Goal: Task Accomplishment & Management: Manage account settings

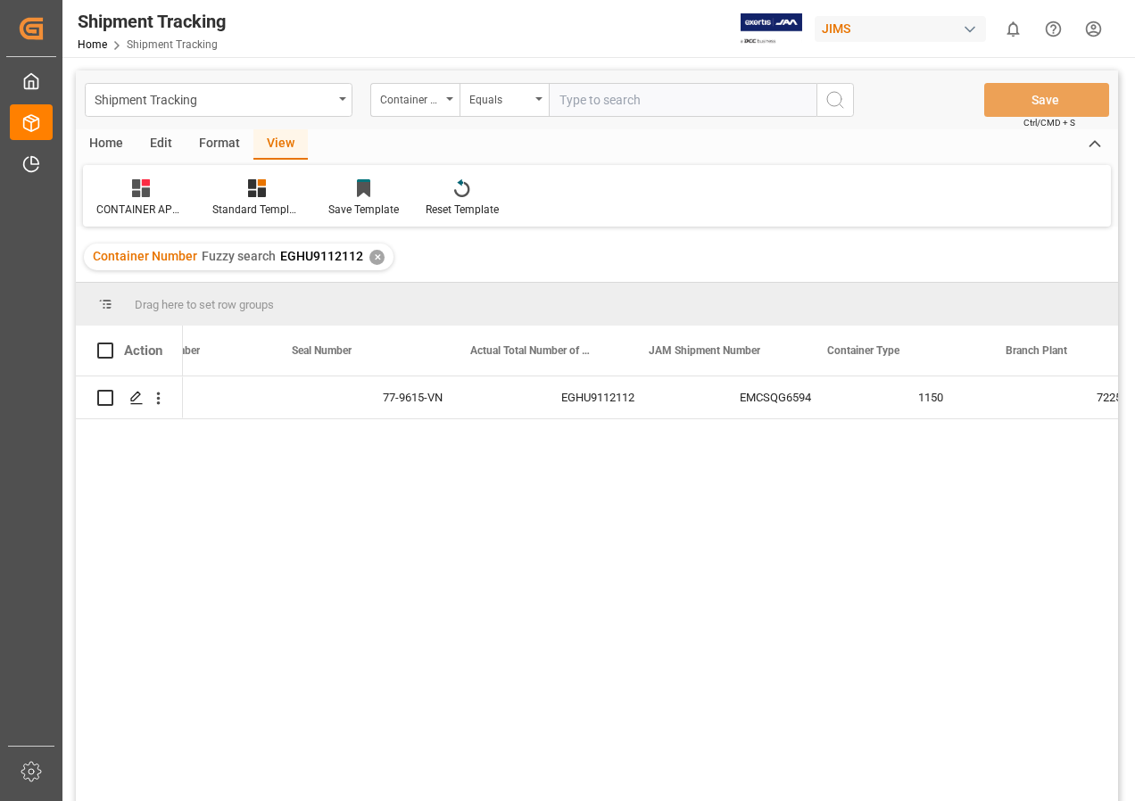
scroll to position [0, 448]
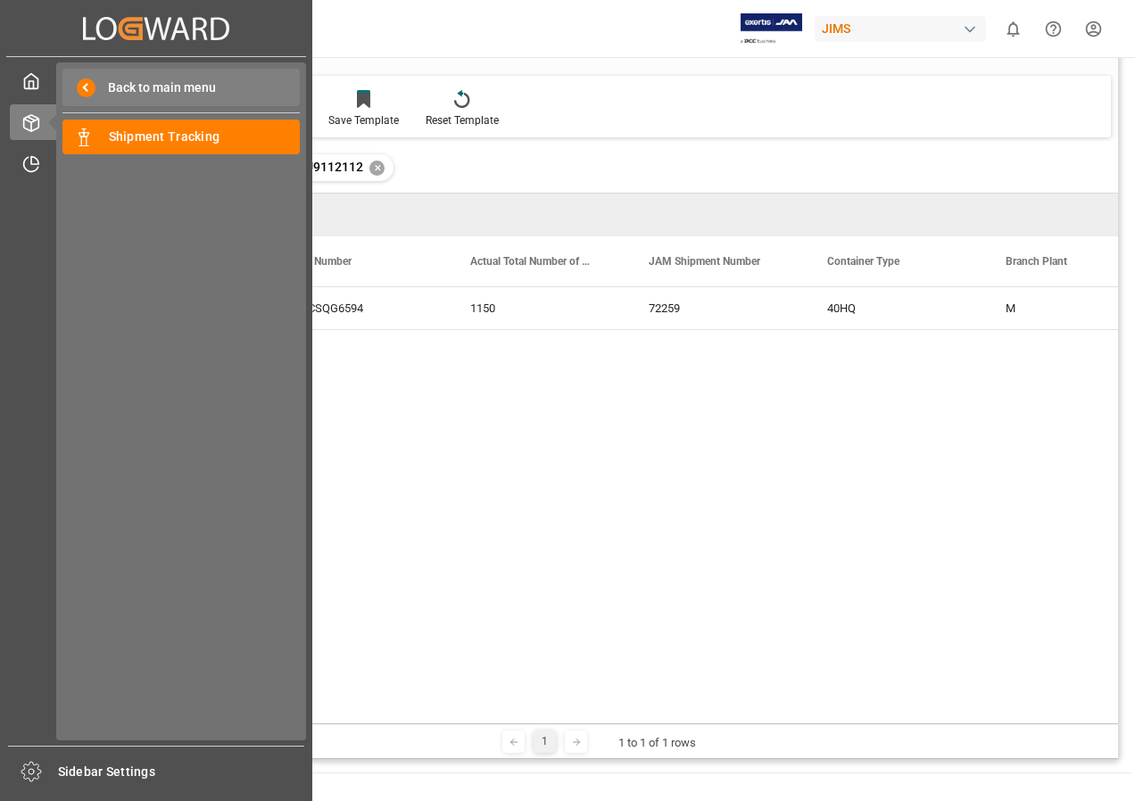
click at [145, 85] on span "Back to main menu" at bounding box center [155, 88] width 120 height 19
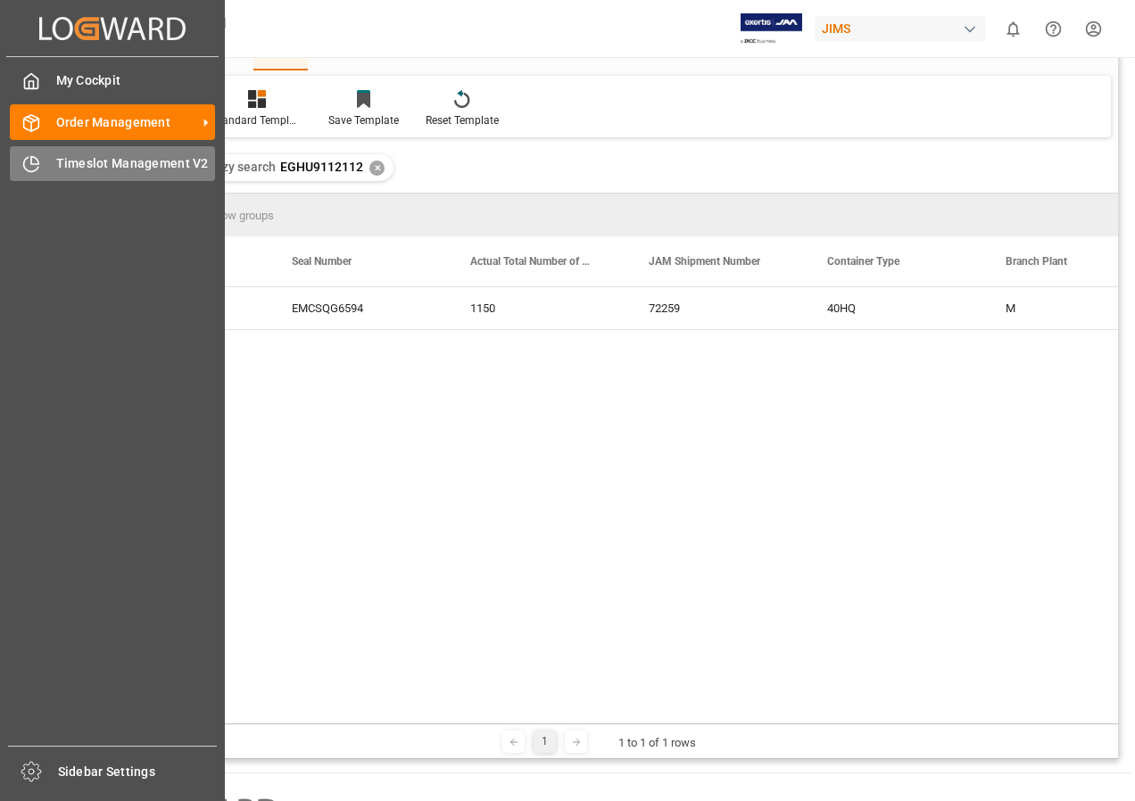
click at [125, 162] on span "Timeslot Management V2" at bounding box center [136, 163] width 160 height 19
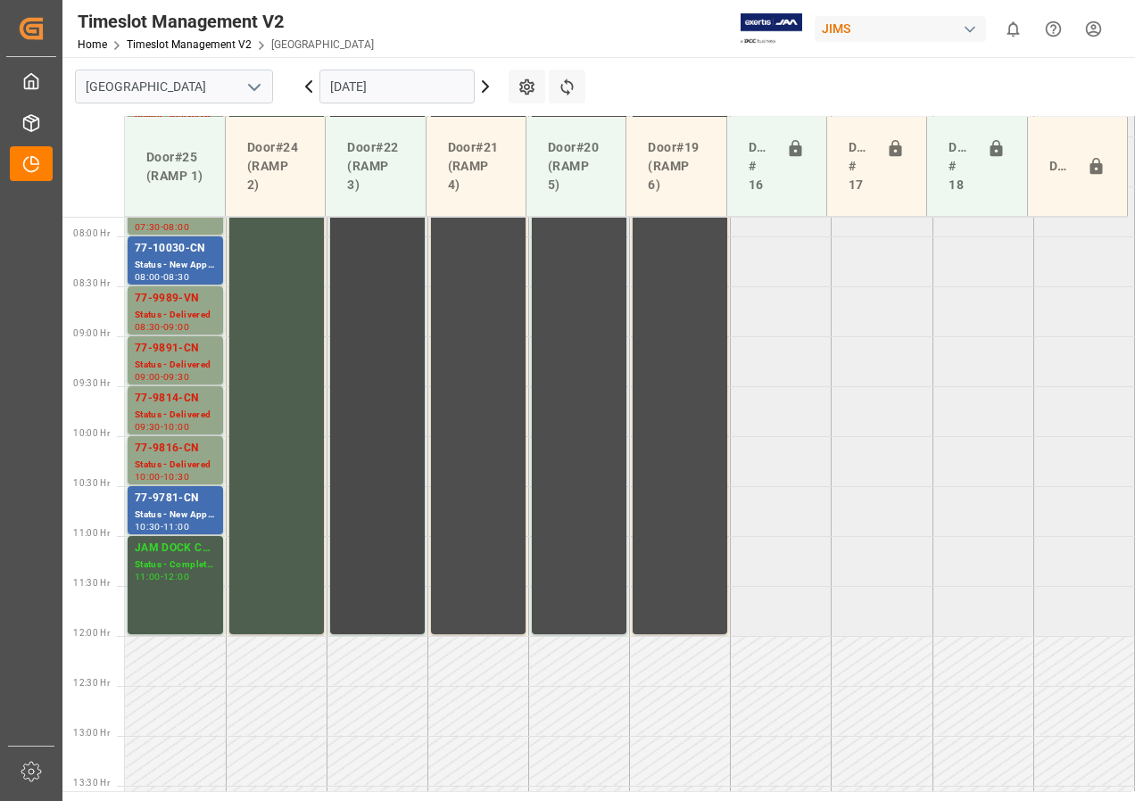
scroll to position [679, 0]
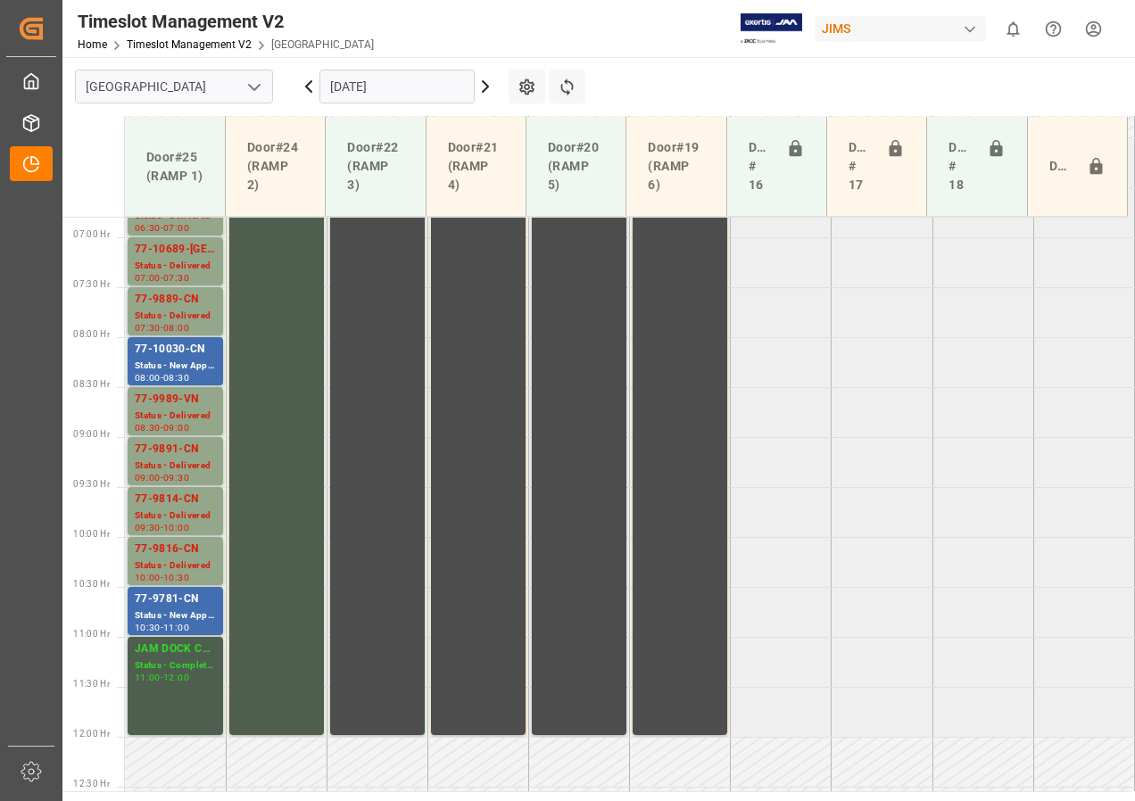
click at [485, 87] on icon at bounding box center [485, 86] width 21 height 21
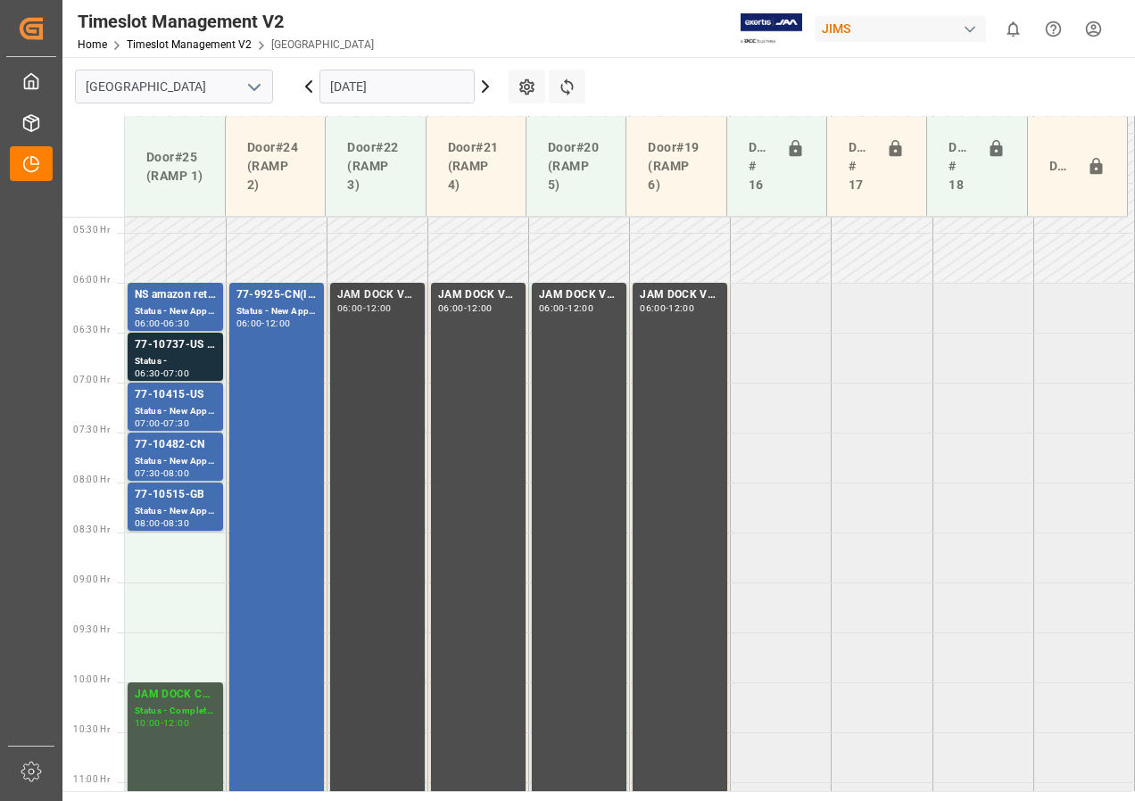
scroll to position [446, 0]
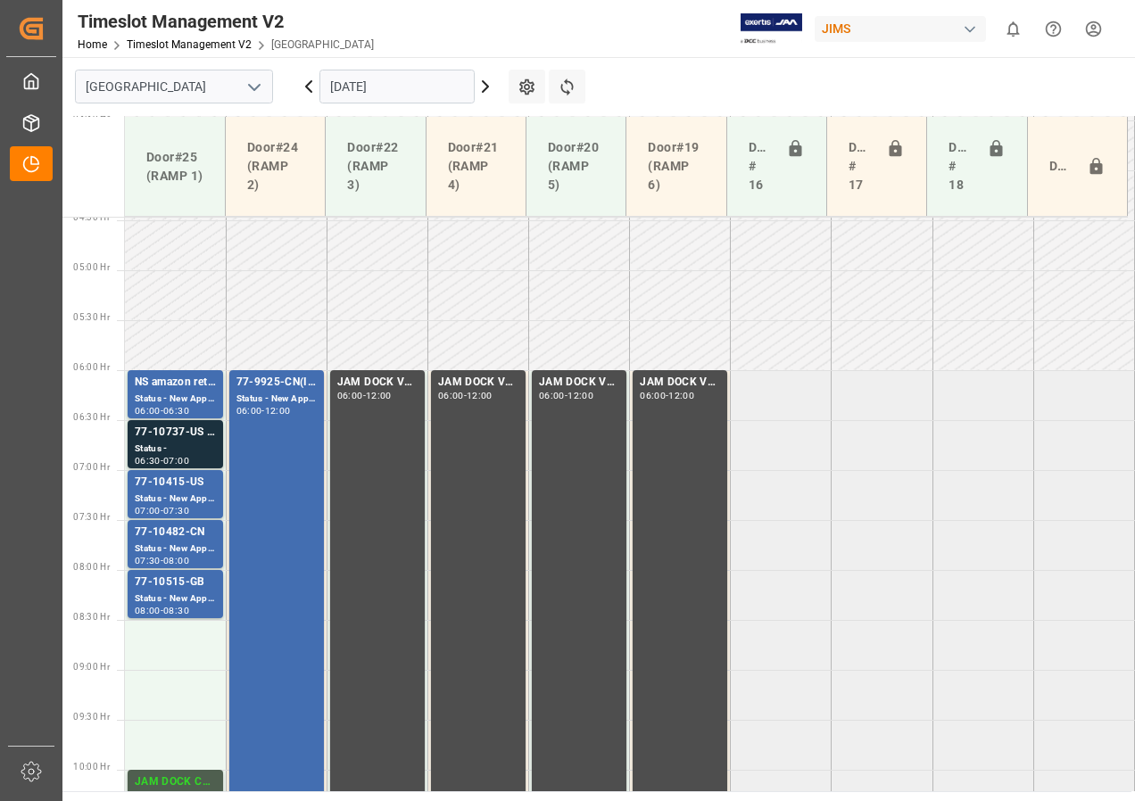
click at [486, 85] on icon at bounding box center [485, 86] width 5 height 11
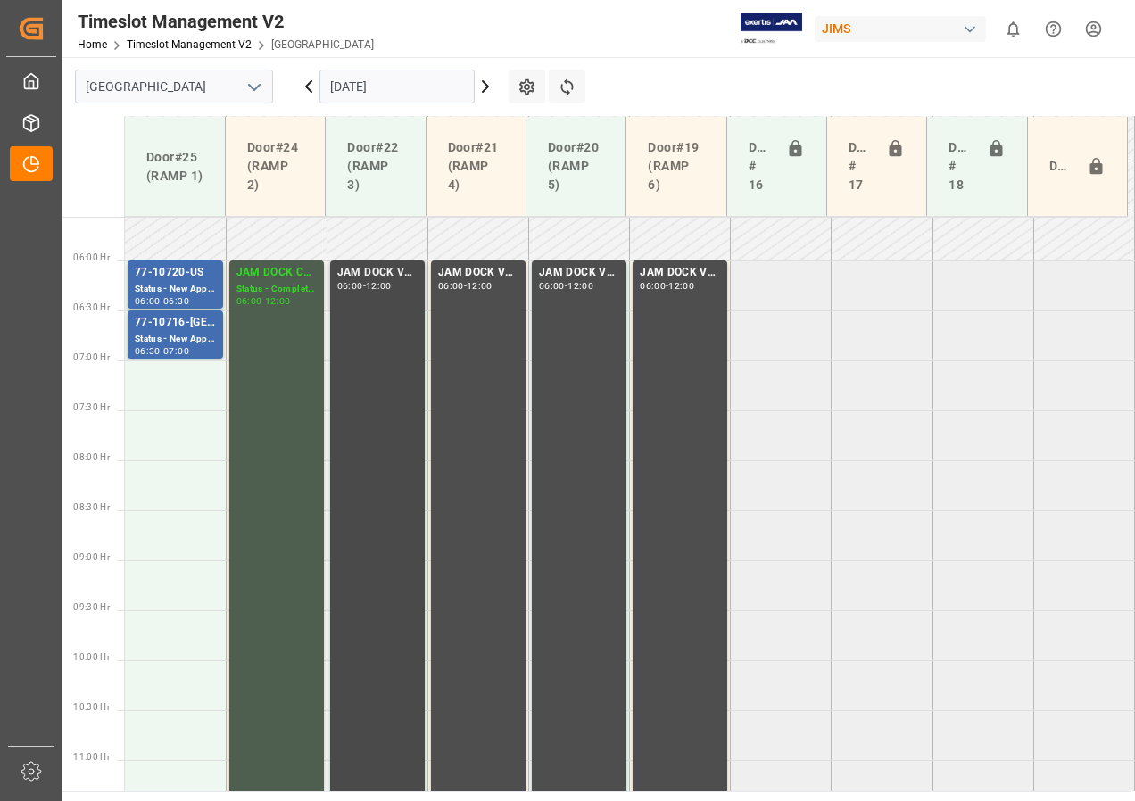
scroll to position [501, 0]
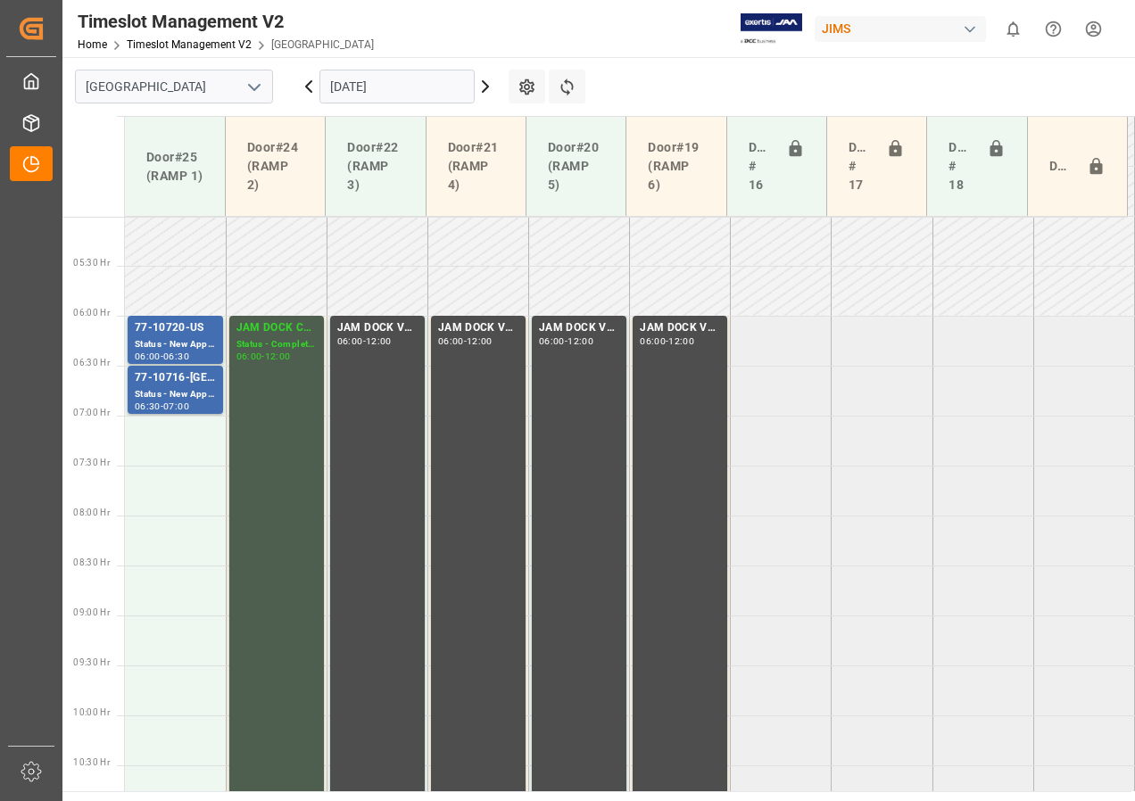
click at [308, 84] on icon at bounding box center [308, 86] width 5 height 11
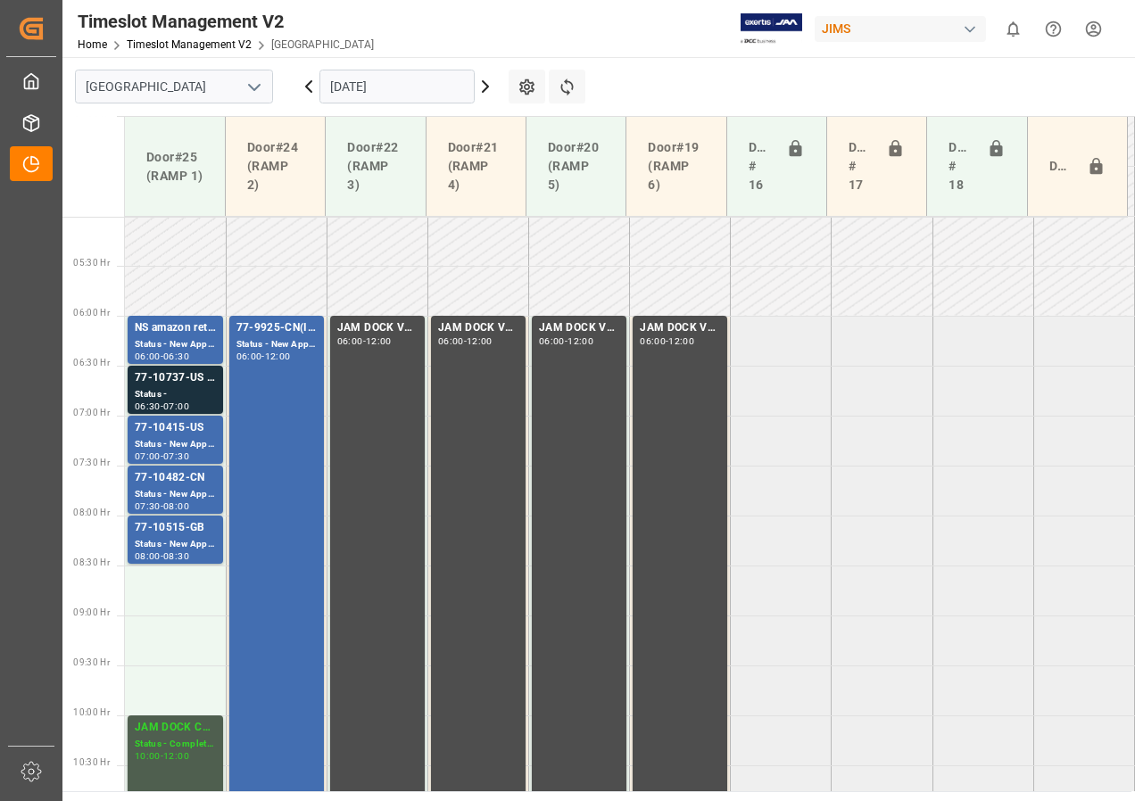
click at [305, 87] on icon at bounding box center [308, 86] width 21 height 21
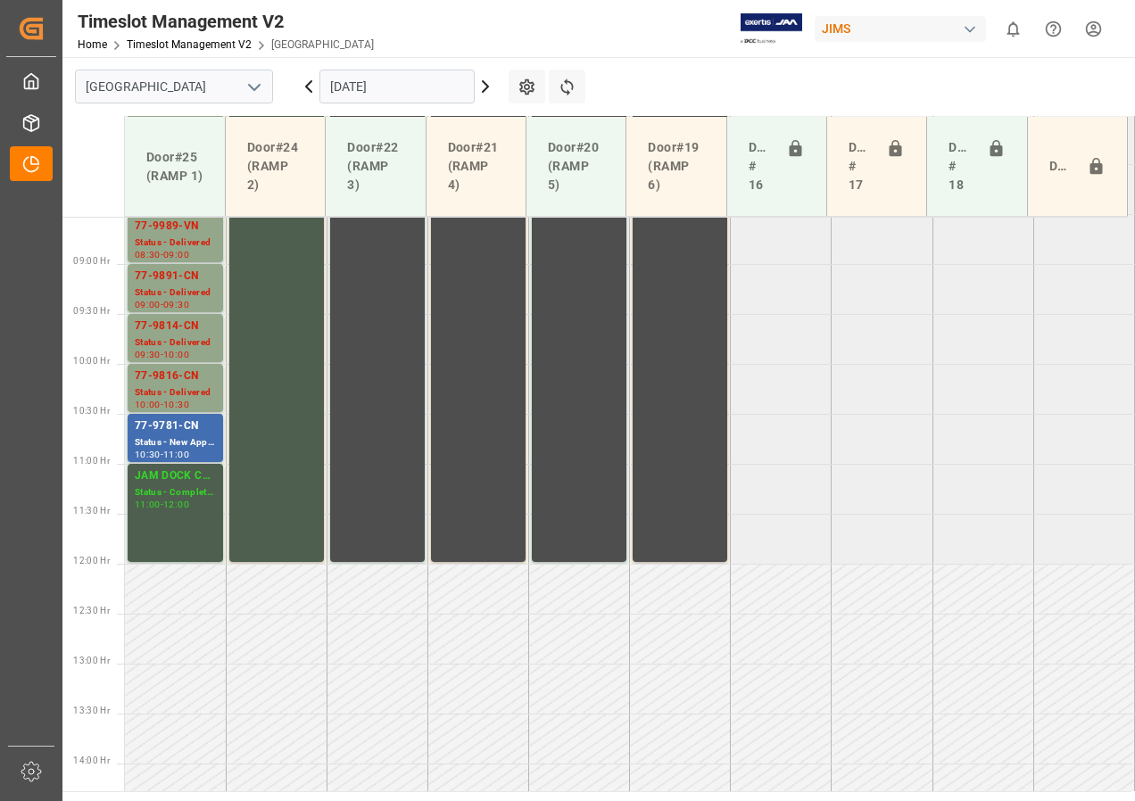
scroll to position [853, 0]
click at [485, 87] on icon at bounding box center [485, 86] width 21 height 21
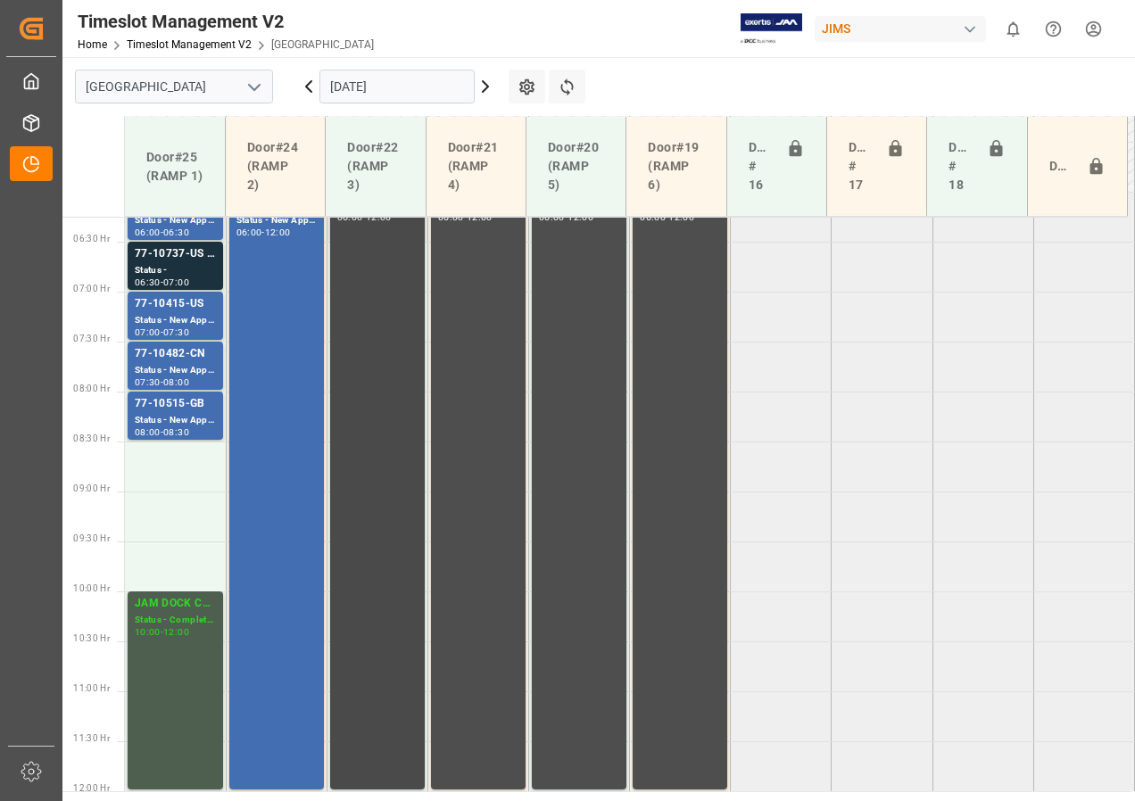
scroll to position [535, 0]
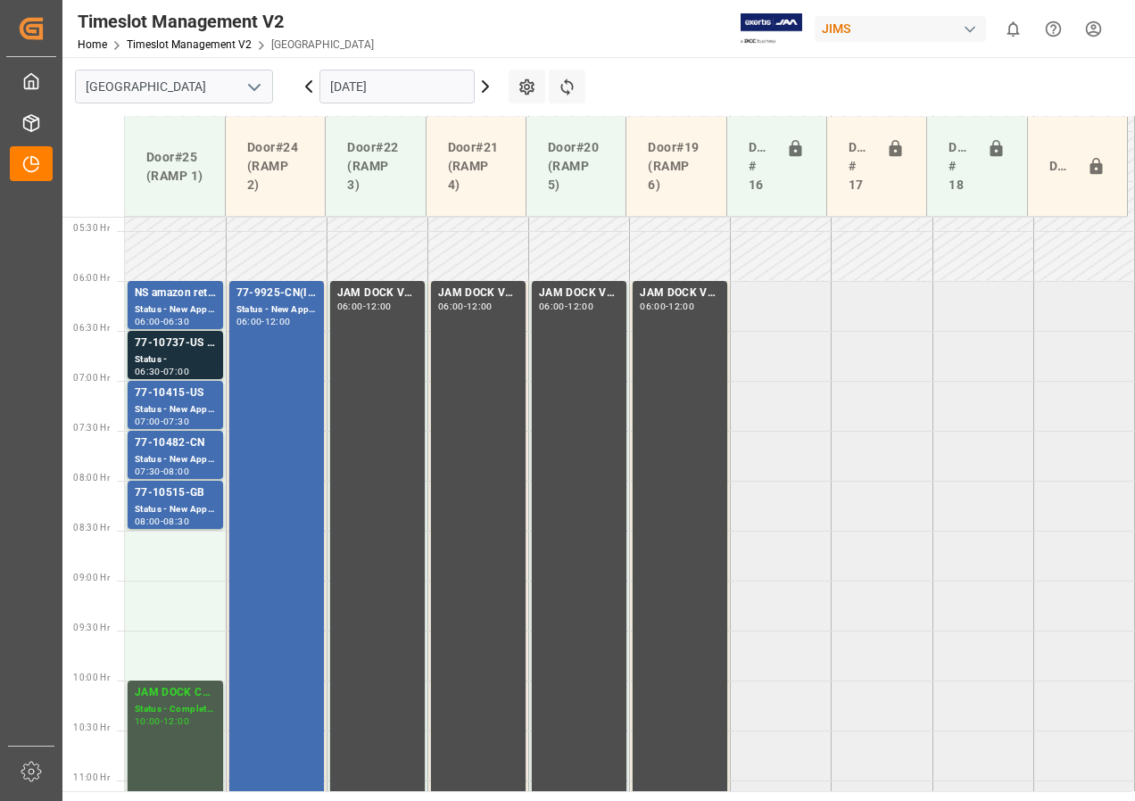
click at [484, 85] on icon at bounding box center [485, 86] width 21 height 21
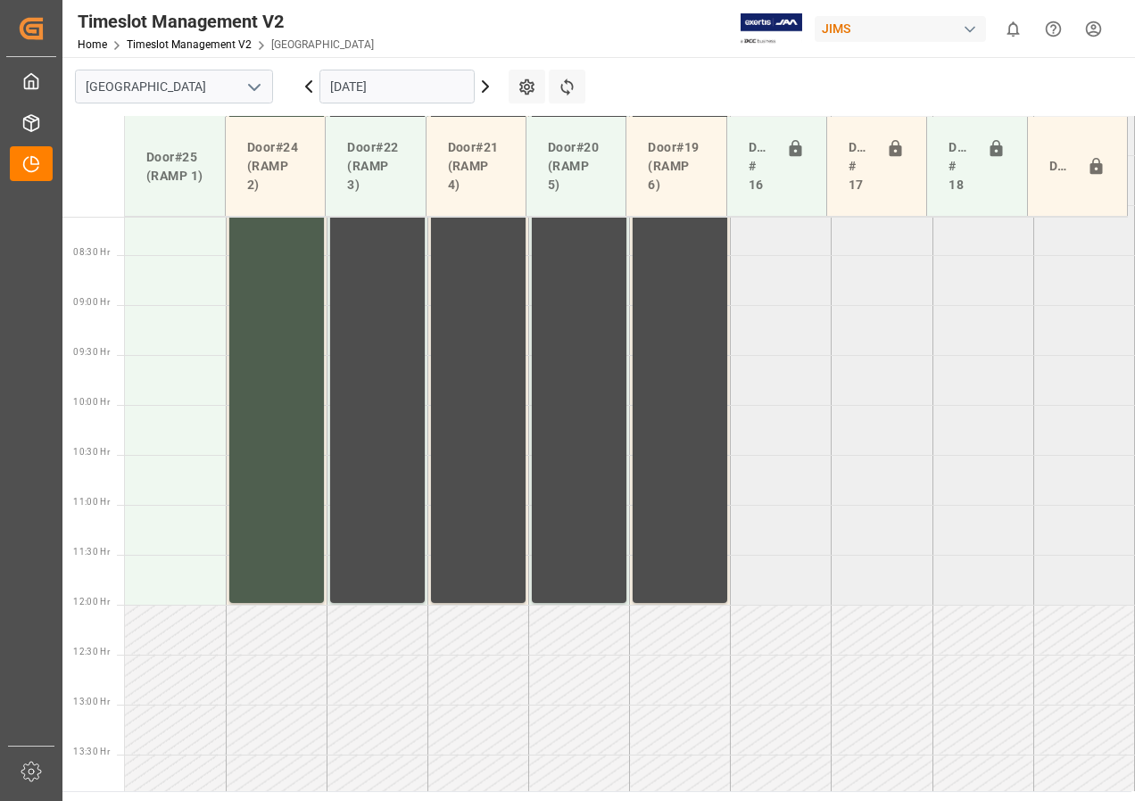
scroll to position [690, 0]
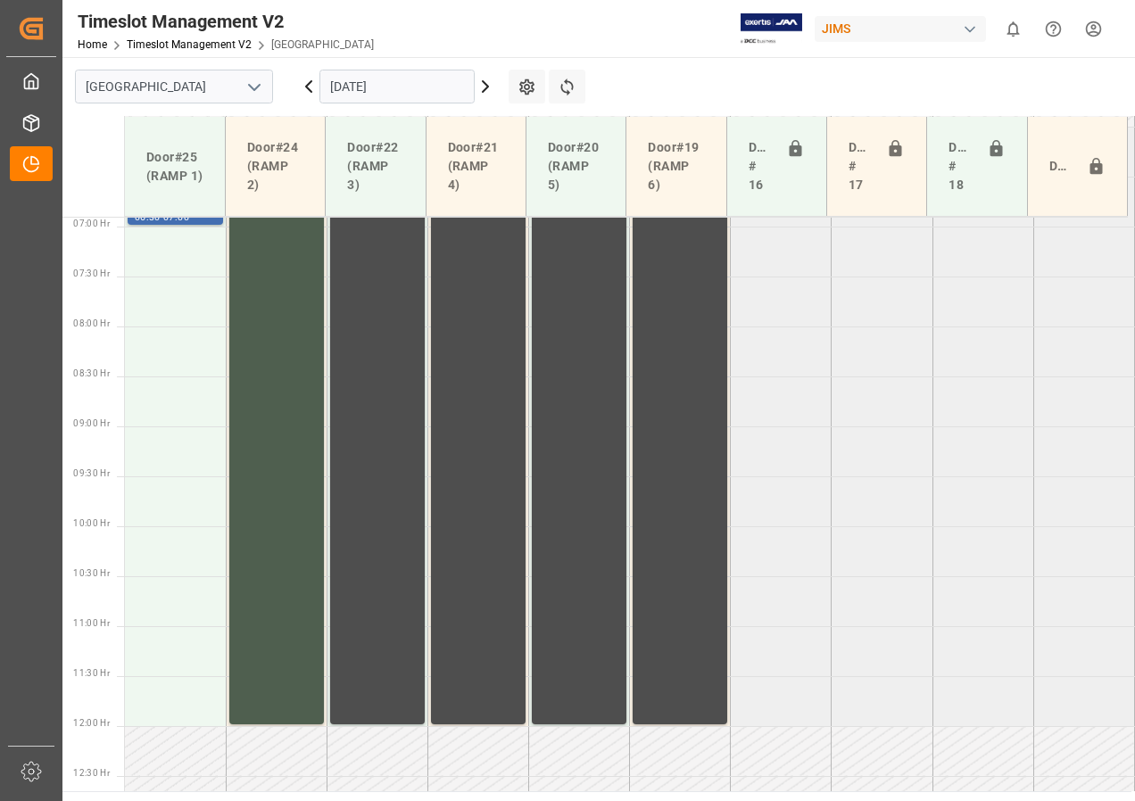
click at [308, 87] on icon at bounding box center [308, 86] width 21 height 21
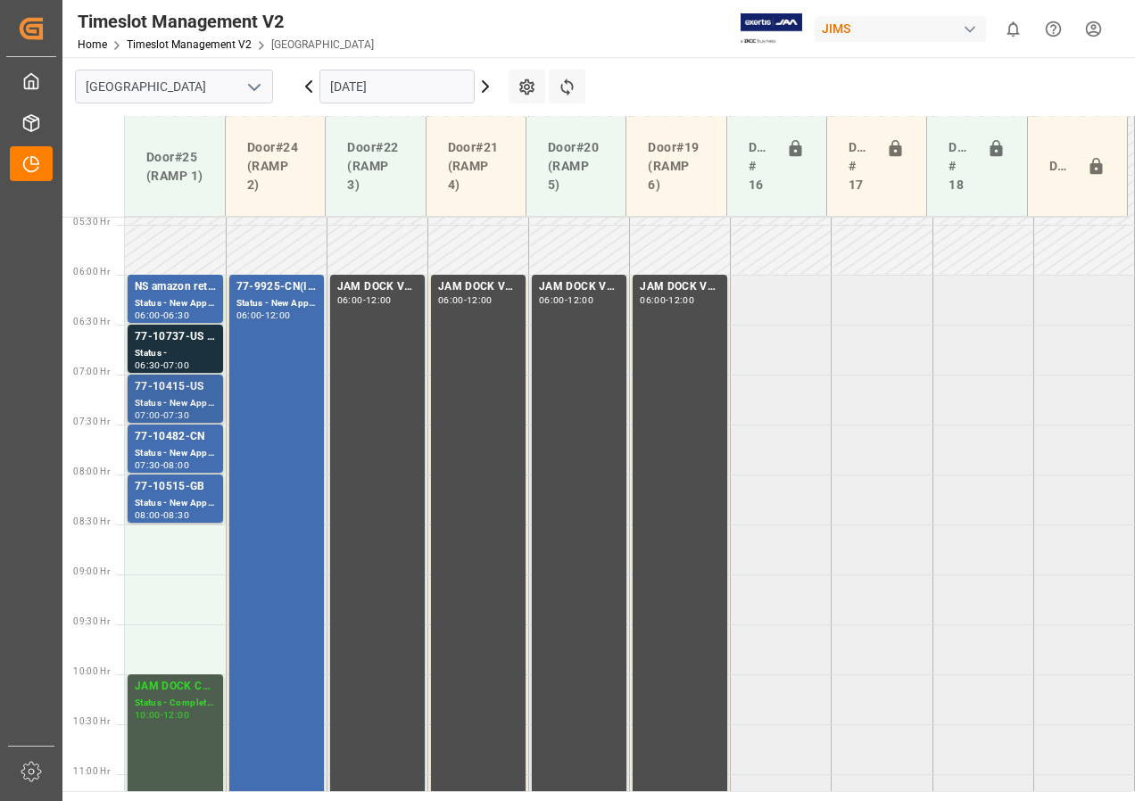
scroll to position [509, 0]
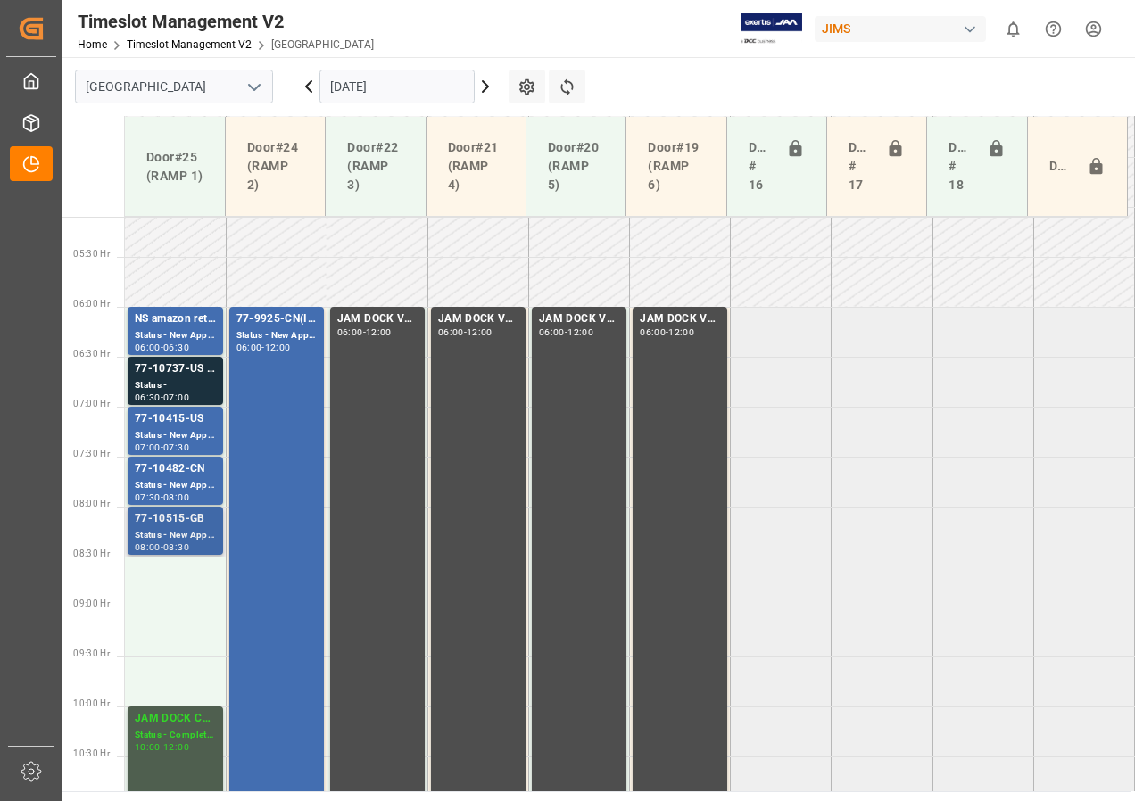
click at [183, 535] on div "Status - New Appointment" at bounding box center [175, 535] width 81 height 15
click at [176, 485] on div "Status - New Appointment" at bounding box center [175, 485] width 81 height 15
click at [172, 428] on div "Status - New Appointment" at bounding box center [175, 435] width 81 height 15
click at [178, 383] on div "Status -" at bounding box center [175, 385] width 81 height 15
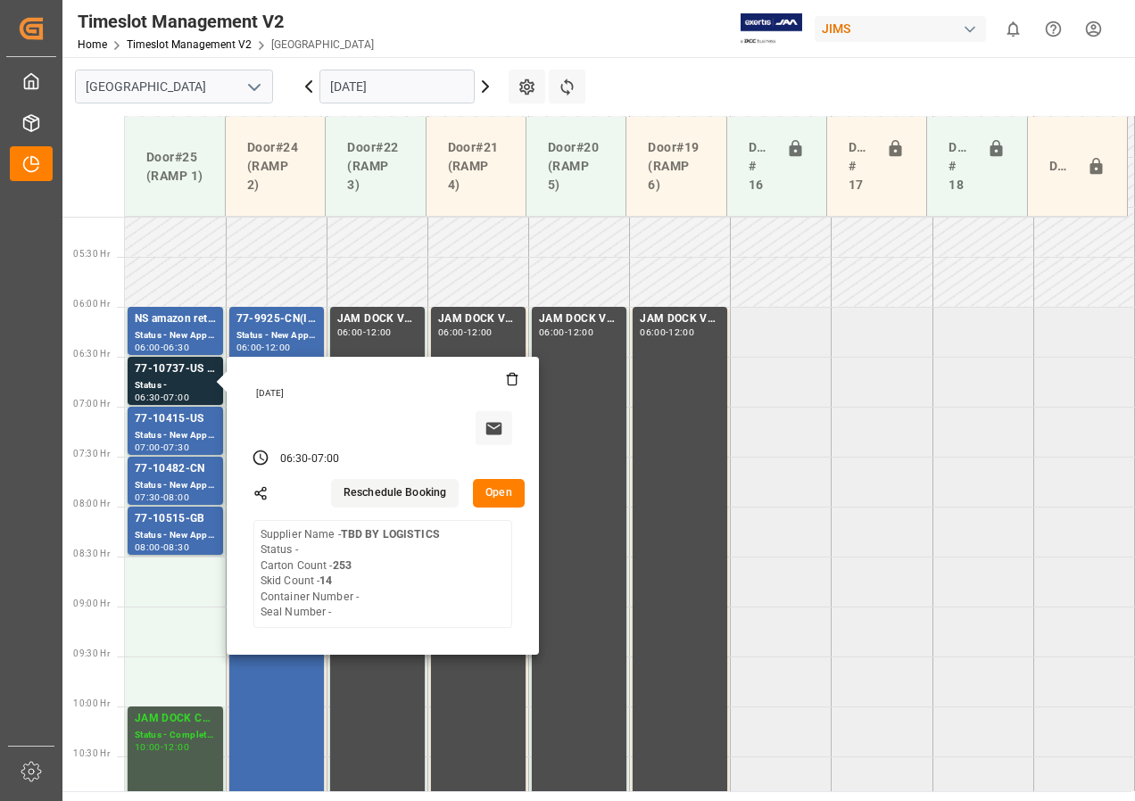
click at [486, 85] on icon at bounding box center [485, 86] width 5 height 11
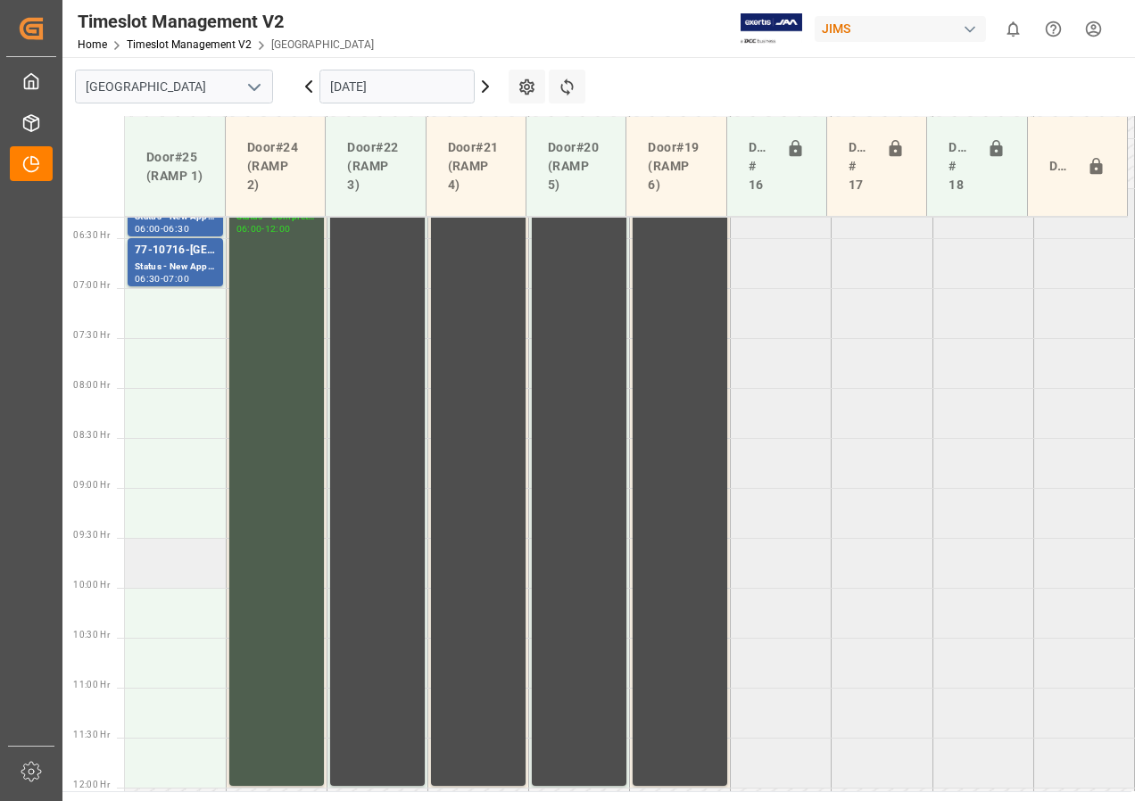
scroll to position [600, 0]
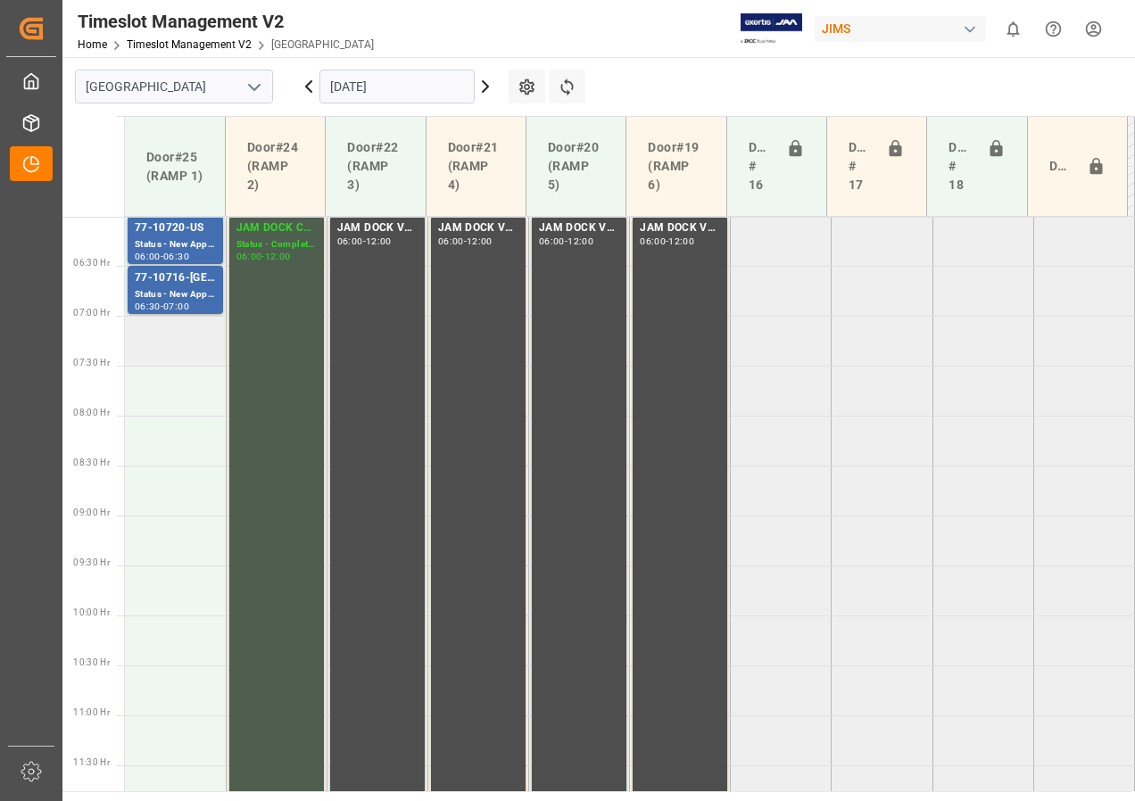
click at [184, 352] on td at bounding box center [175, 341] width 101 height 50
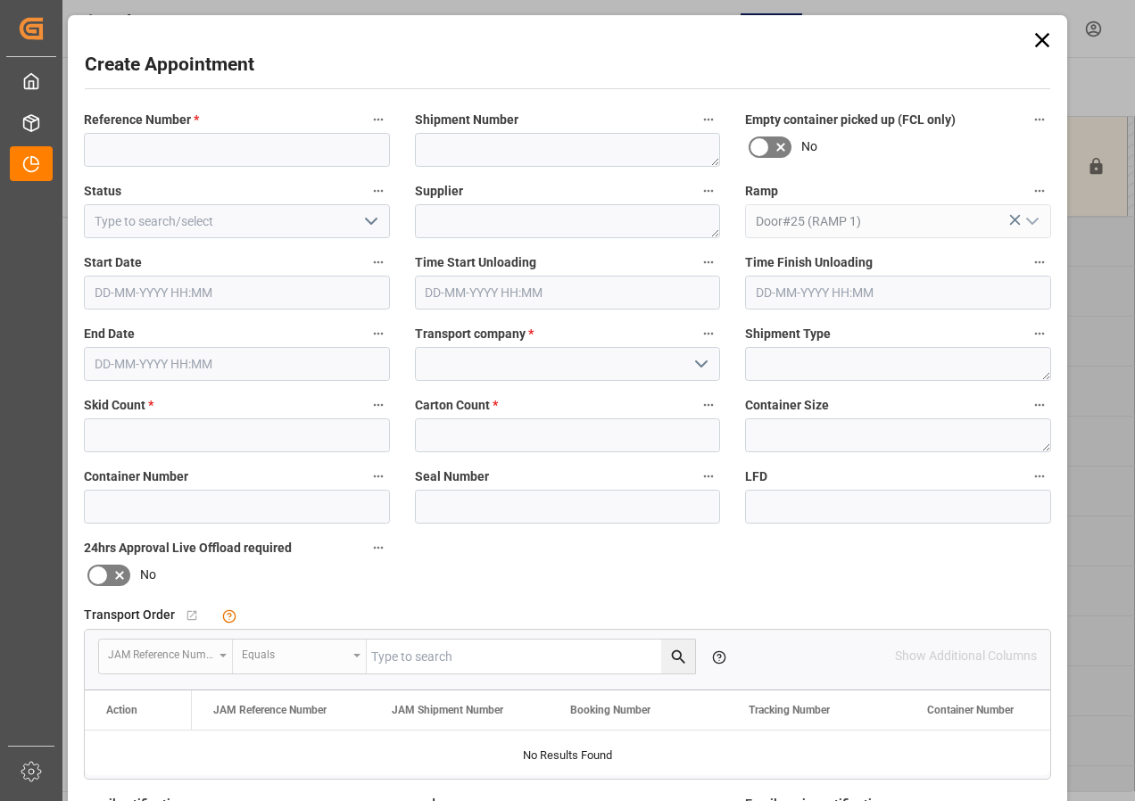
type input "[DATE] 07:00"
type input "[DATE] 07:30"
click at [146, 151] on input at bounding box center [237, 150] width 306 height 34
type input "BOBLEN"
click at [428, 228] on textarea at bounding box center [568, 221] width 306 height 34
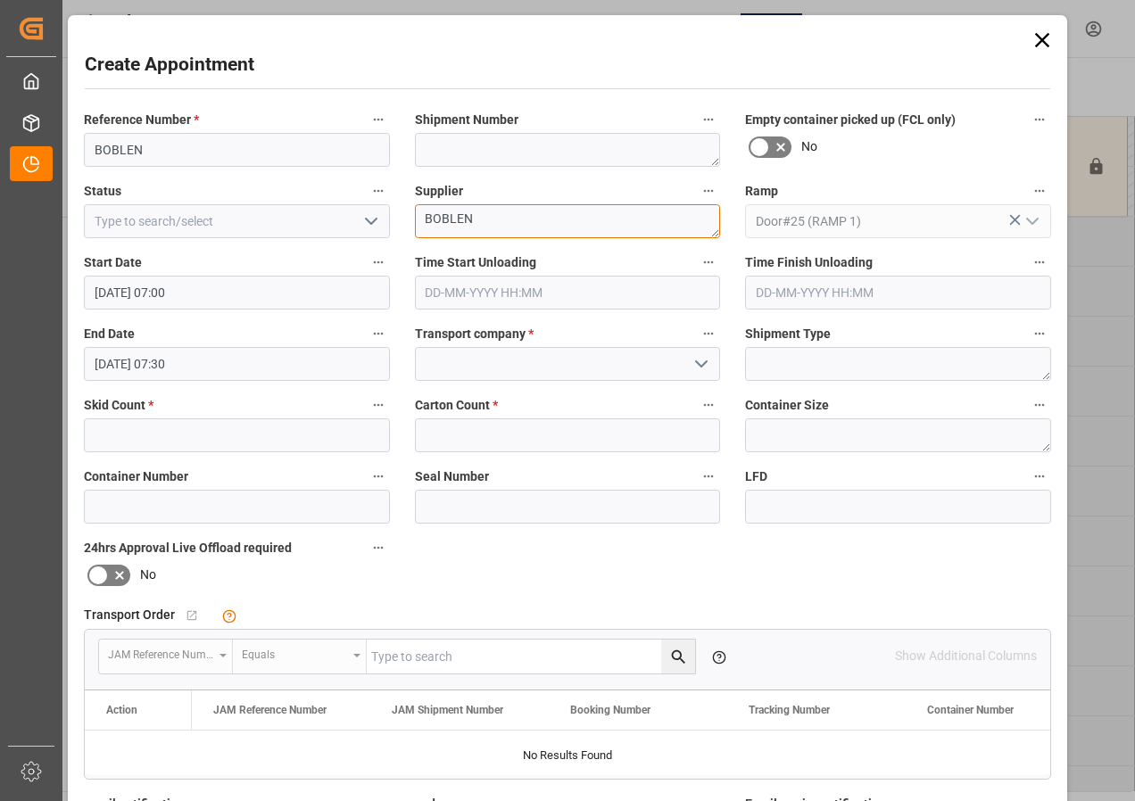
type textarea "BOBLEN"
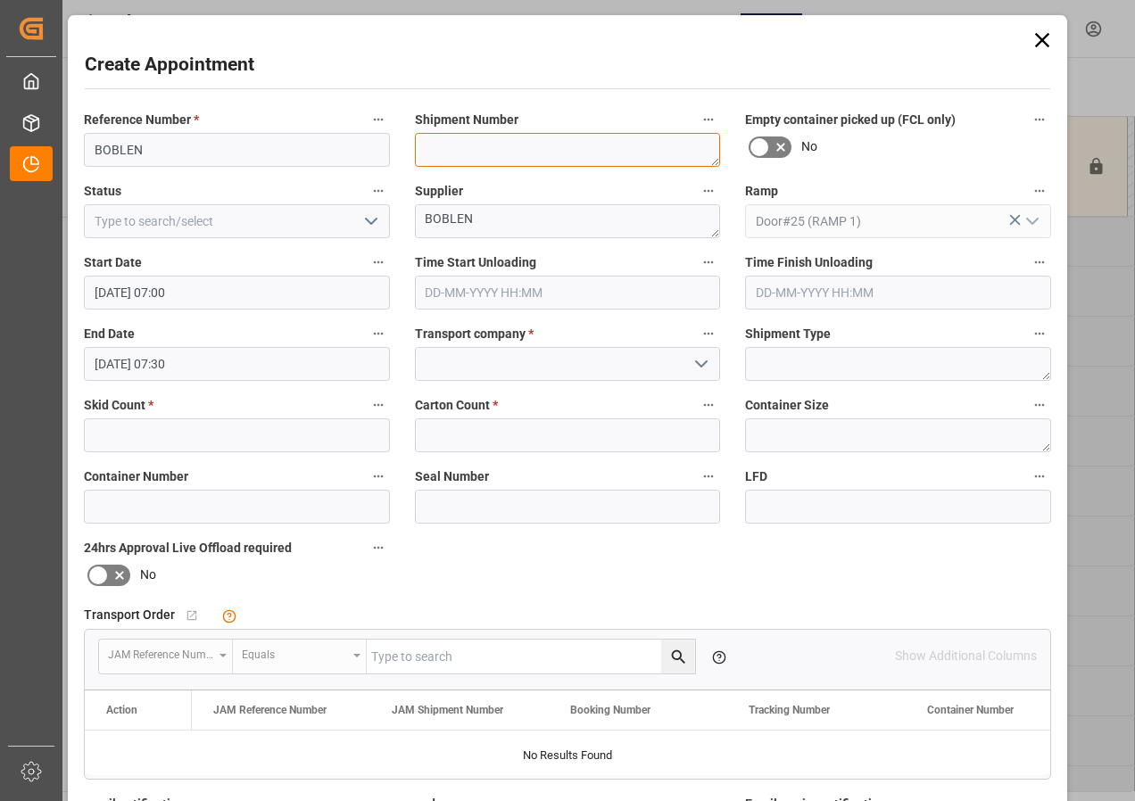
click at [441, 142] on textarea at bounding box center [568, 150] width 306 height 34
type textarea "TBA BY LOGISTOCS"
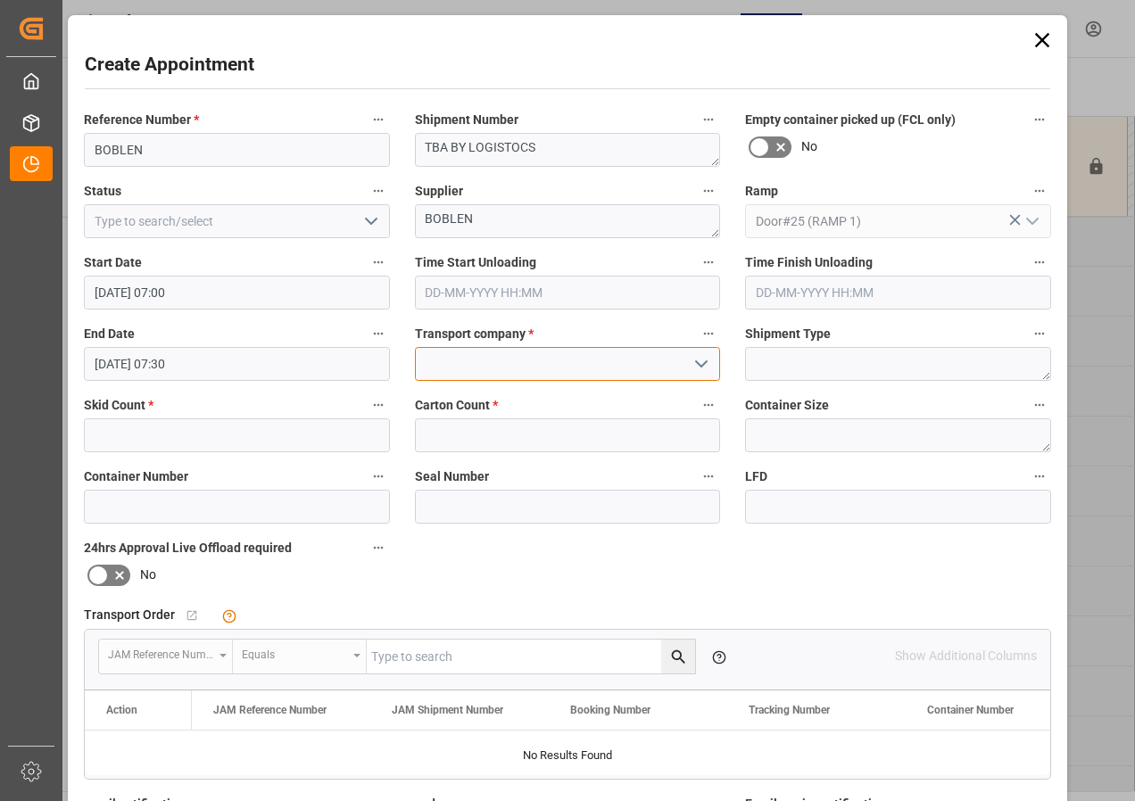
click at [567, 369] on input at bounding box center [568, 364] width 306 height 34
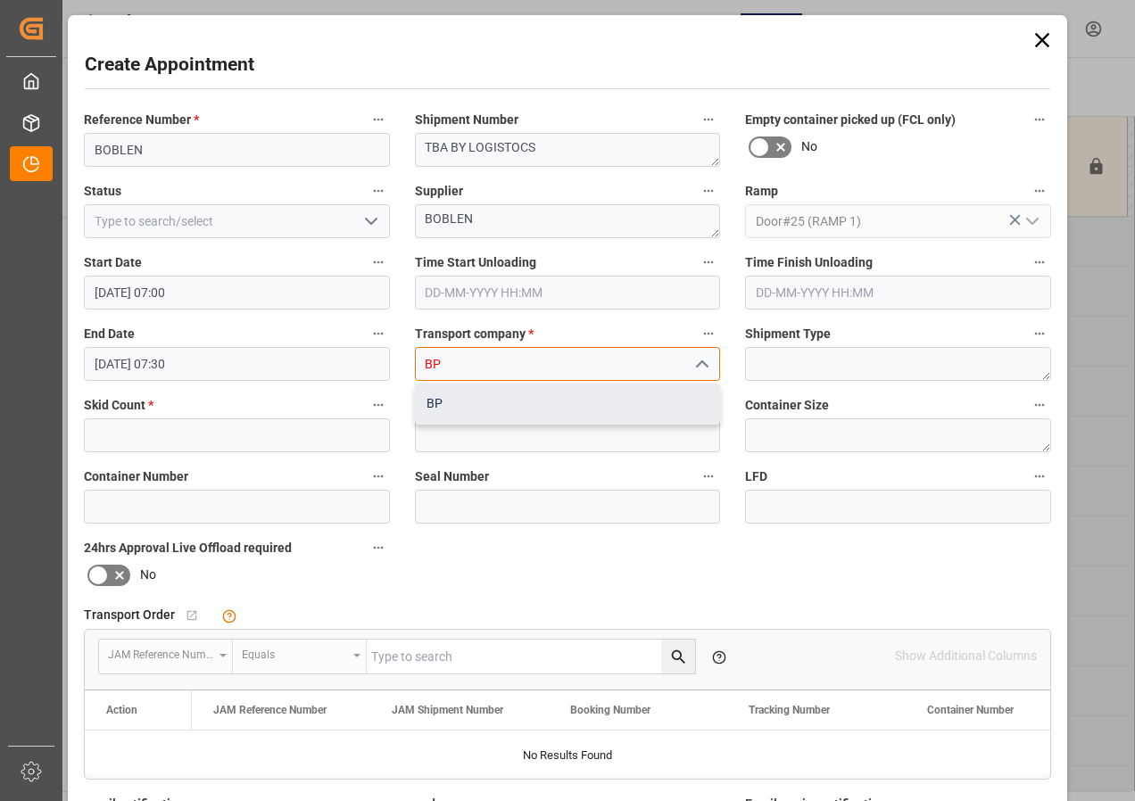
drag, startPoint x: 544, startPoint y: 410, endPoint x: 305, endPoint y: 447, distance: 242.0
click at [543, 410] on div "BP" at bounding box center [568, 404] width 304 height 40
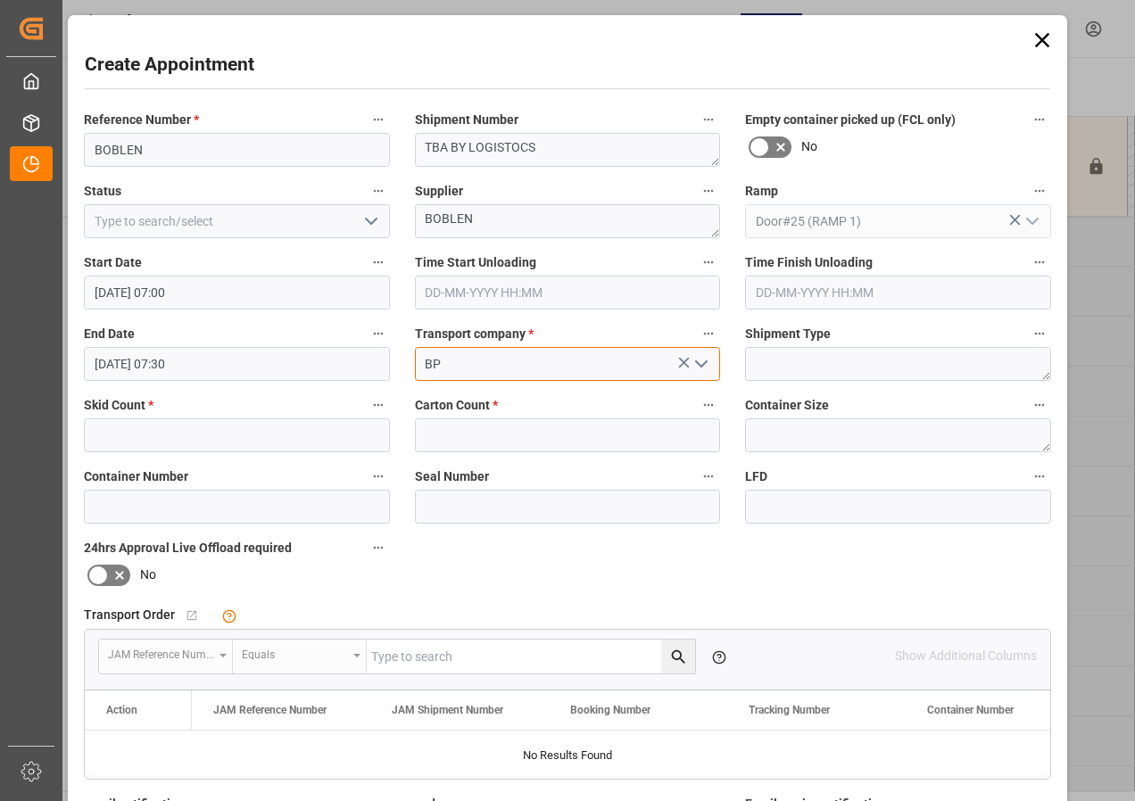
type input "BP"
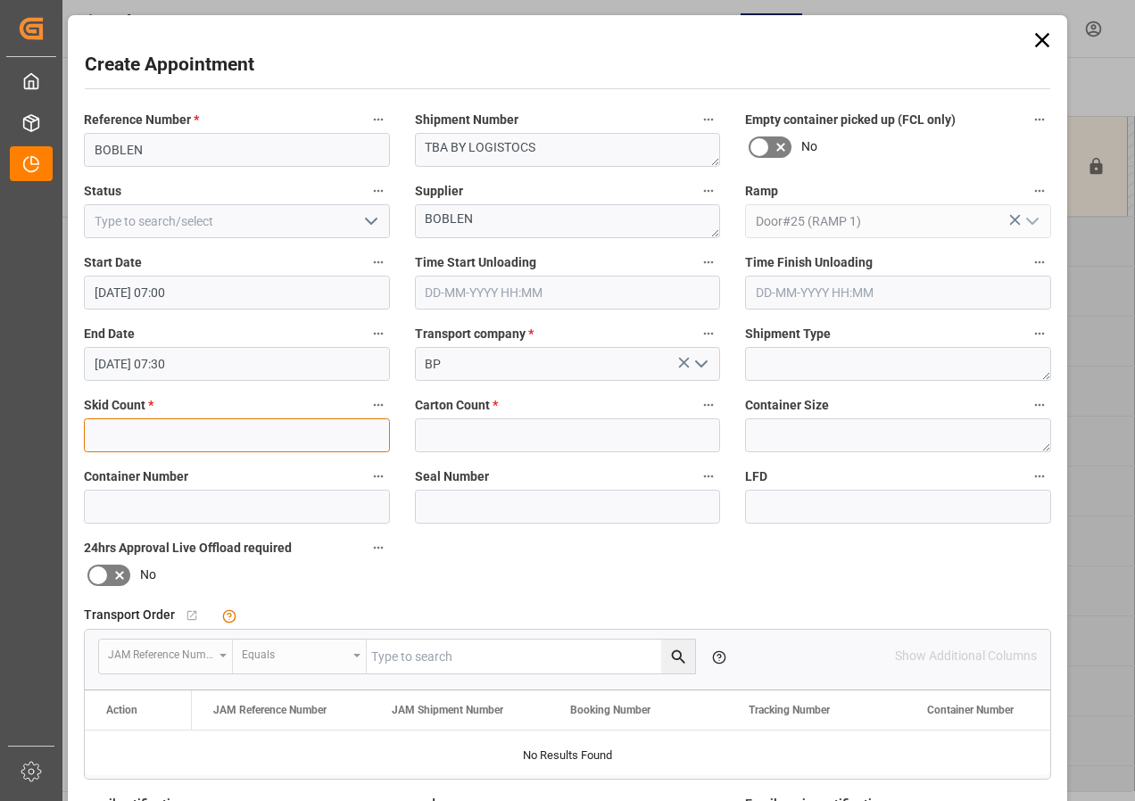
click at [230, 444] on input "text" at bounding box center [237, 435] width 306 height 34
type input "9"
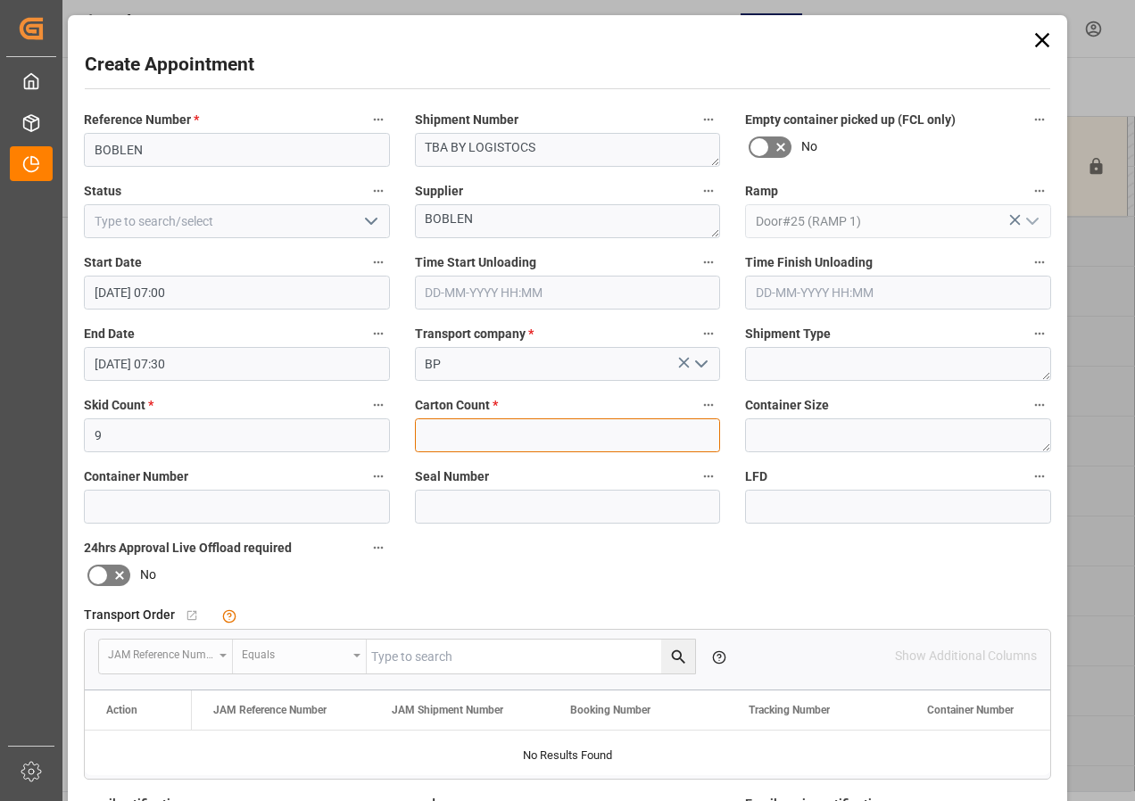
click at [444, 434] on input "text" at bounding box center [568, 435] width 306 height 34
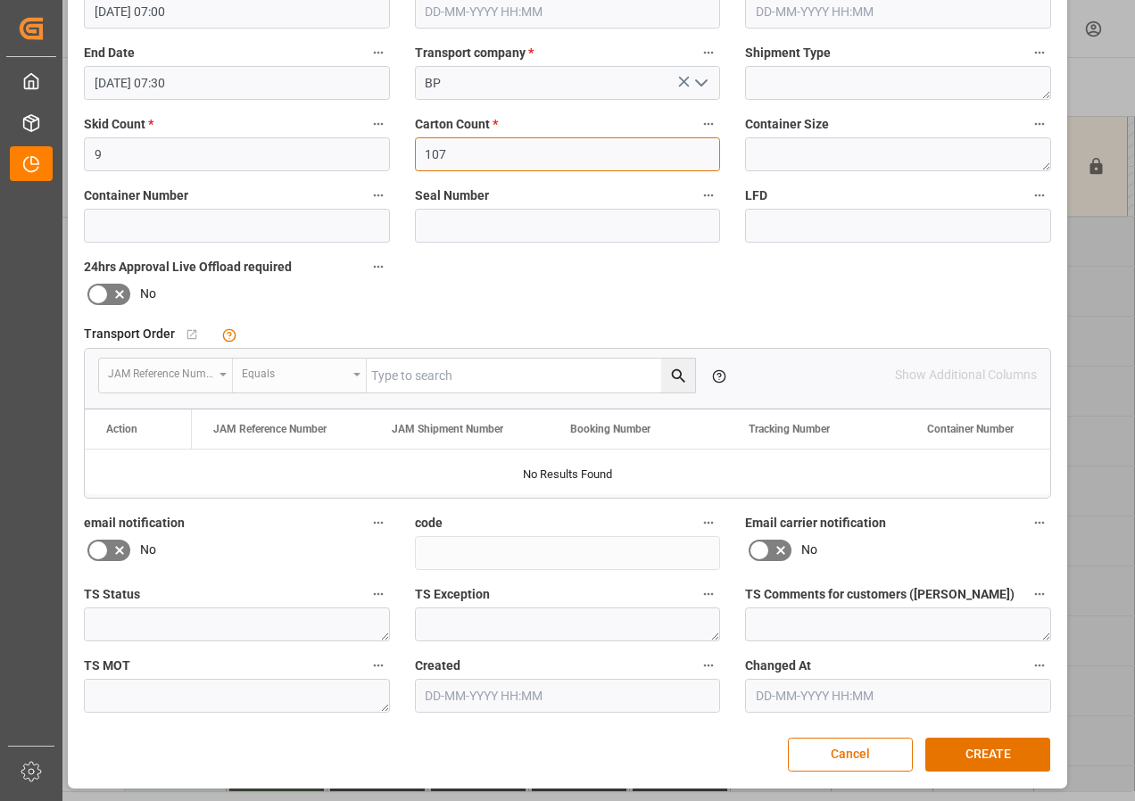
scroll to position [284, 0]
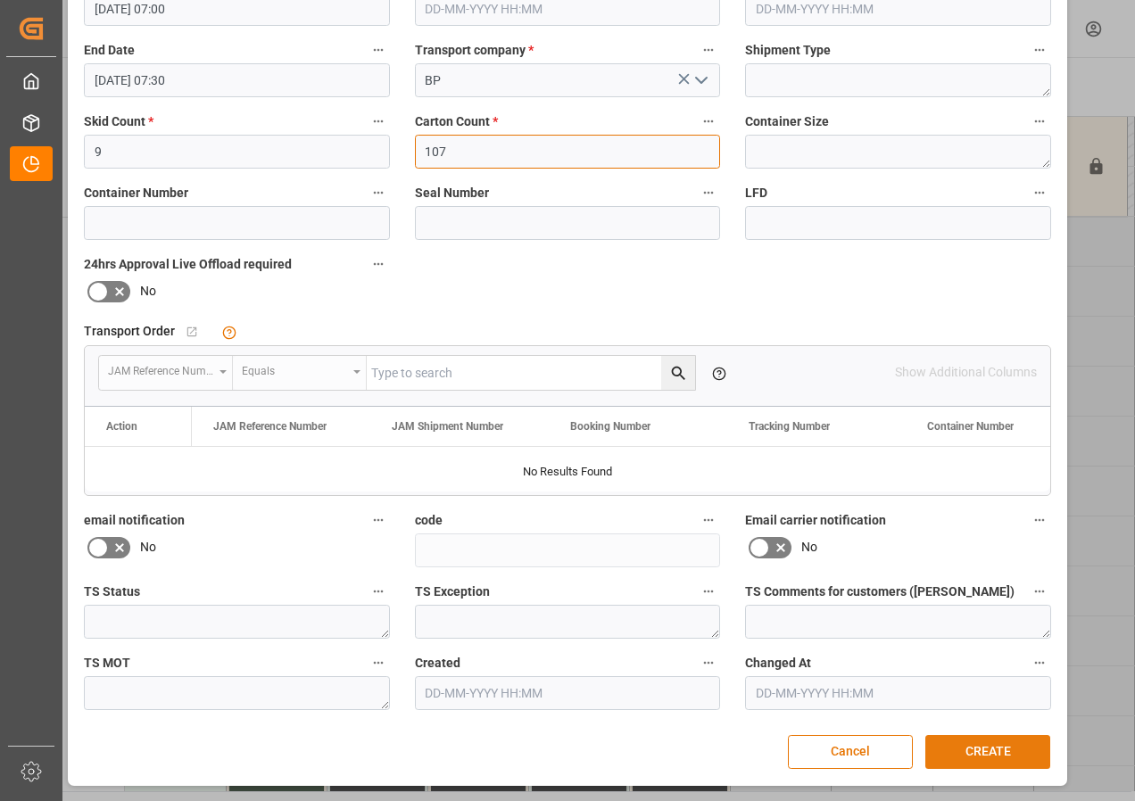
type input "107"
click at [978, 751] on button "CREATE" at bounding box center [987, 752] width 125 height 34
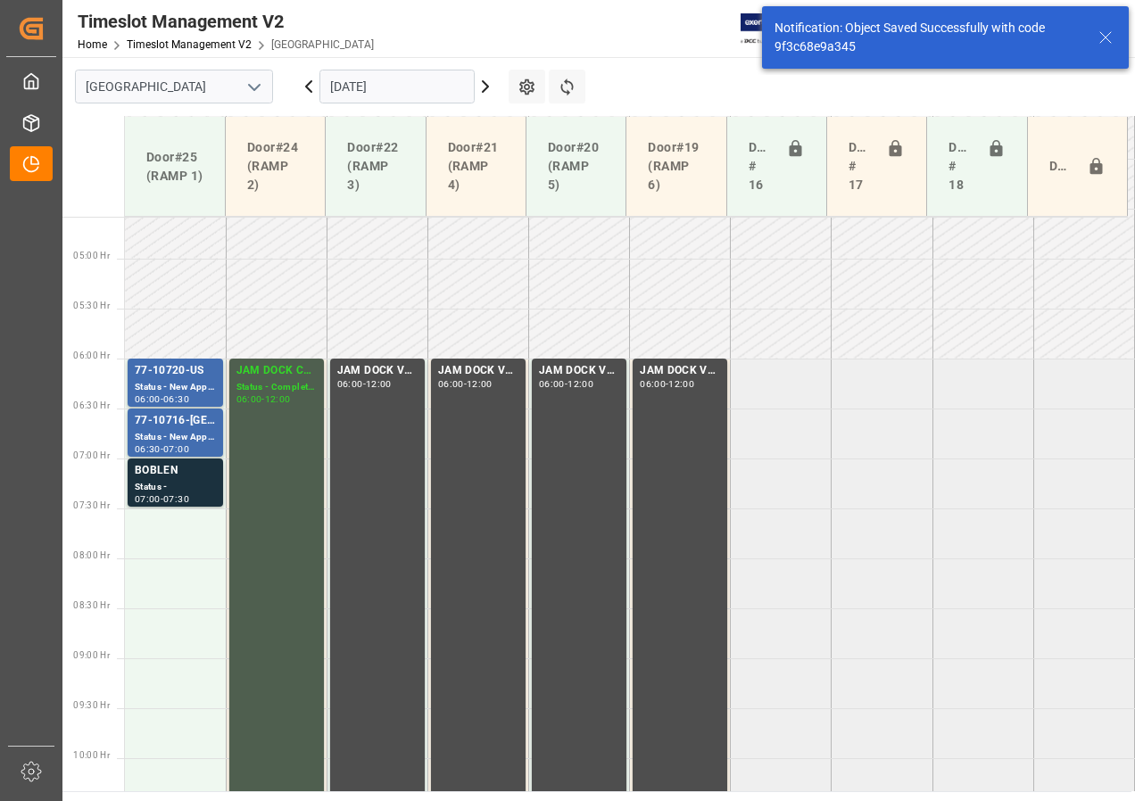
scroll to position [625, 0]
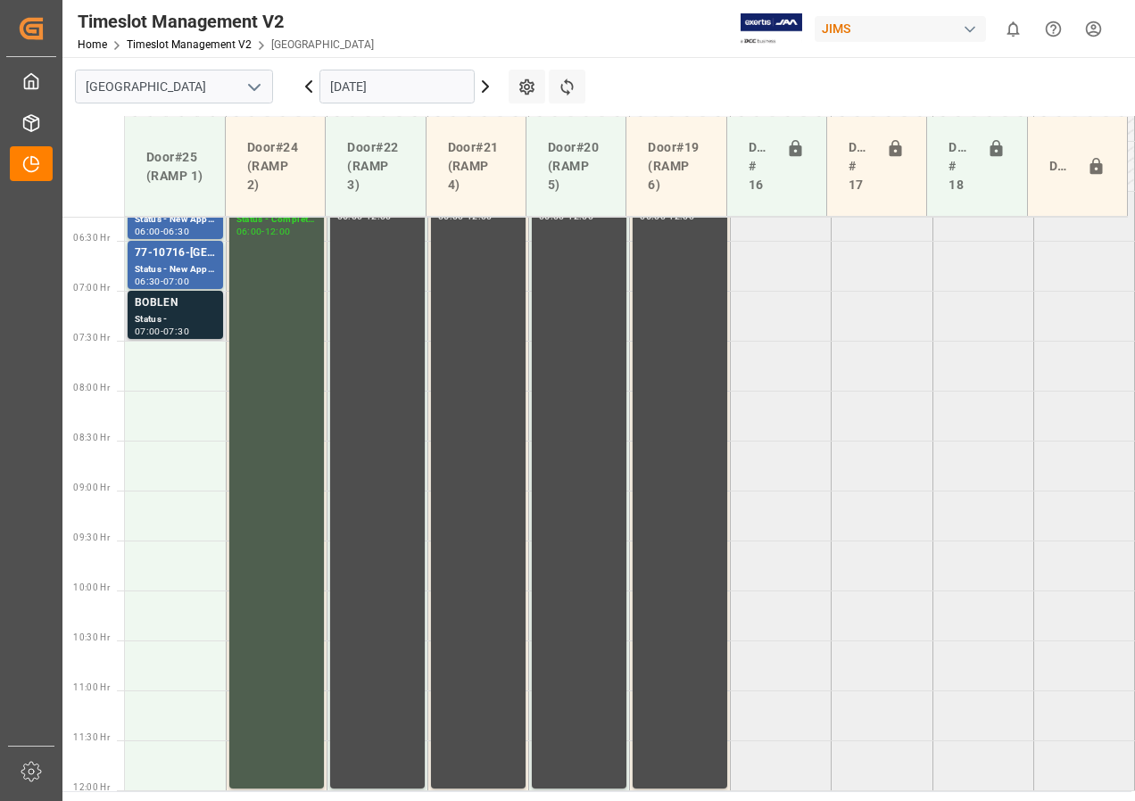
click at [165, 311] on div "BOBLEN" at bounding box center [175, 303] width 81 height 18
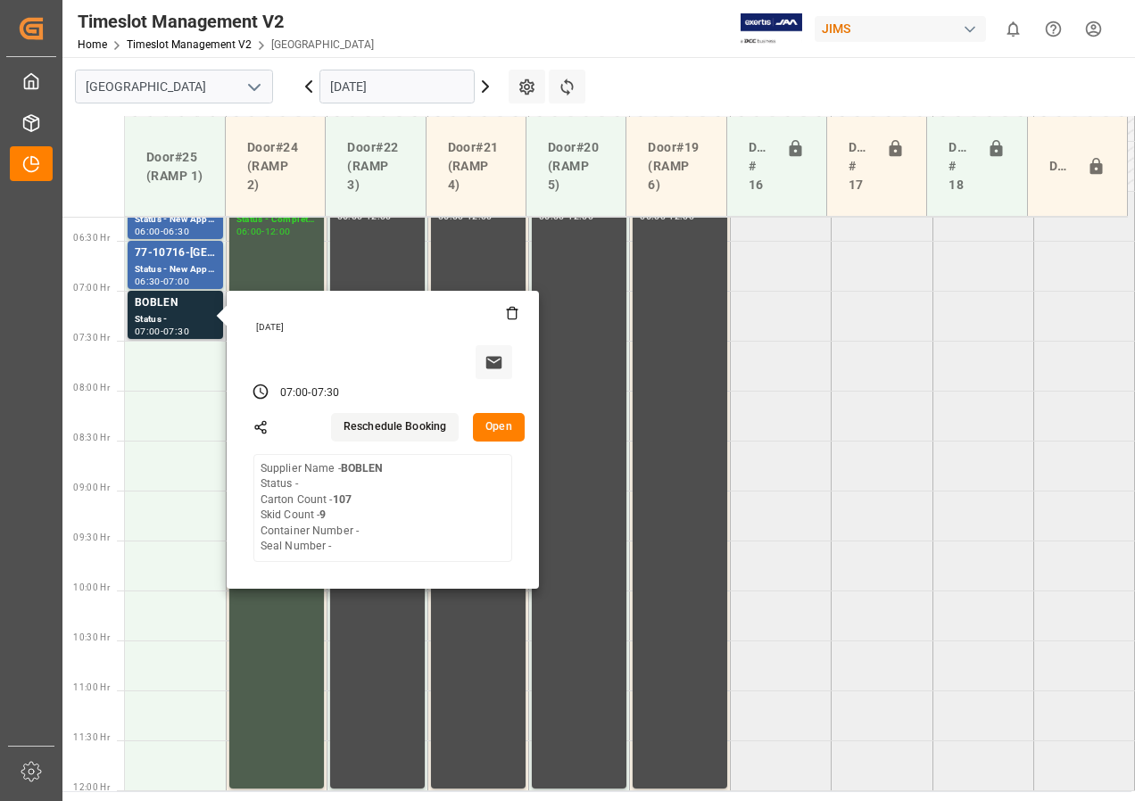
click at [501, 430] on button "Open" at bounding box center [499, 427] width 52 height 29
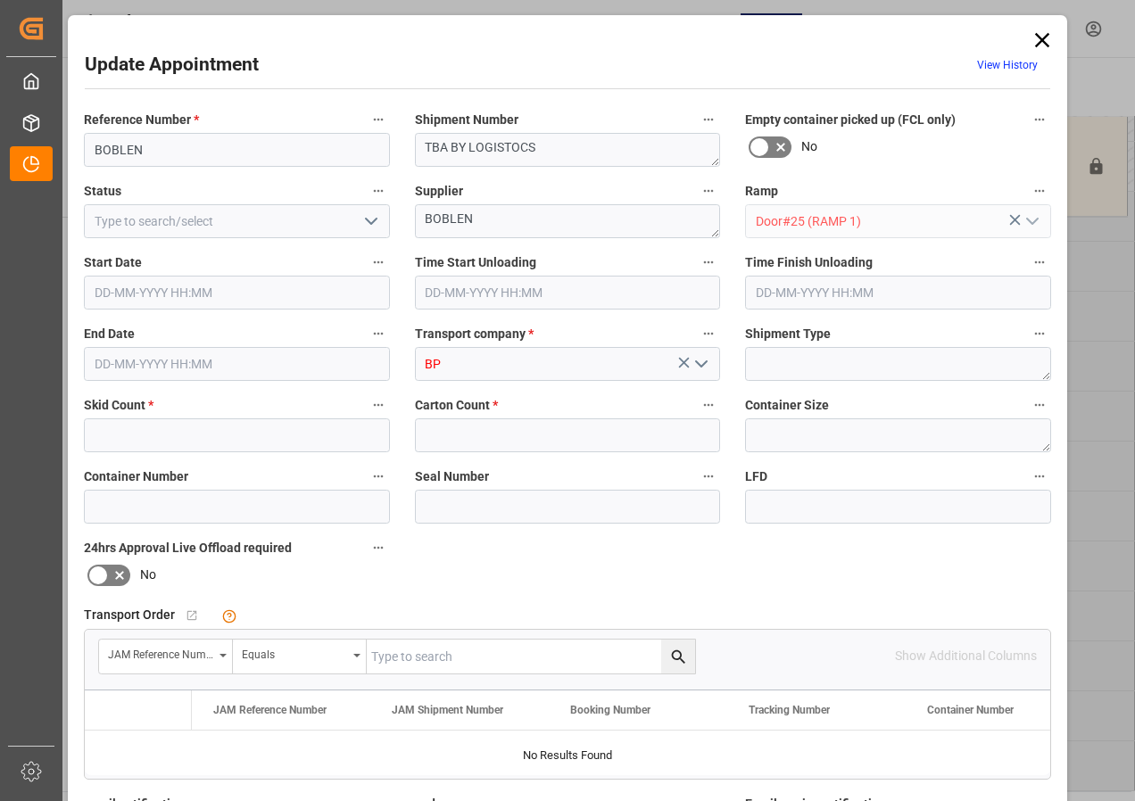
type input "9"
type input "107"
type input "[DATE] 07:00"
type input "[DATE] 07:30"
type input "[DATE] 16:44"
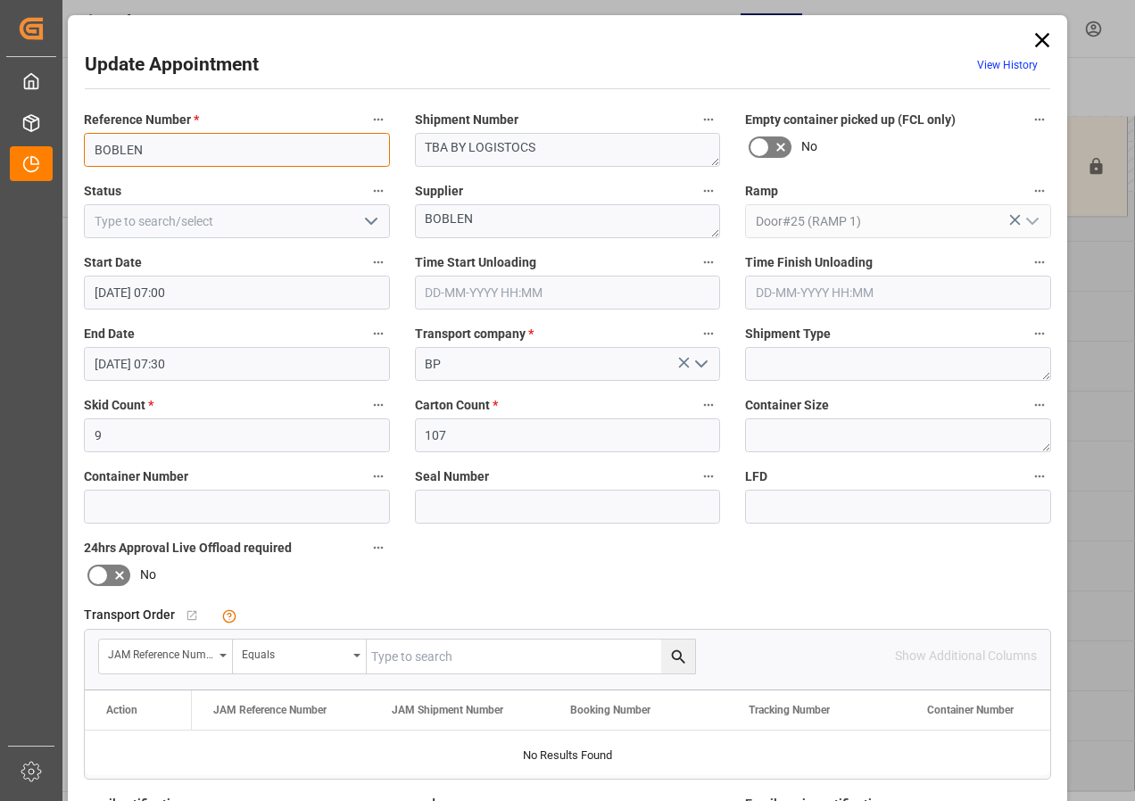
drag, startPoint x: 89, startPoint y: 149, endPoint x: 166, endPoint y: 149, distance: 76.7
click at [166, 149] on input "BOBLEN" at bounding box center [237, 150] width 306 height 34
click at [146, 163] on input "BOBLEN" at bounding box center [237, 150] width 306 height 34
drag, startPoint x: 146, startPoint y: 149, endPoint x: 95, endPoint y: 145, distance: 51.0
click at [95, 145] on input "BOBLEN" at bounding box center [237, 150] width 306 height 34
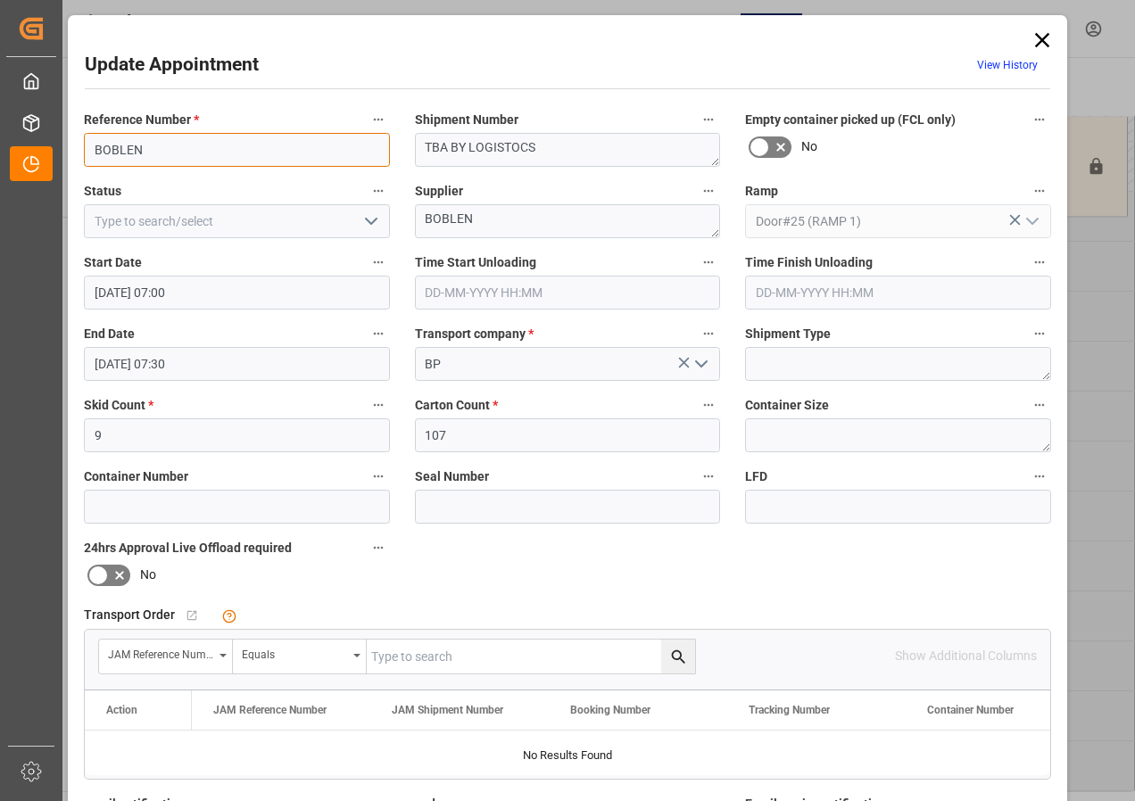
type input "B"
type input "77-10106-[GEOGRAPHIC_DATA]"
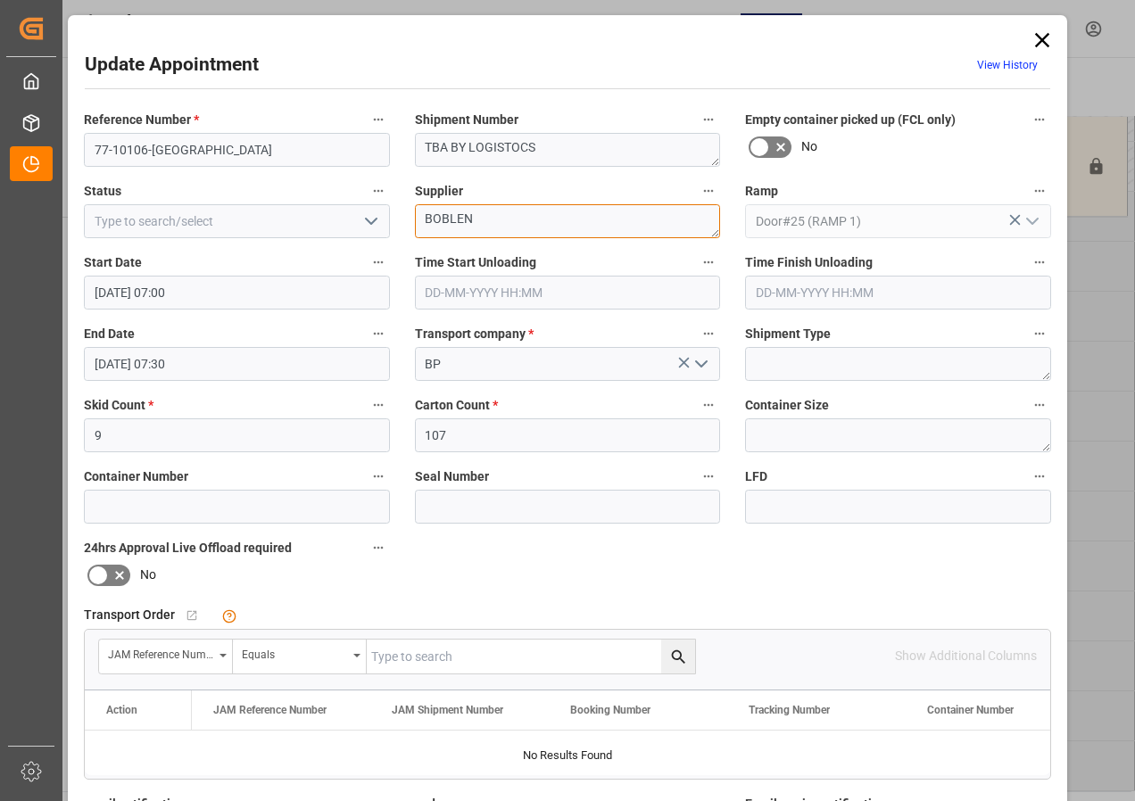
click at [491, 217] on textarea "BOBLEN" at bounding box center [568, 221] width 306 height 34
type textarea "BOBLEN IN02()"
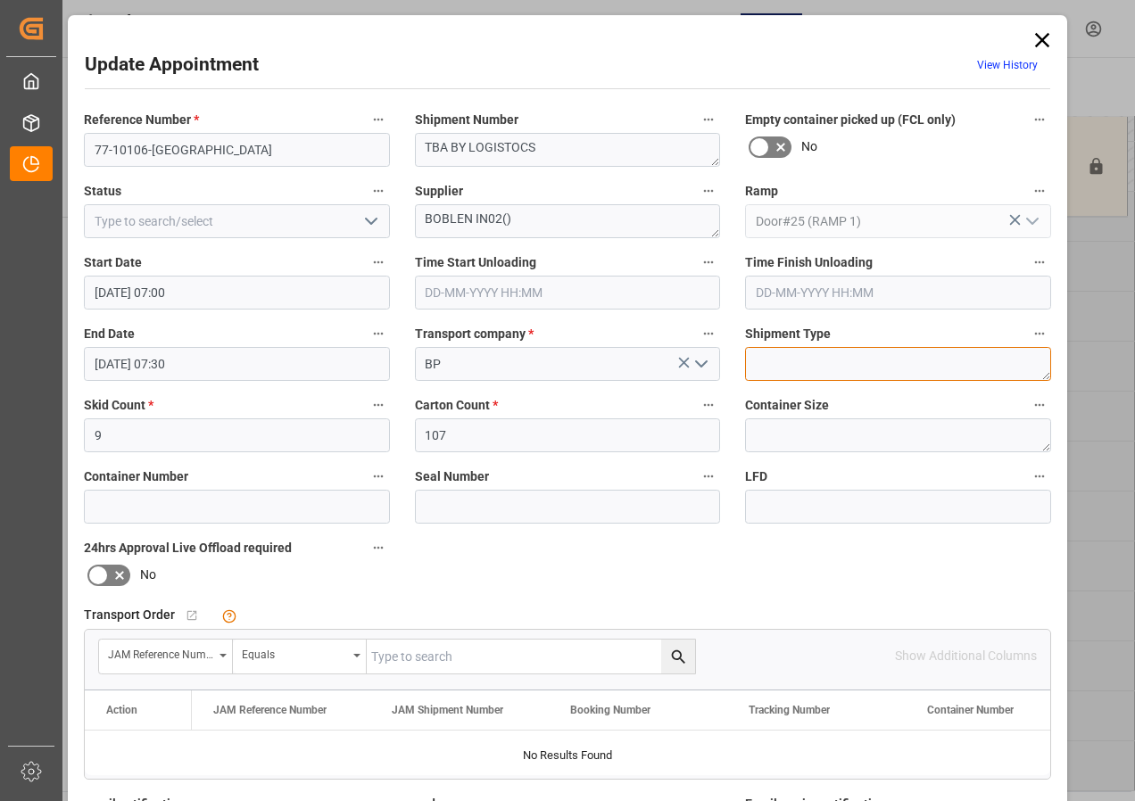
click at [811, 366] on textarea at bounding box center [898, 364] width 306 height 34
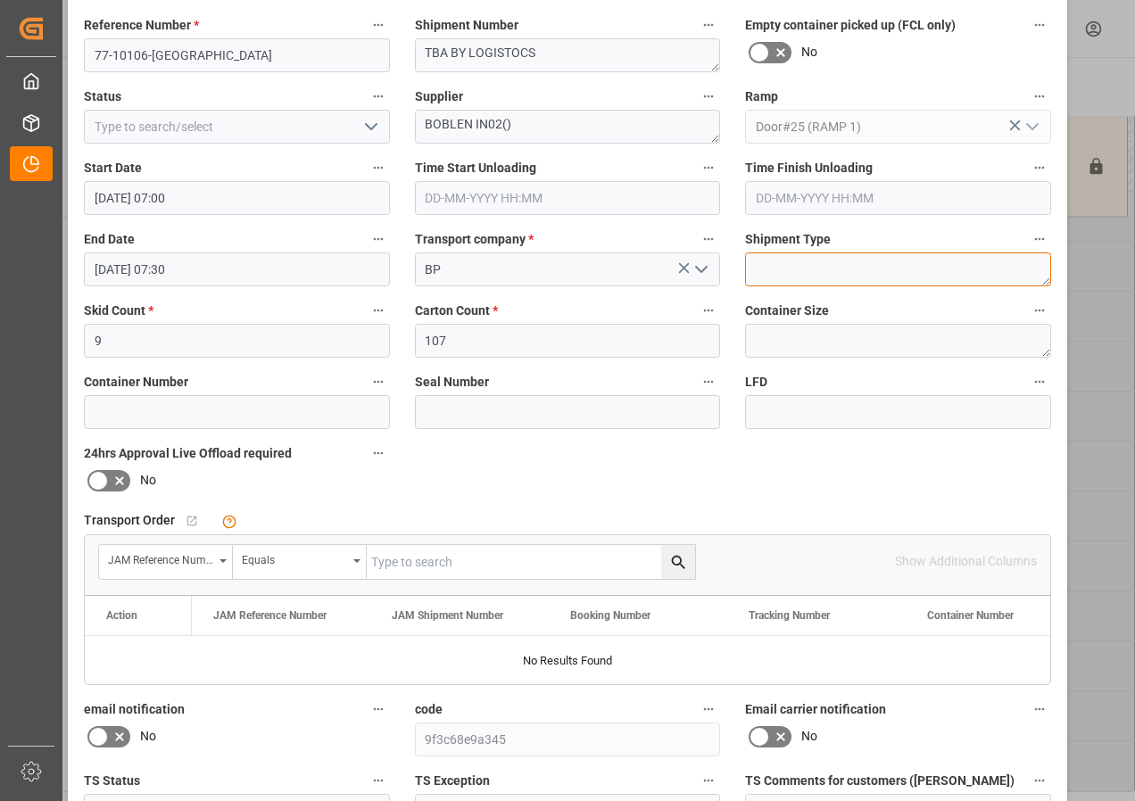
scroll to position [178, 0]
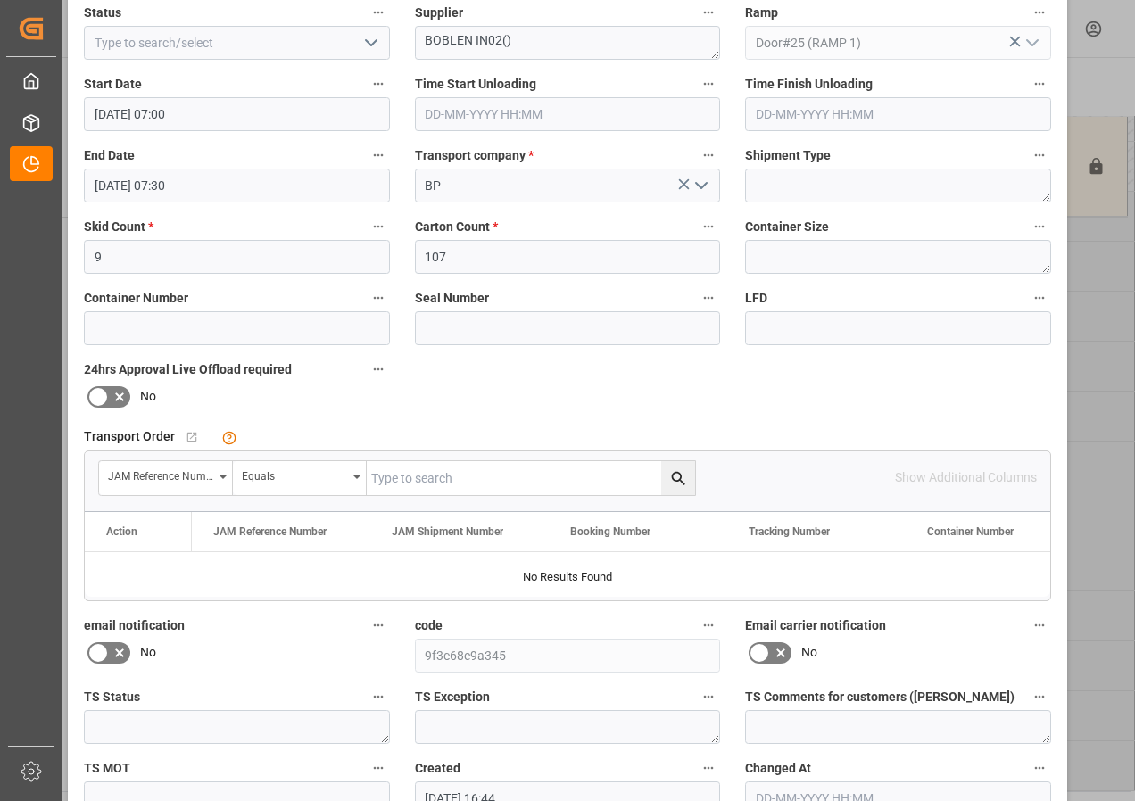
click at [391, 478] on input "text" at bounding box center [531, 478] width 328 height 34
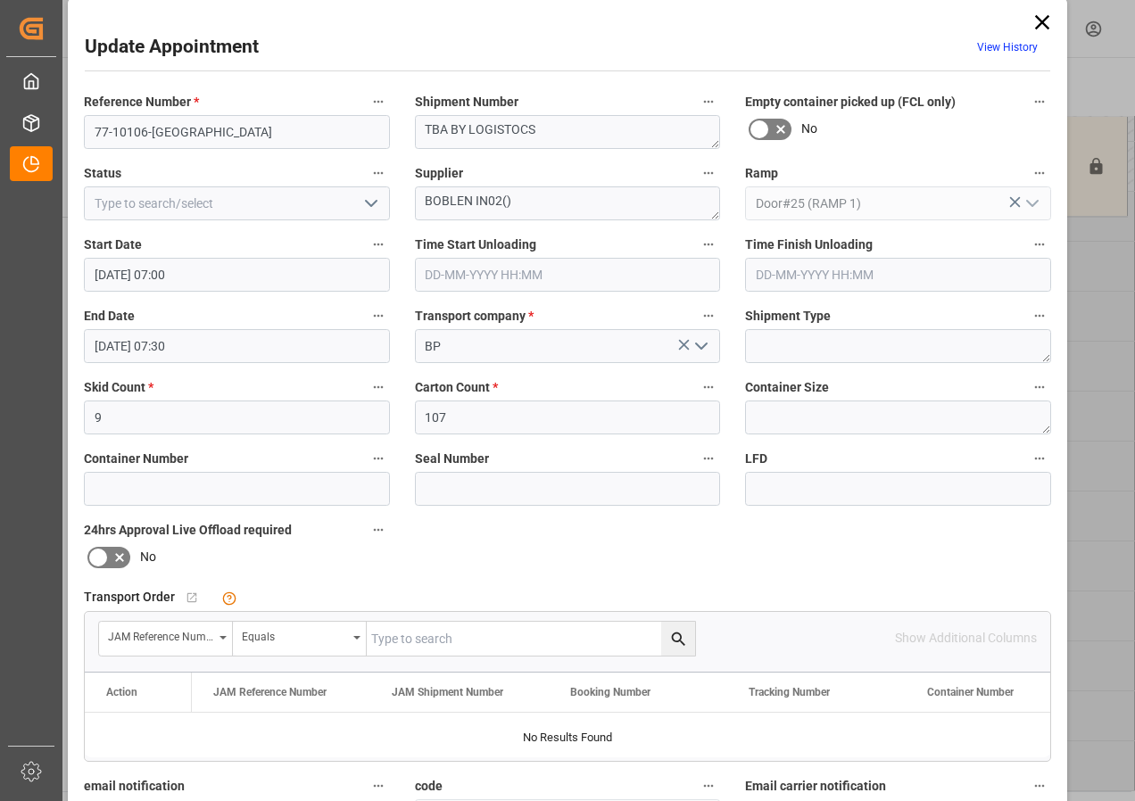
scroll to position [0, 0]
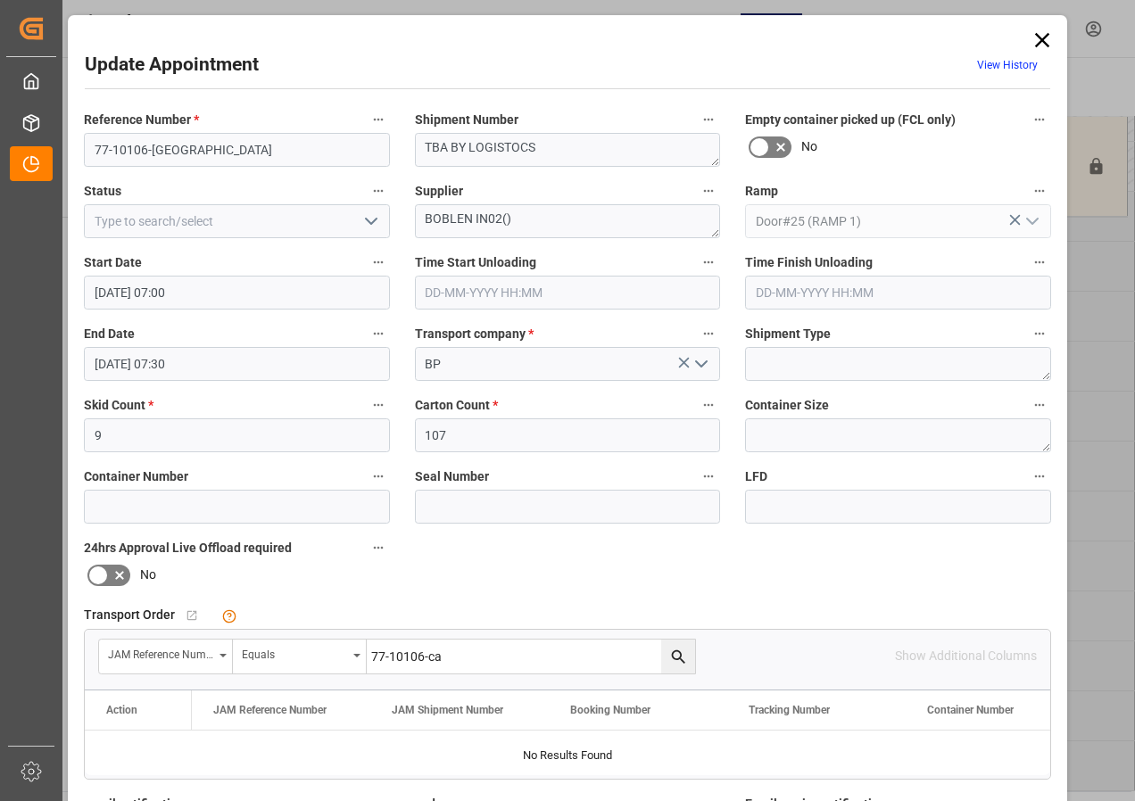
type input "77-10106-ca"
click at [674, 657] on icon "search button" at bounding box center [678, 657] width 19 height 19
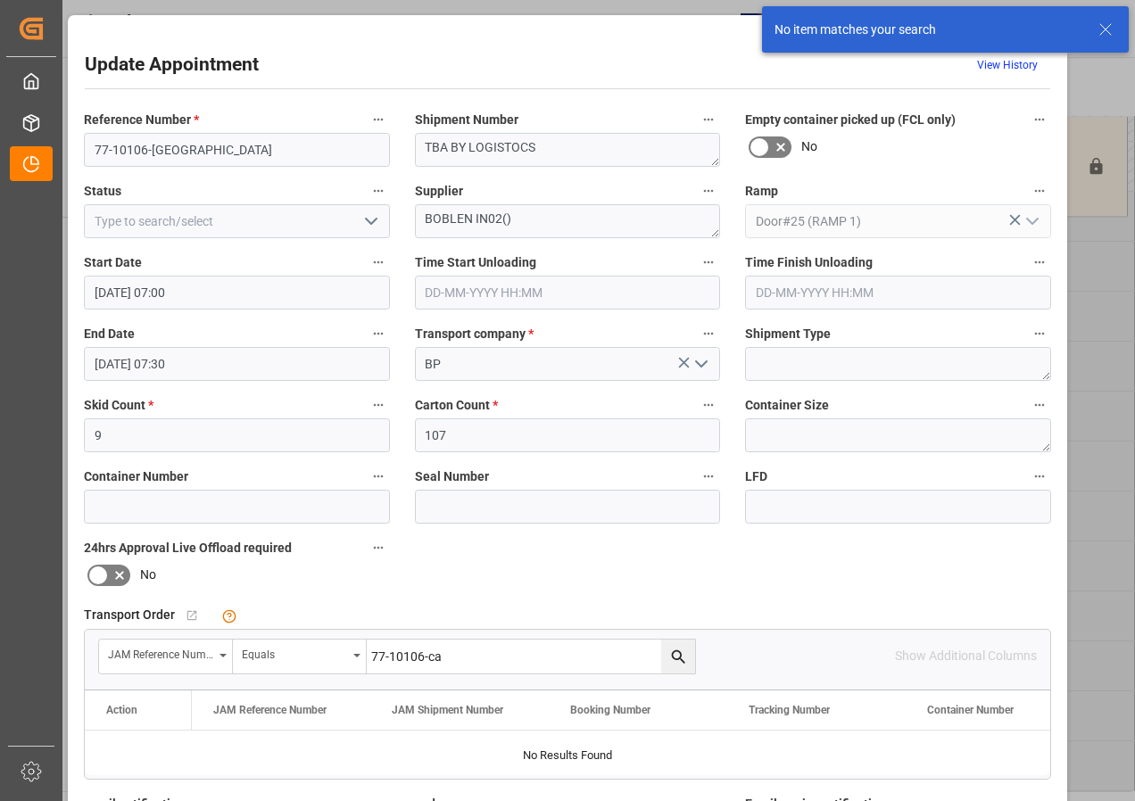
click at [886, 564] on div "Reference Number * 77-10106-CA Shipment Number TBA BY LOGISTOCS Empty container…" at bounding box center [567, 551] width 992 height 899
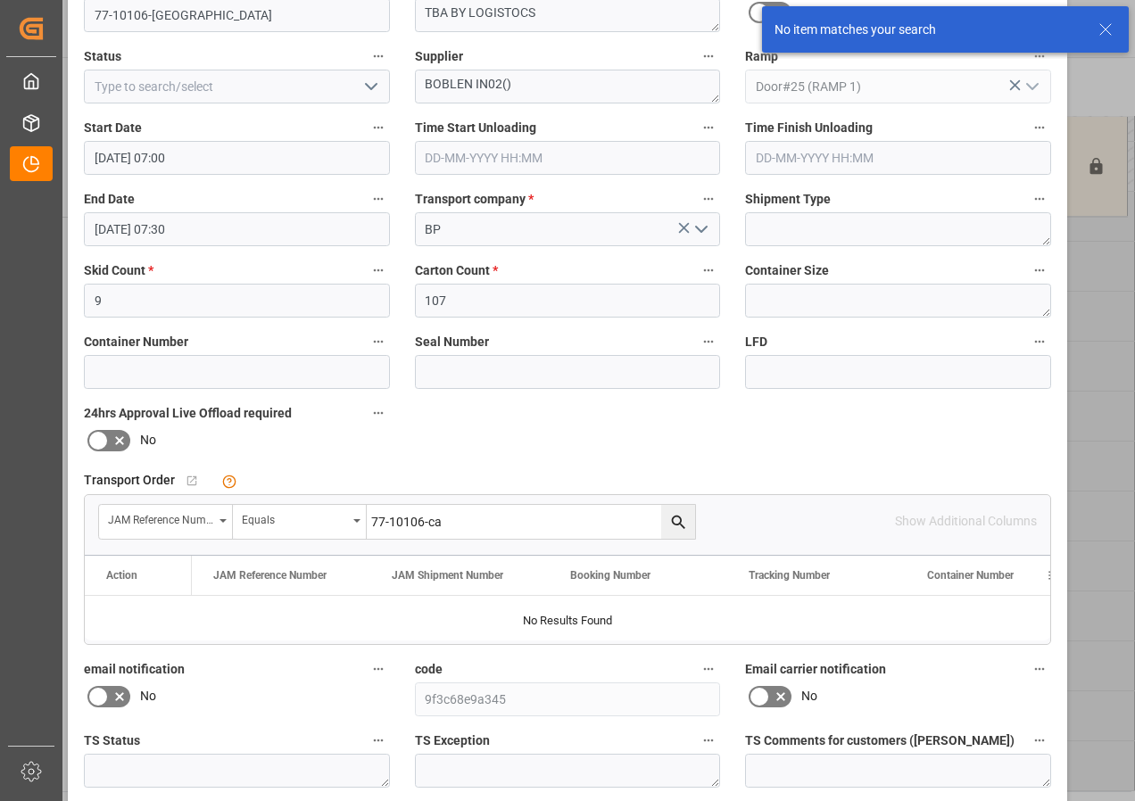
scroll to position [284, 0]
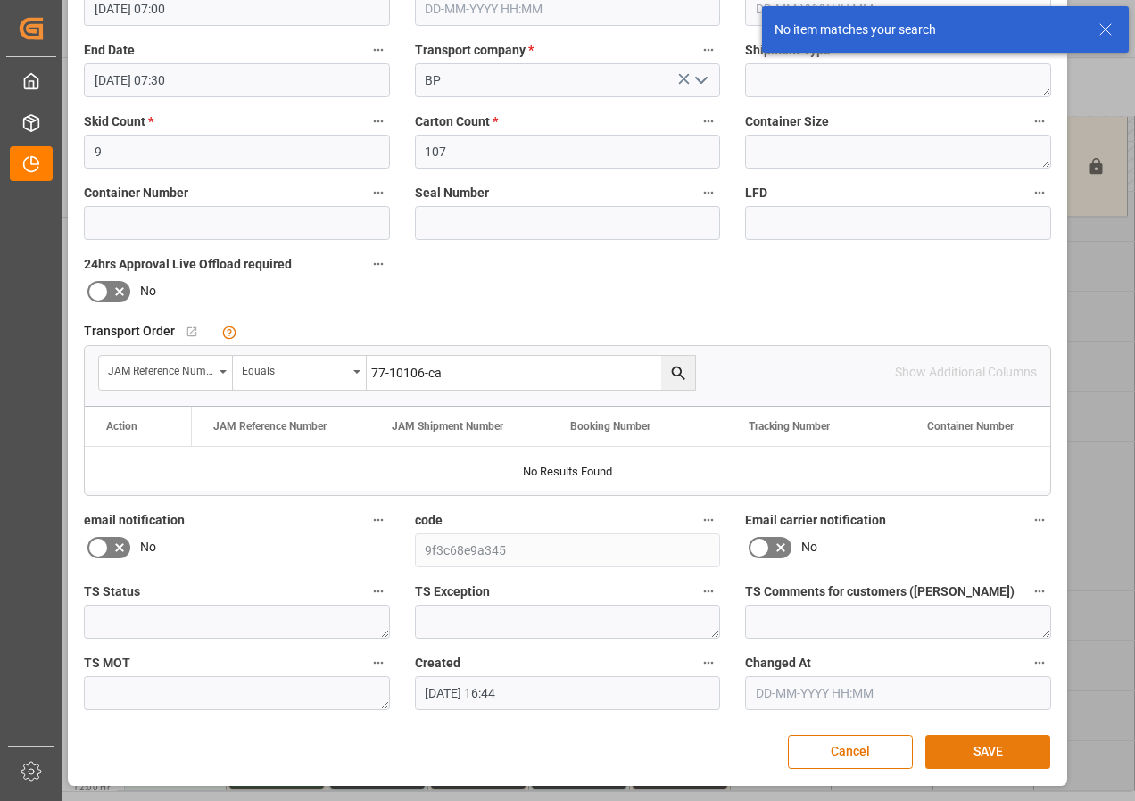
click at [983, 756] on button "SAVE" at bounding box center [987, 752] width 125 height 34
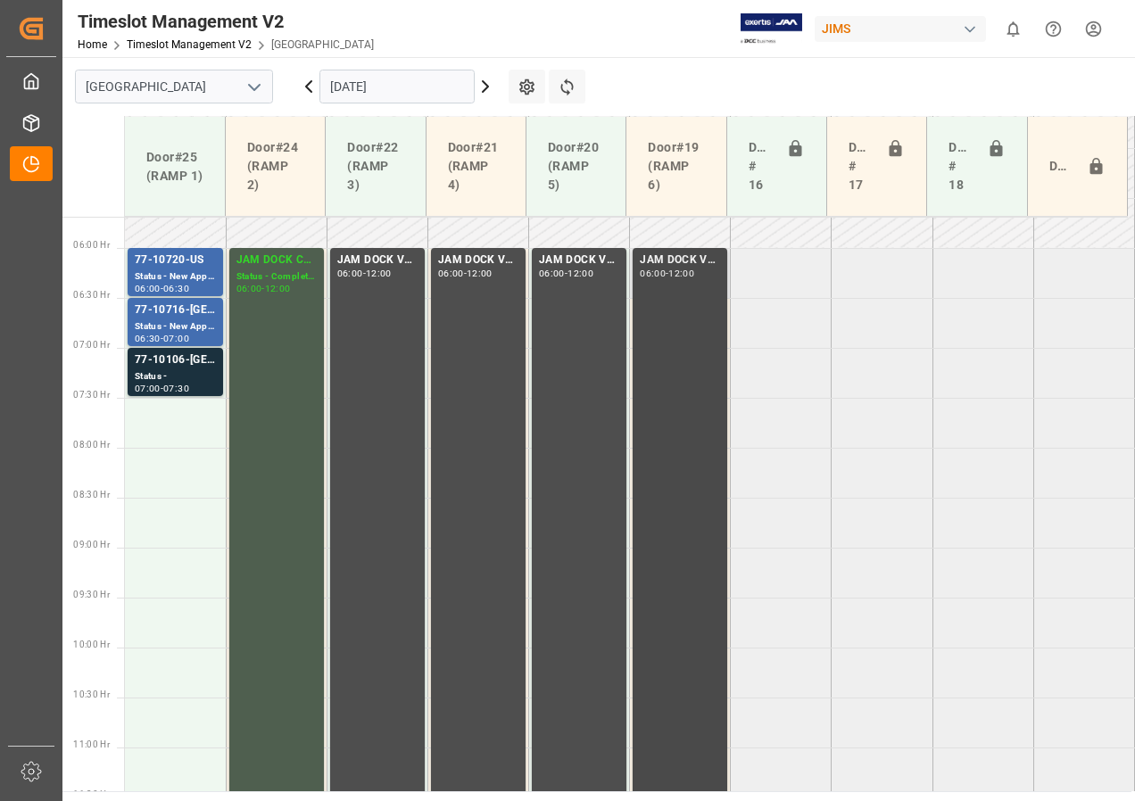
scroll to position [536, 0]
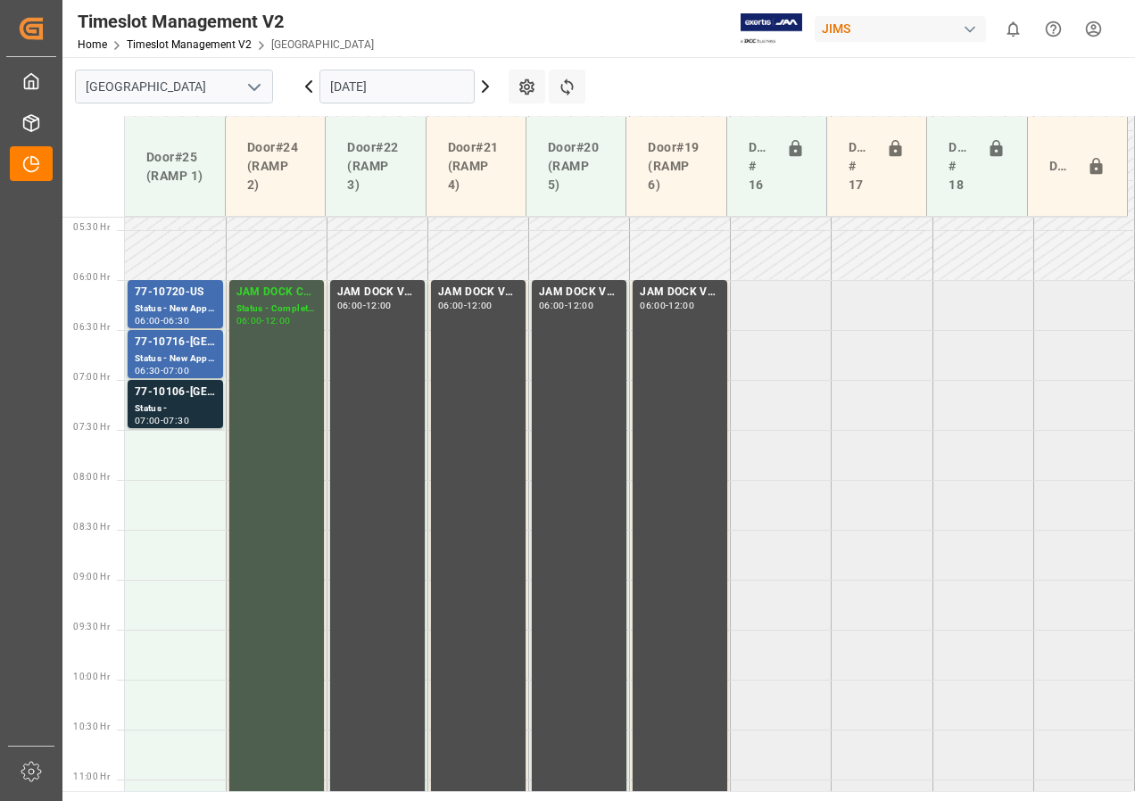
click at [313, 89] on icon at bounding box center [308, 86] width 21 height 21
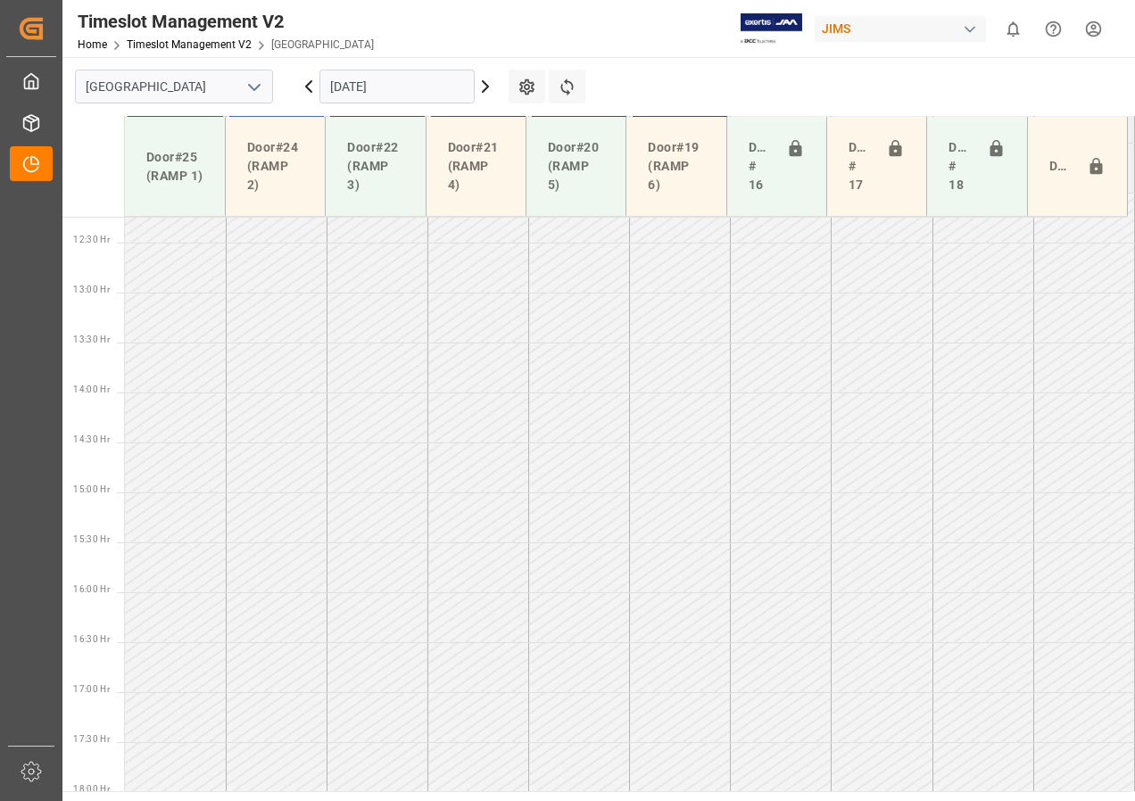
scroll to position [1225, 0]
click at [313, 89] on icon at bounding box center [308, 86] width 21 height 21
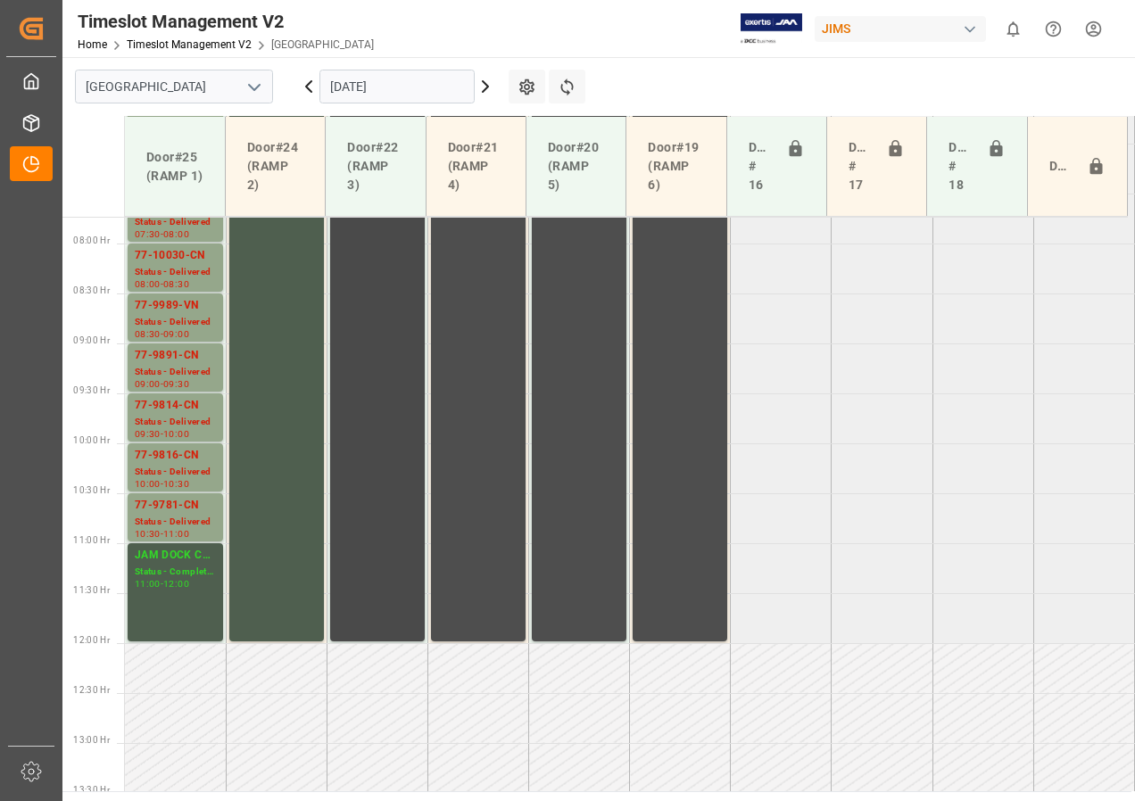
scroll to position [600, 0]
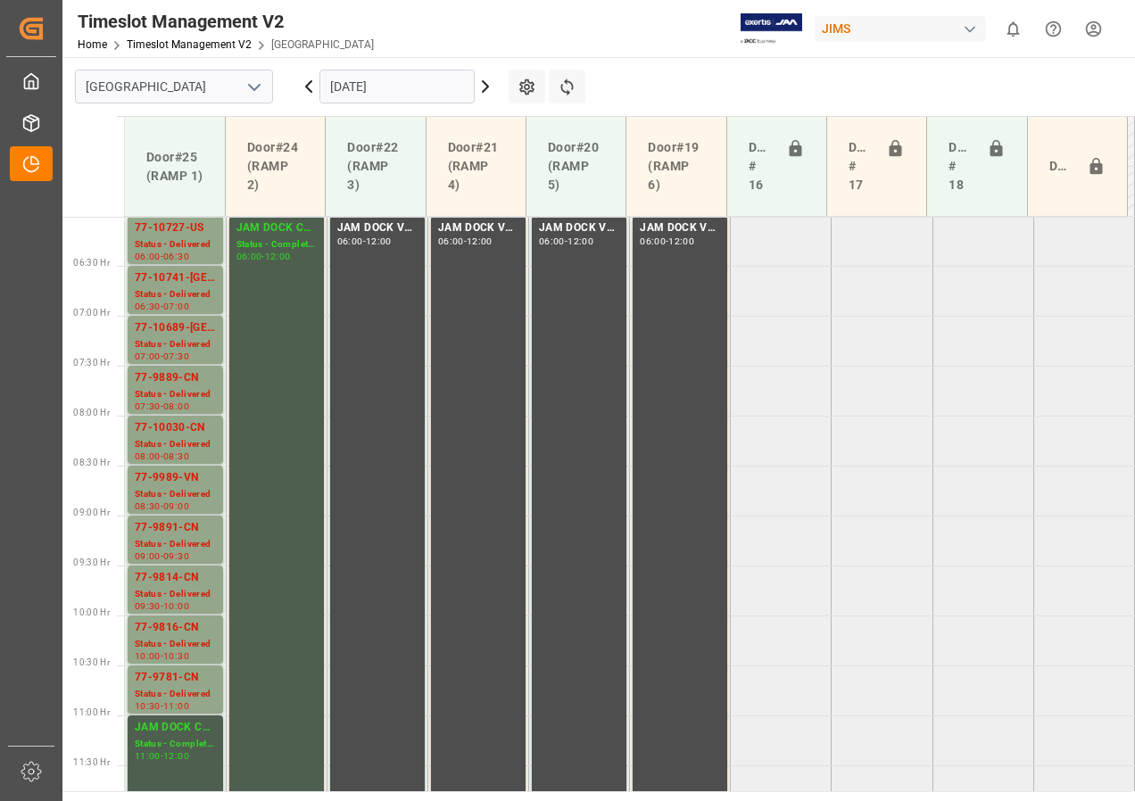
click at [485, 87] on icon at bounding box center [485, 86] width 21 height 21
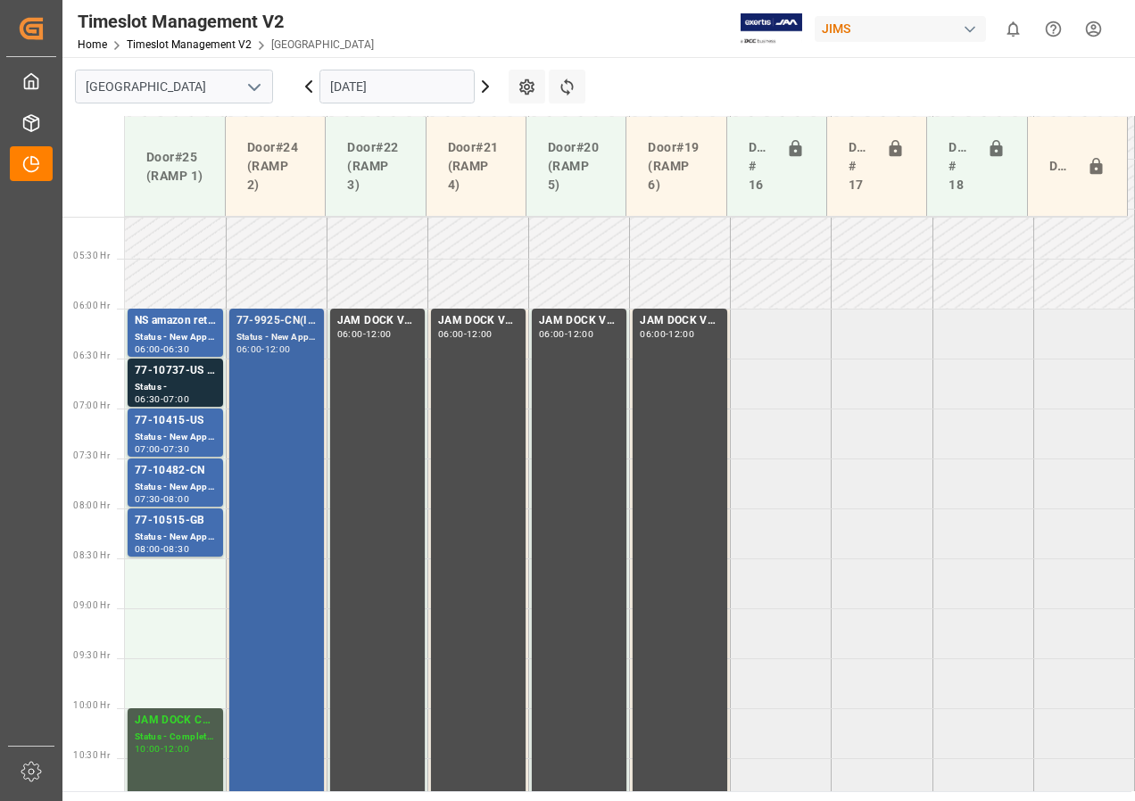
scroll to position [597, 0]
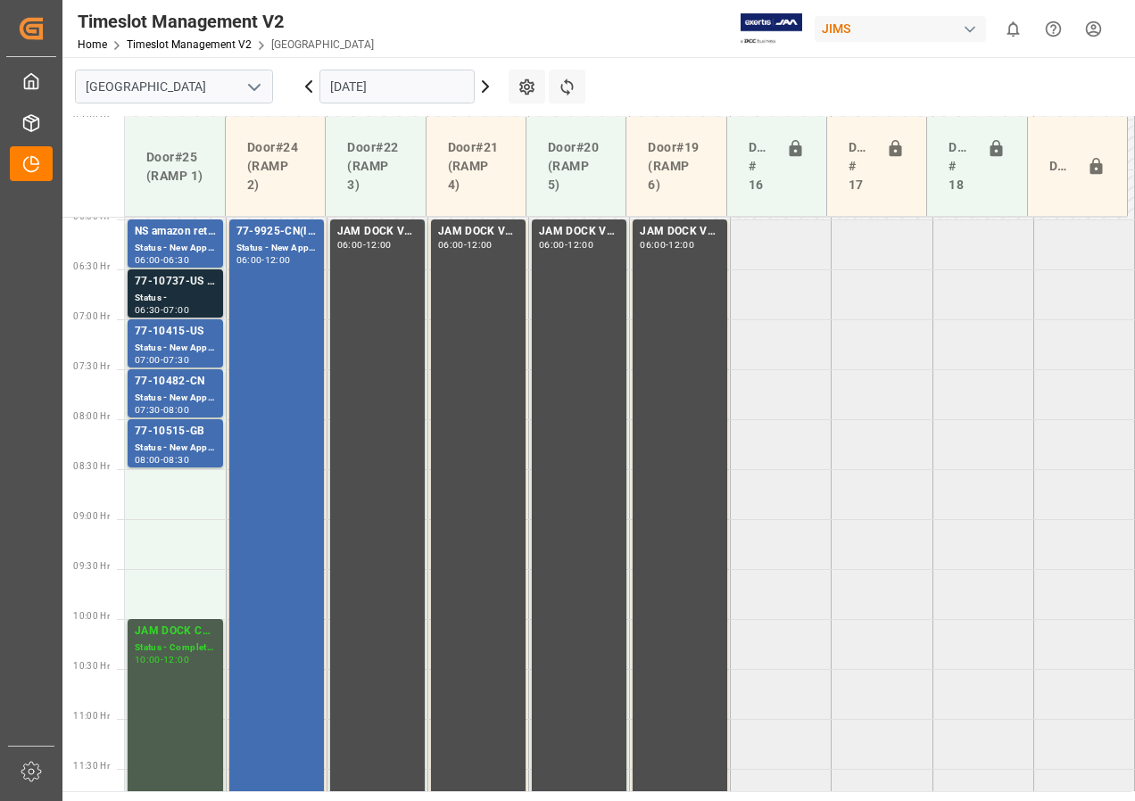
click at [157, 288] on div "77-10737-US SHIPM#/M" at bounding box center [175, 282] width 81 height 18
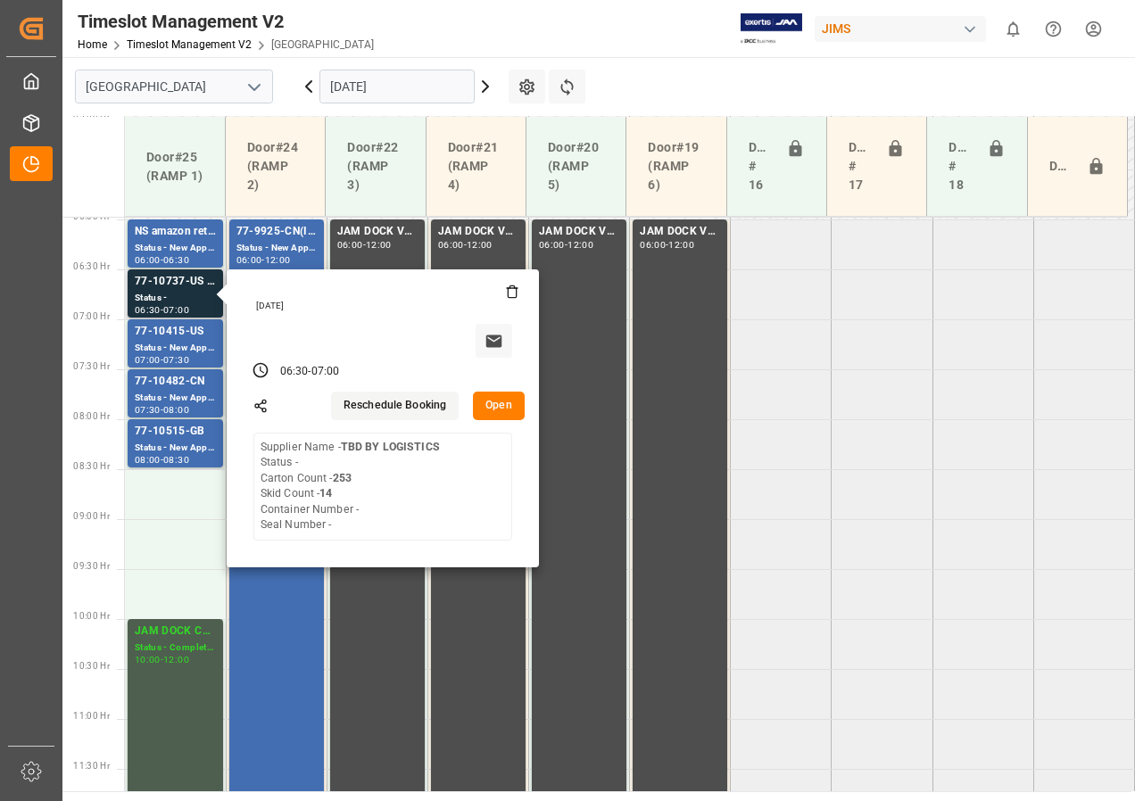
click at [492, 404] on button "Open" at bounding box center [499, 406] width 52 height 29
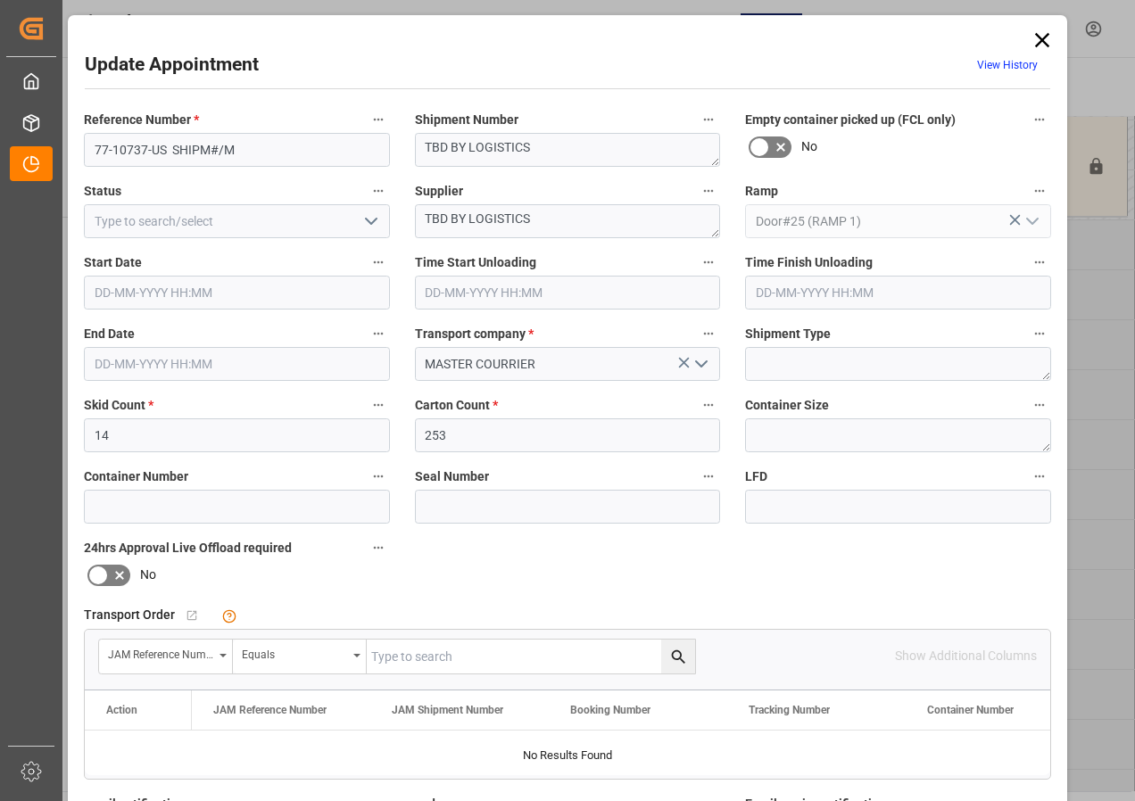
type input "[DATE] 06:30"
type input "[DATE] 07:00"
type input "[DATE] 14:40"
drag, startPoint x: 422, startPoint y: 216, endPoint x: 625, endPoint y: 231, distance: 203.1
click at [625, 231] on textarea "TBD BY LOGISTICS" at bounding box center [568, 221] width 306 height 34
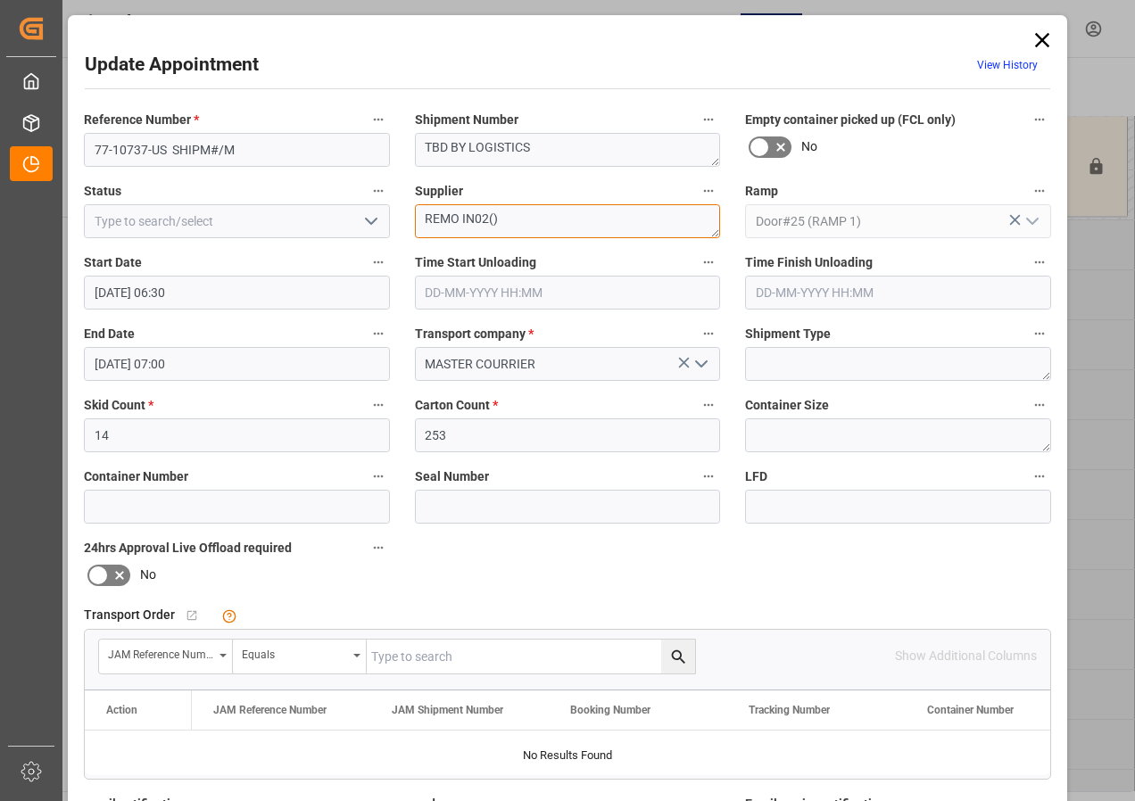
type textarea "REMO IN02()"
click at [137, 292] on input "[DATE] 06:30" at bounding box center [237, 293] width 306 height 34
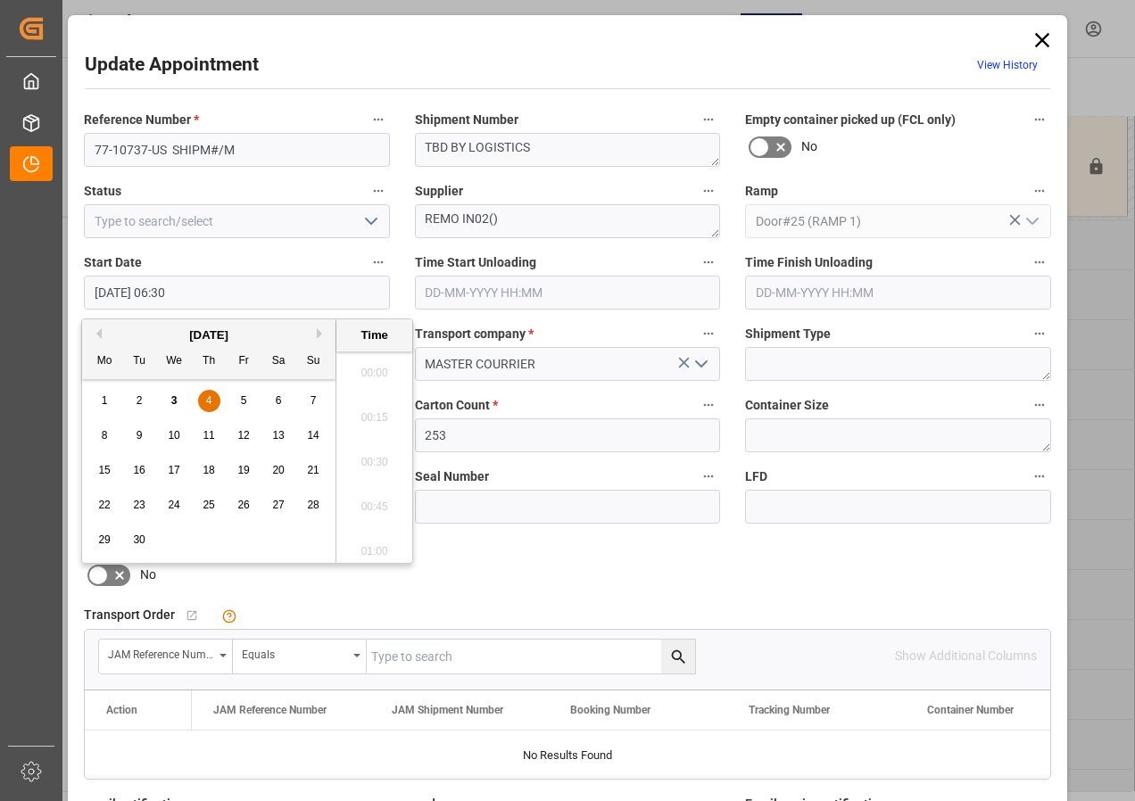
scroll to position [1077, 0]
click at [176, 435] on span "10" at bounding box center [174, 435] width 12 height 12
click at [368, 365] on li "06:00" at bounding box center [374, 367] width 76 height 45
type input "[DATE] 06:00"
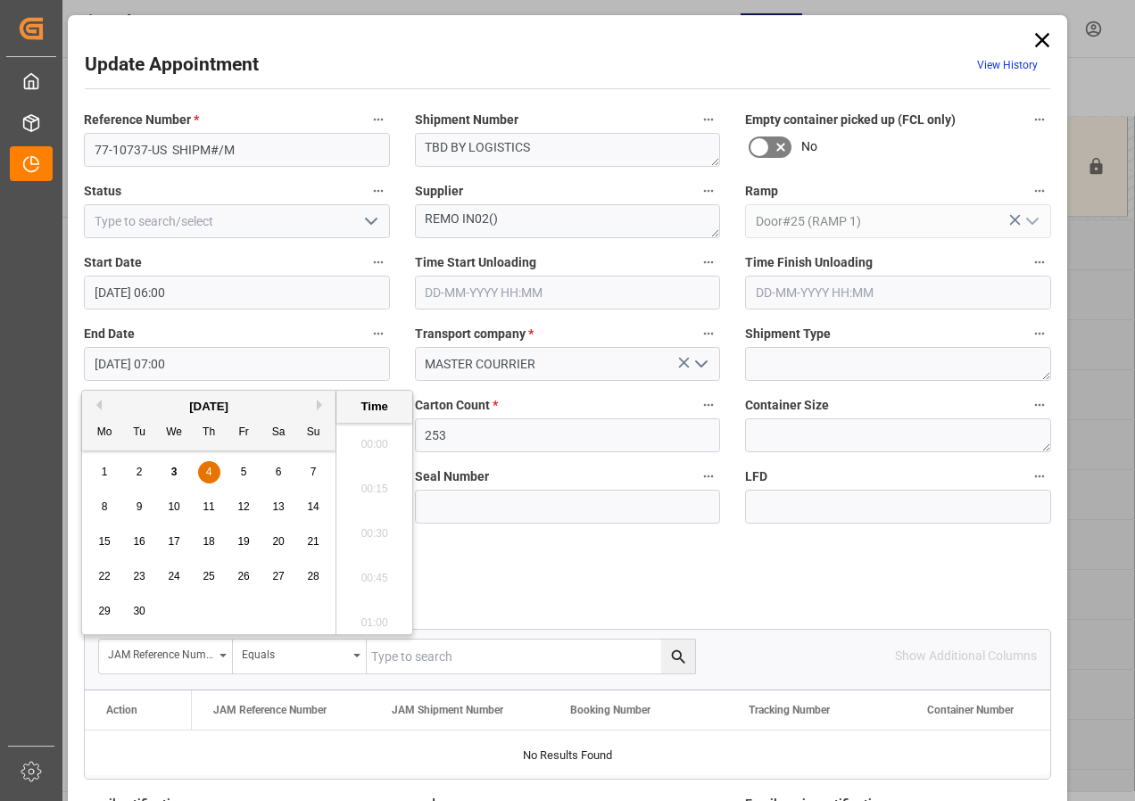
click at [112, 367] on input "[DATE] 07:00" at bounding box center [237, 364] width 306 height 34
click at [207, 468] on span "4" at bounding box center [209, 472] width 6 height 12
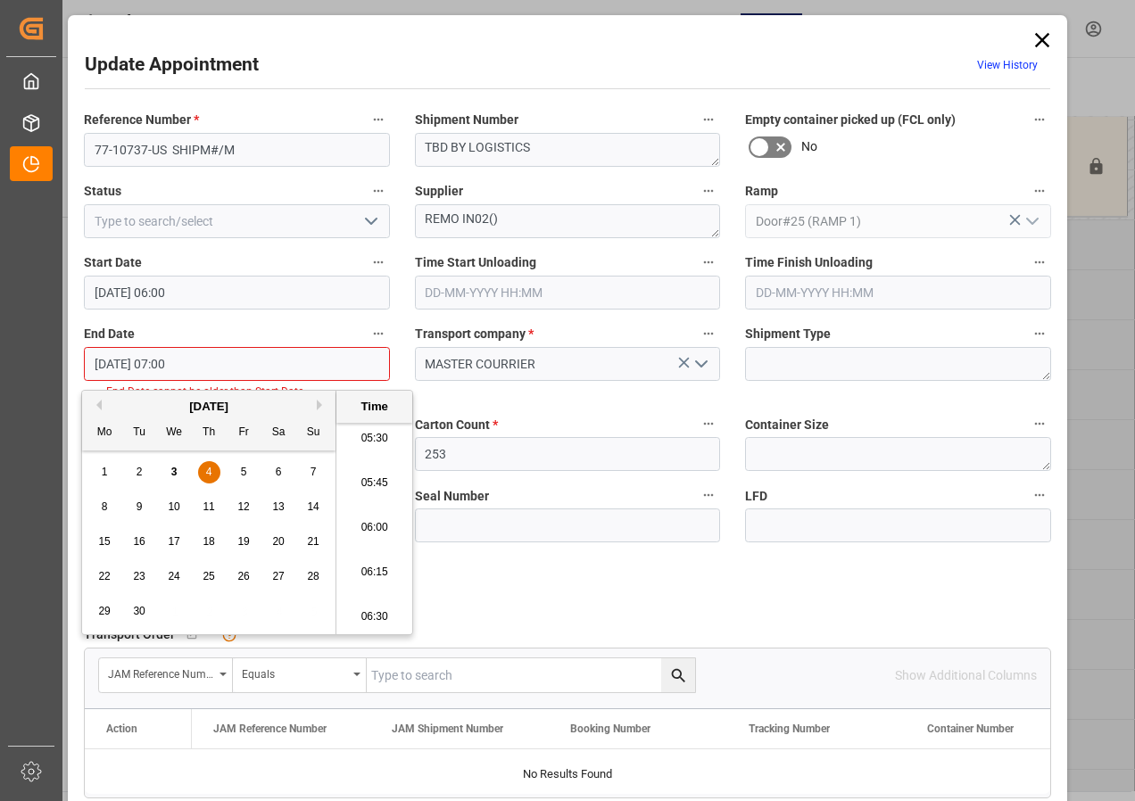
scroll to position [1077, 0]
click at [377, 526] on li "06:30" at bounding box center [374, 528] width 76 height 45
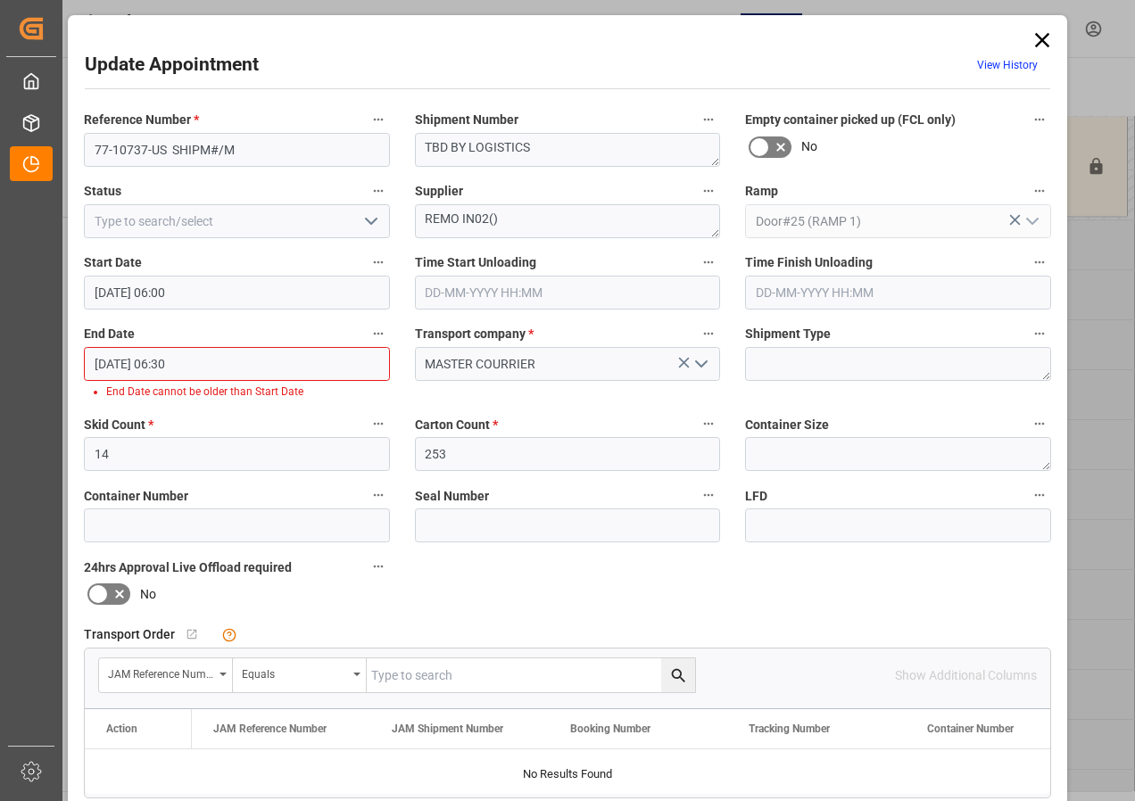
click at [137, 363] on input "[DATE] 06:30" at bounding box center [237, 364] width 306 height 34
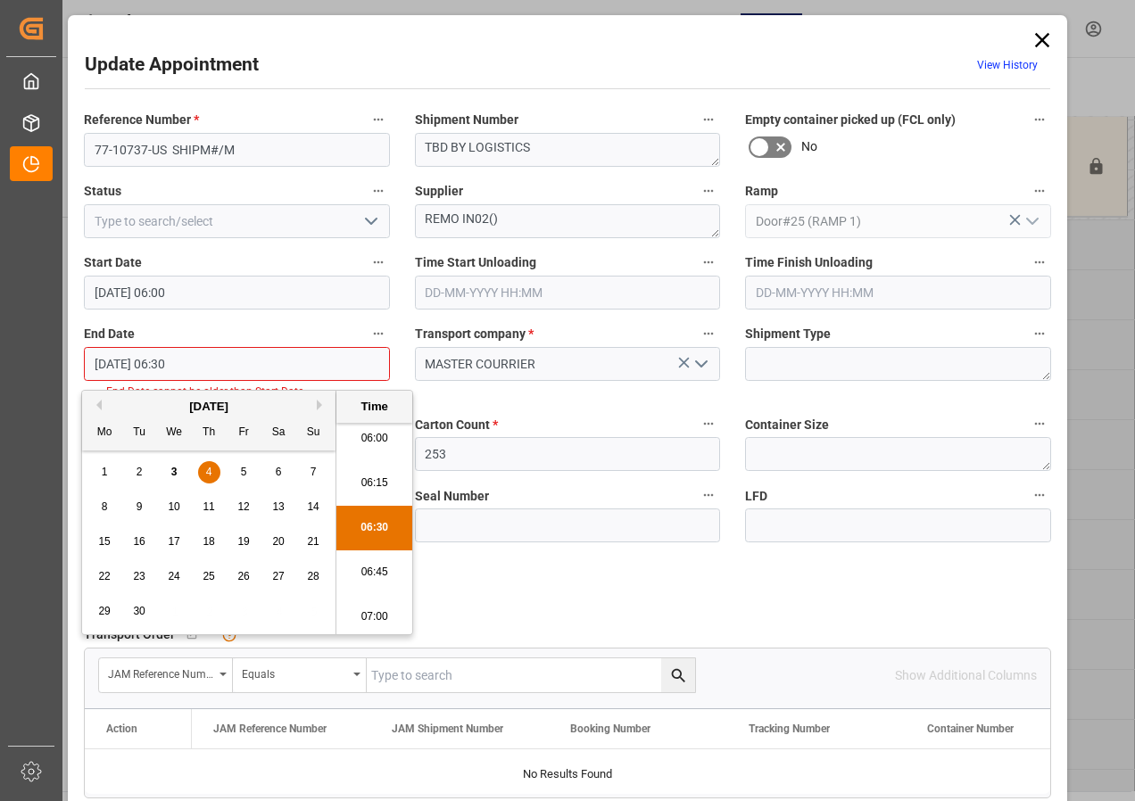
click at [178, 504] on span "10" at bounding box center [174, 507] width 12 height 12
type input "[DATE] 06:30"
click at [575, 570] on div "Reference Number * 77-10737-US SHIPM#/M Shipment Number TBD BY LOGISTICS Empty …" at bounding box center [567, 561] width 992 height 918
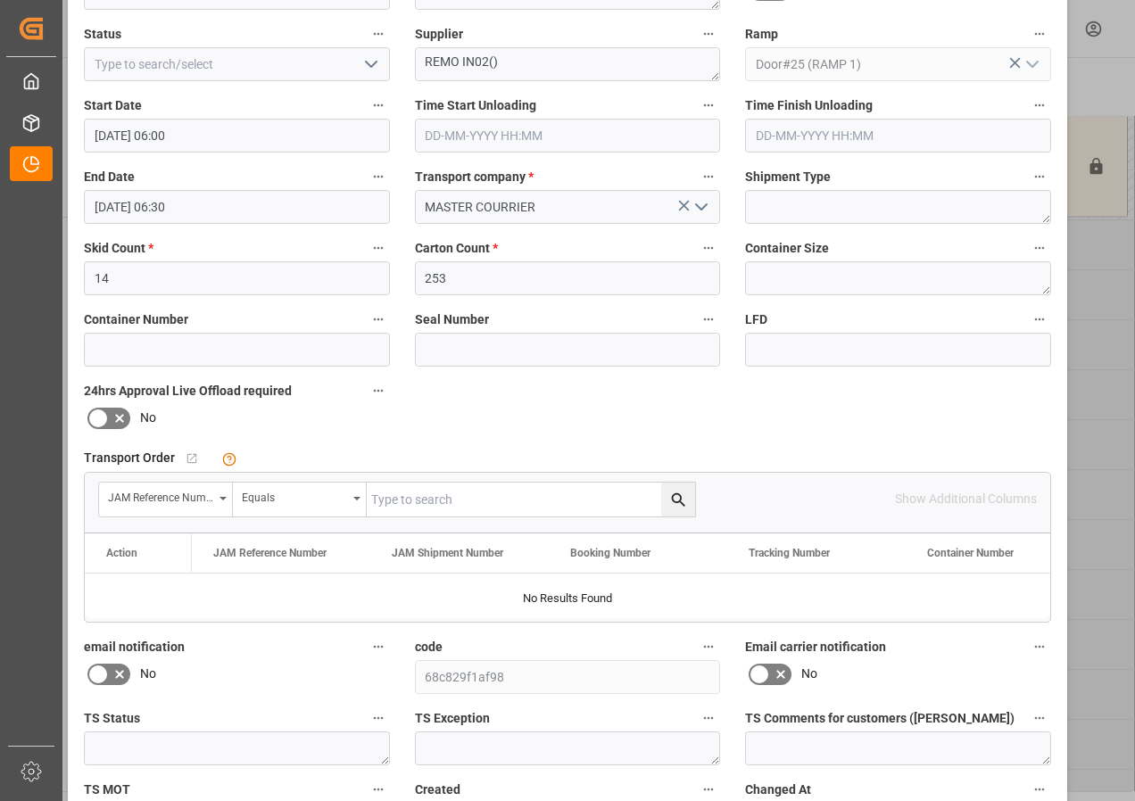
scroll to position [284, 0]
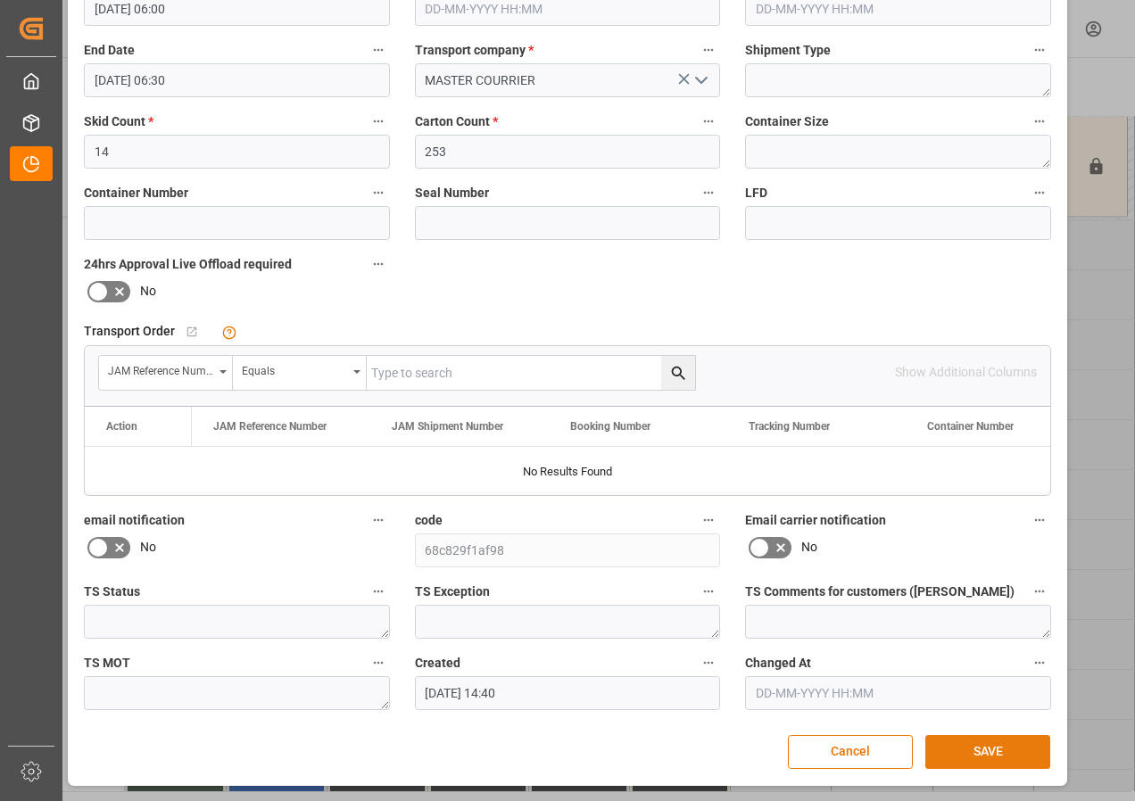
click at [981, 752] on button "SAVE" at bounding box center [987, 752] width 125 height 34
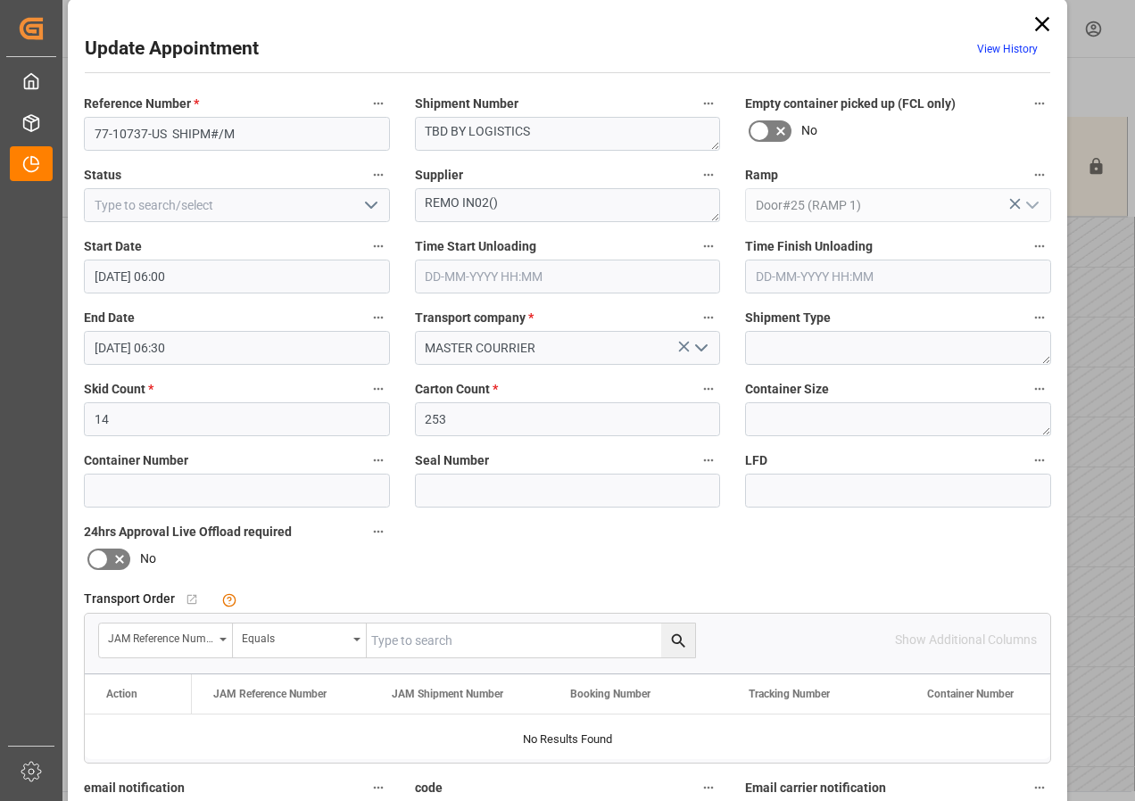
scroll to position [0, 0]
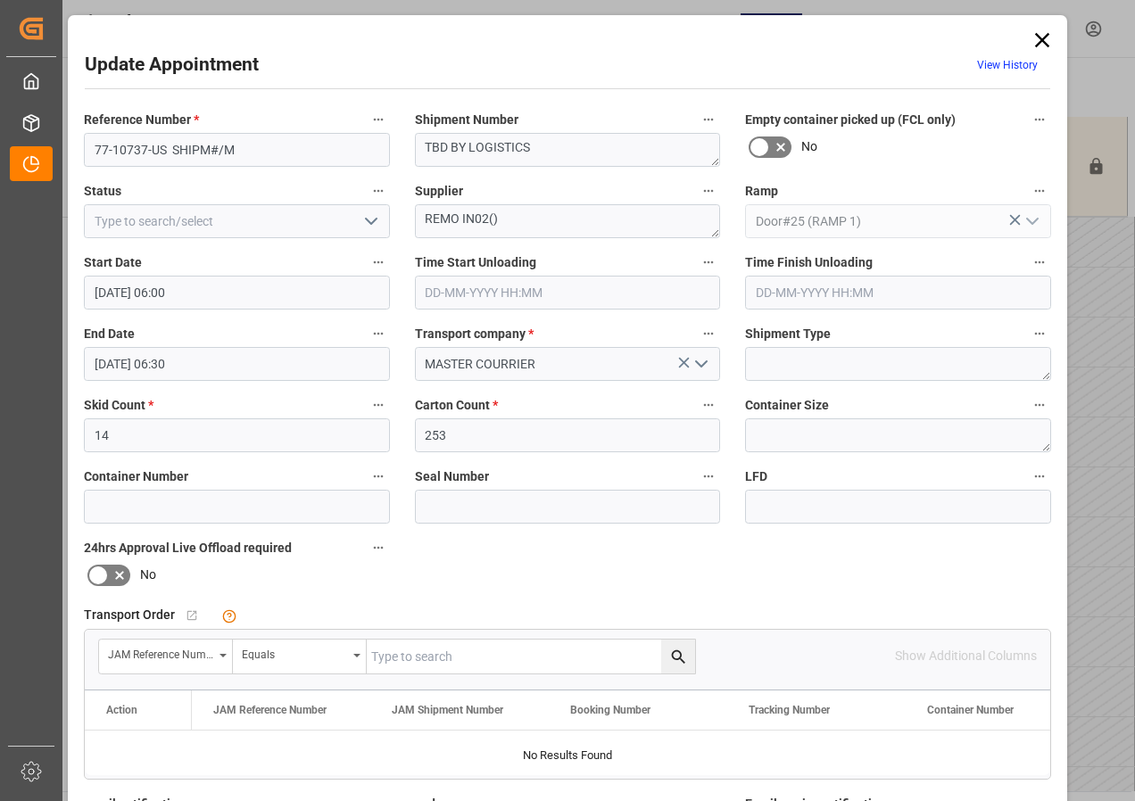
click at [1039, 34] on icon at bounding box center [1042, 40] width 25 height 25
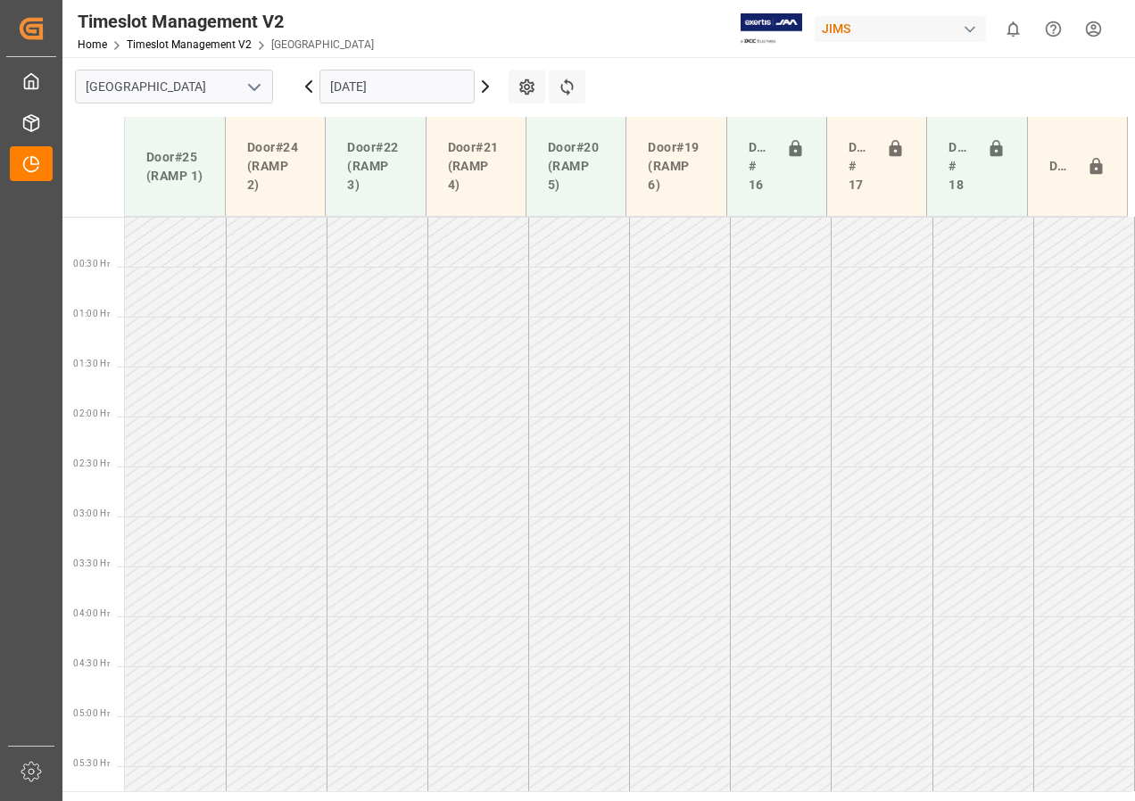
click at [486, 89] on icon at bounding box center [485, 86] width 5 height 11
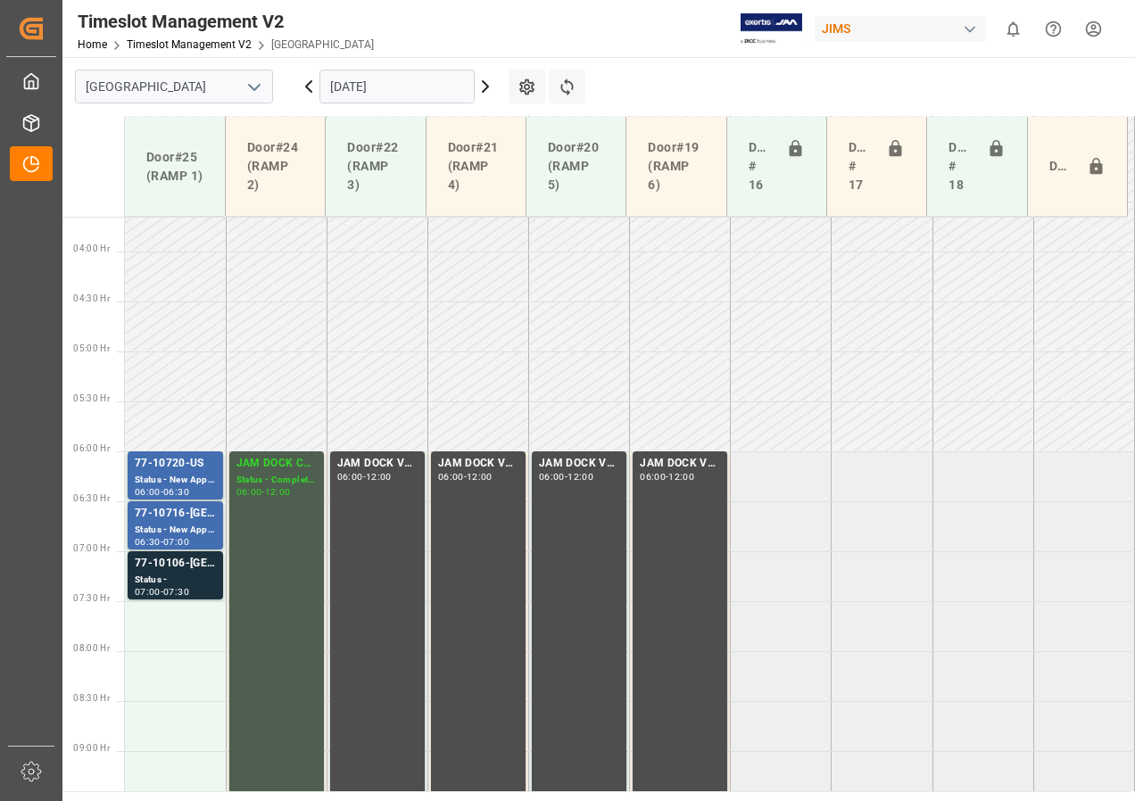
scroll to position [765, 0]
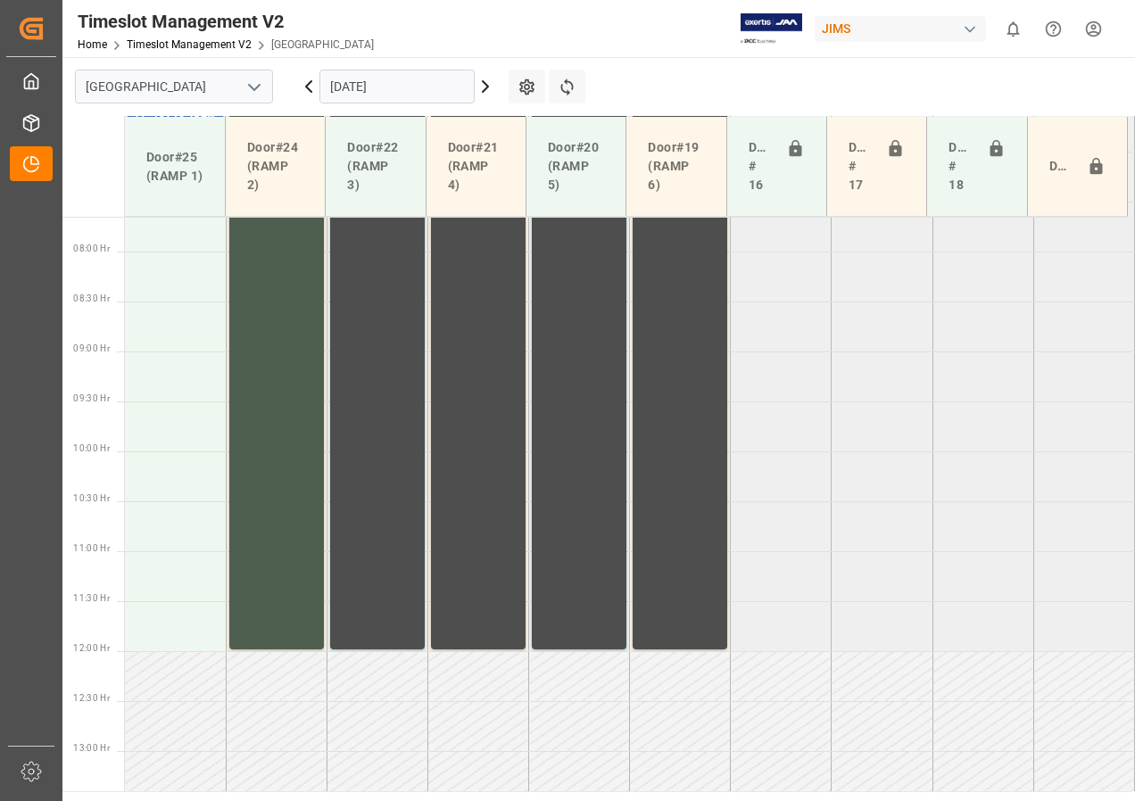
click at [486, 89] on icon at bounding box center [485, 86] width 5 height 11
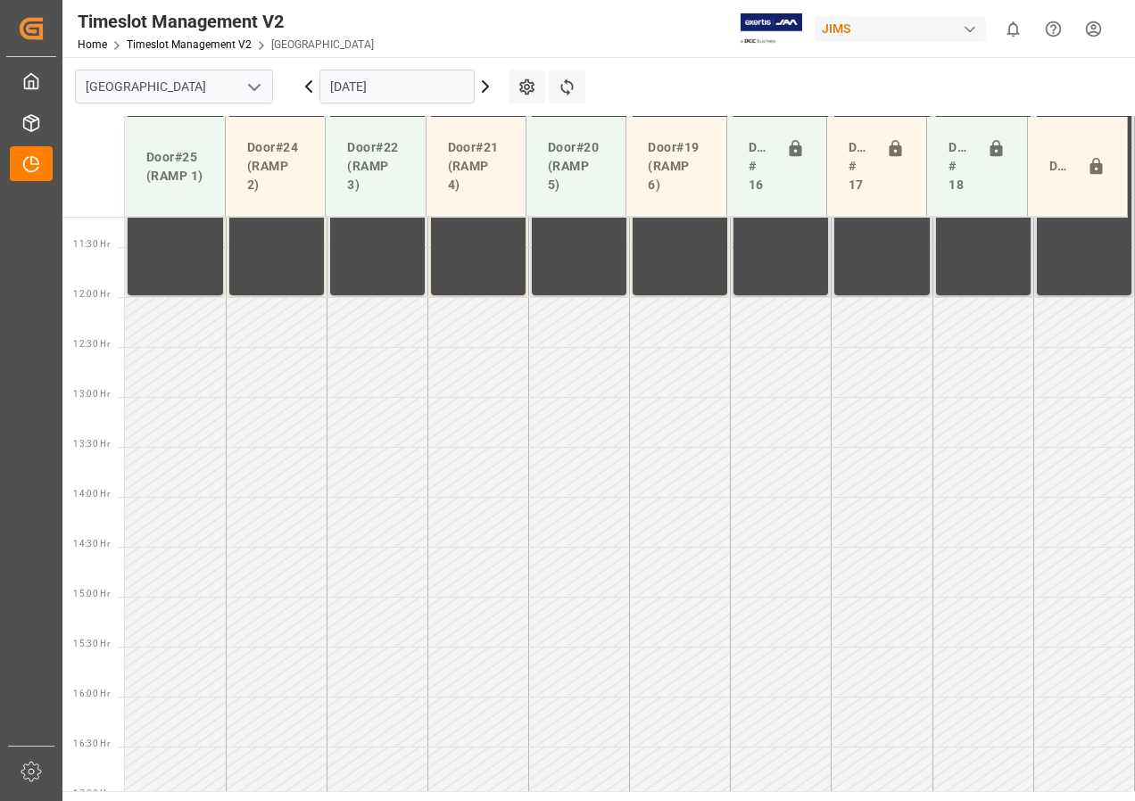
scroll to position [1325, 0]
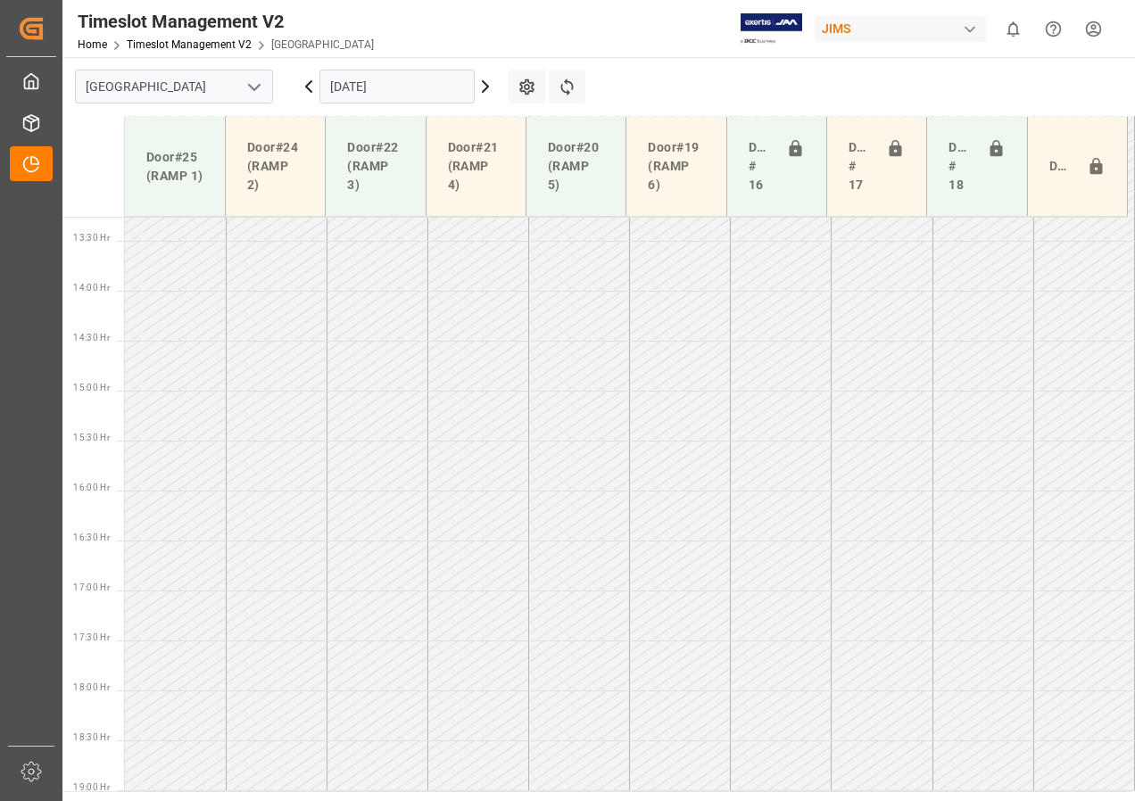
click at [486, 89] on icon at bounding box center [485, 86] width 5 height 11
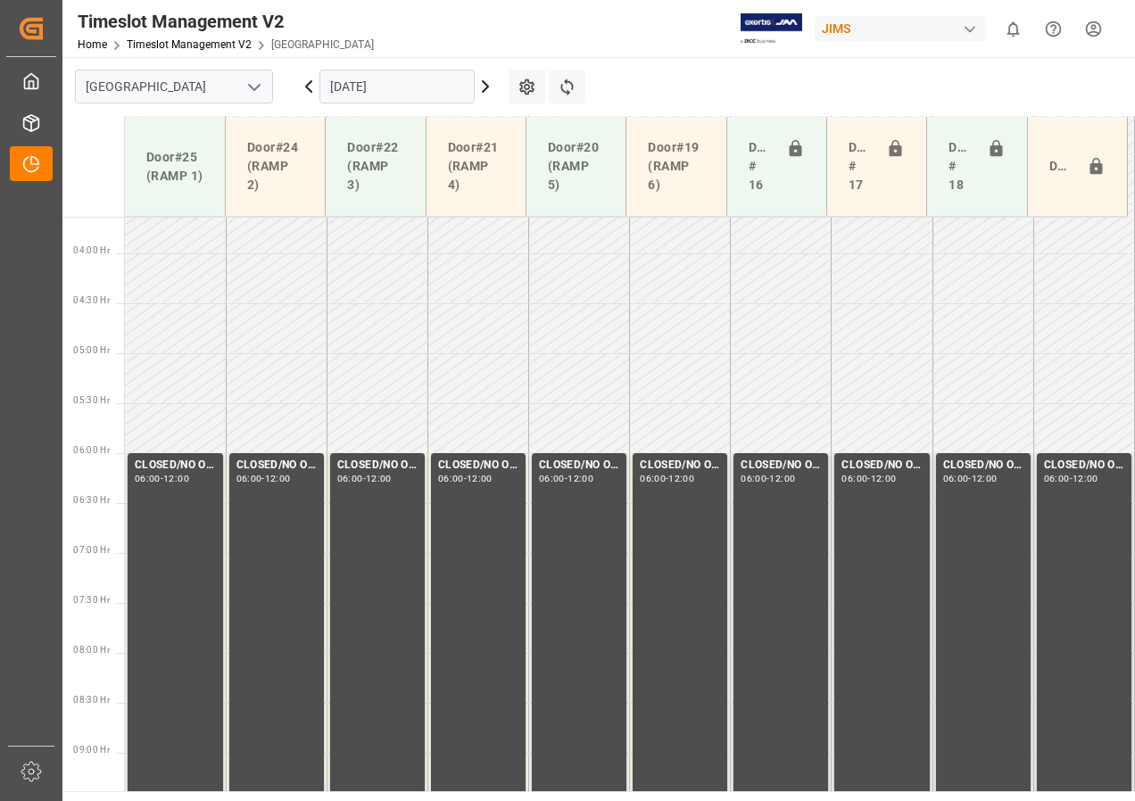
scroll to position [763, 0]
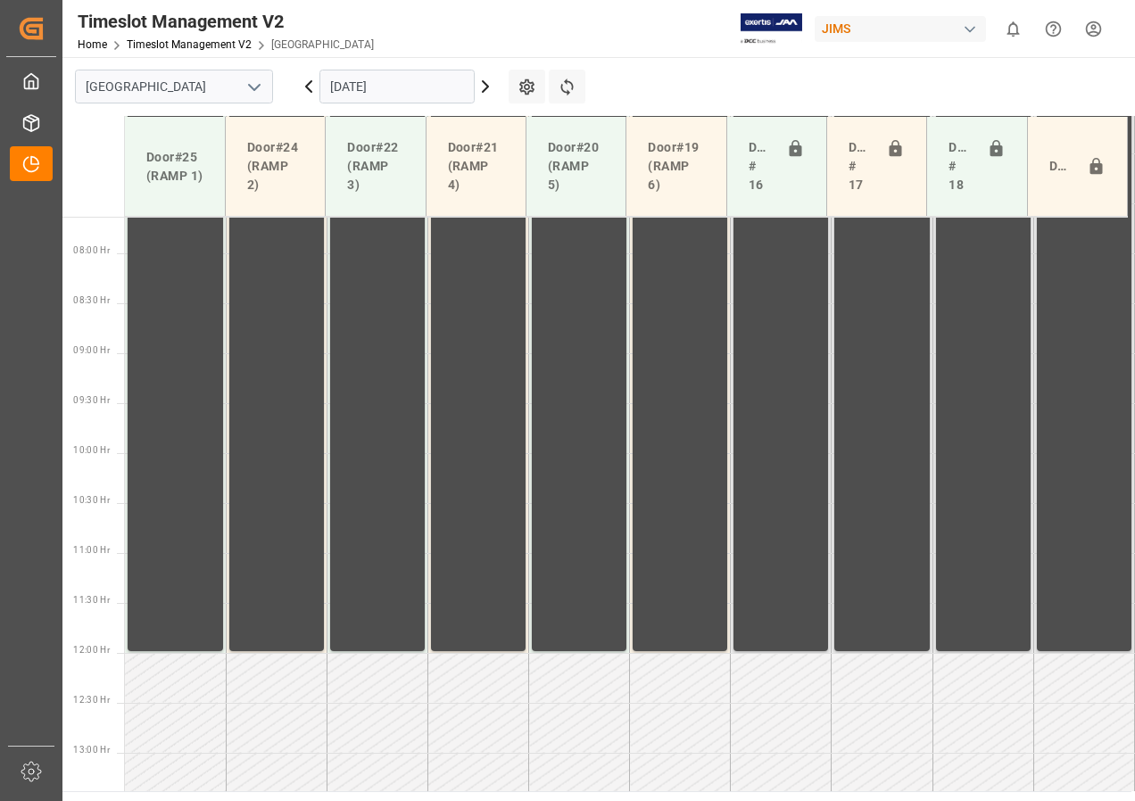
click at [486, 89] on icon at bounding box center [485, 86] width 5 height 11
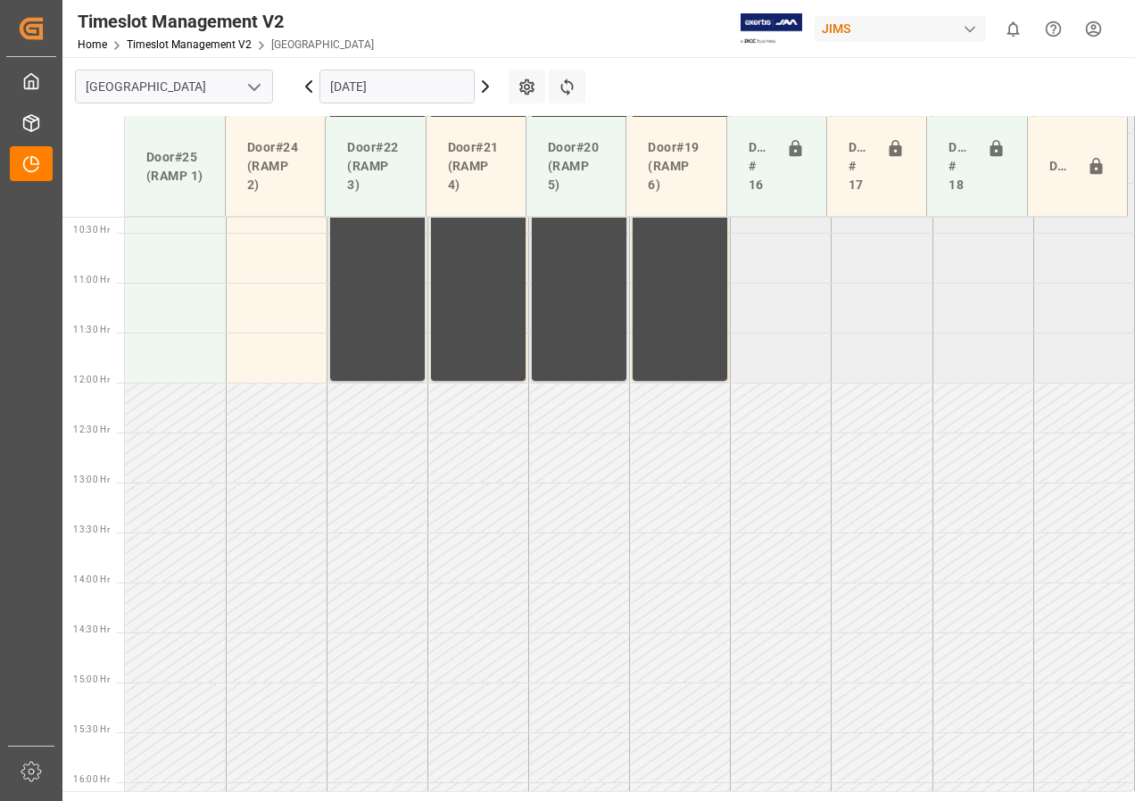
scroll to position [1191, 0]
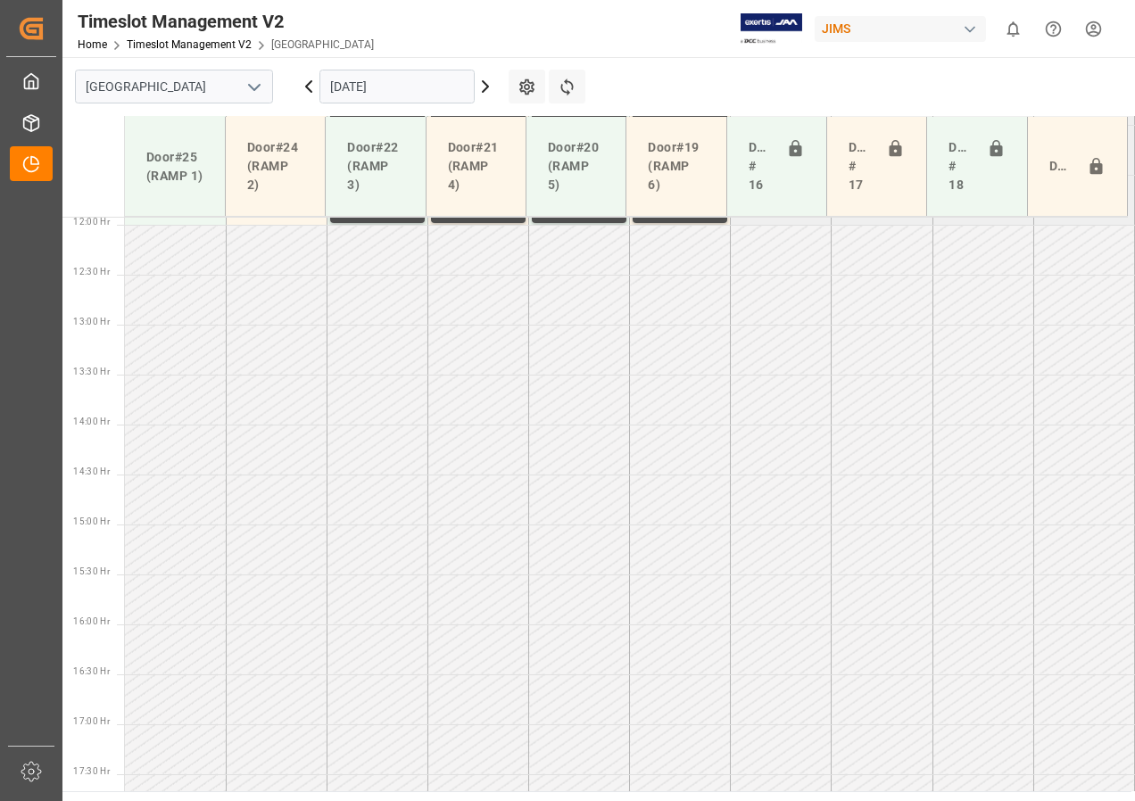
click at [486, 89] on icon at bounding box center [485, 86] width 5 height 11
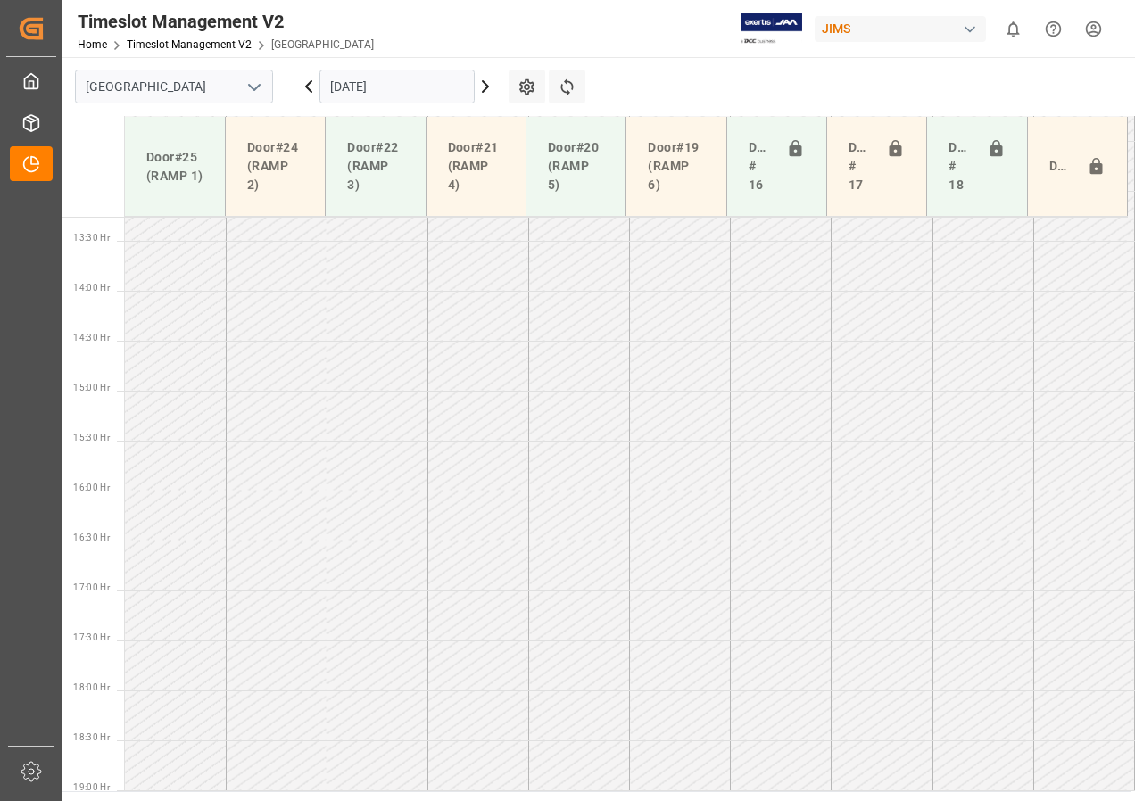
click at [486, 89] on icon at bounding box center [485, 86] width 5 height 11
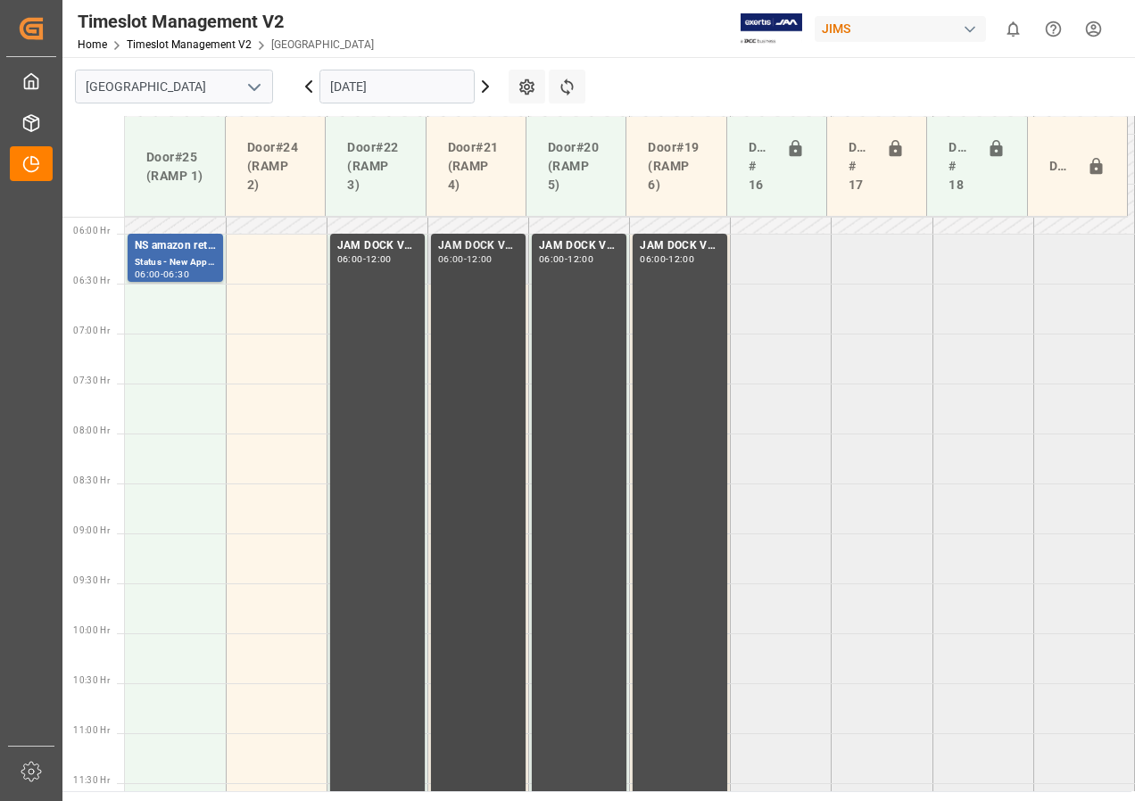
scroll to position [433, 0]
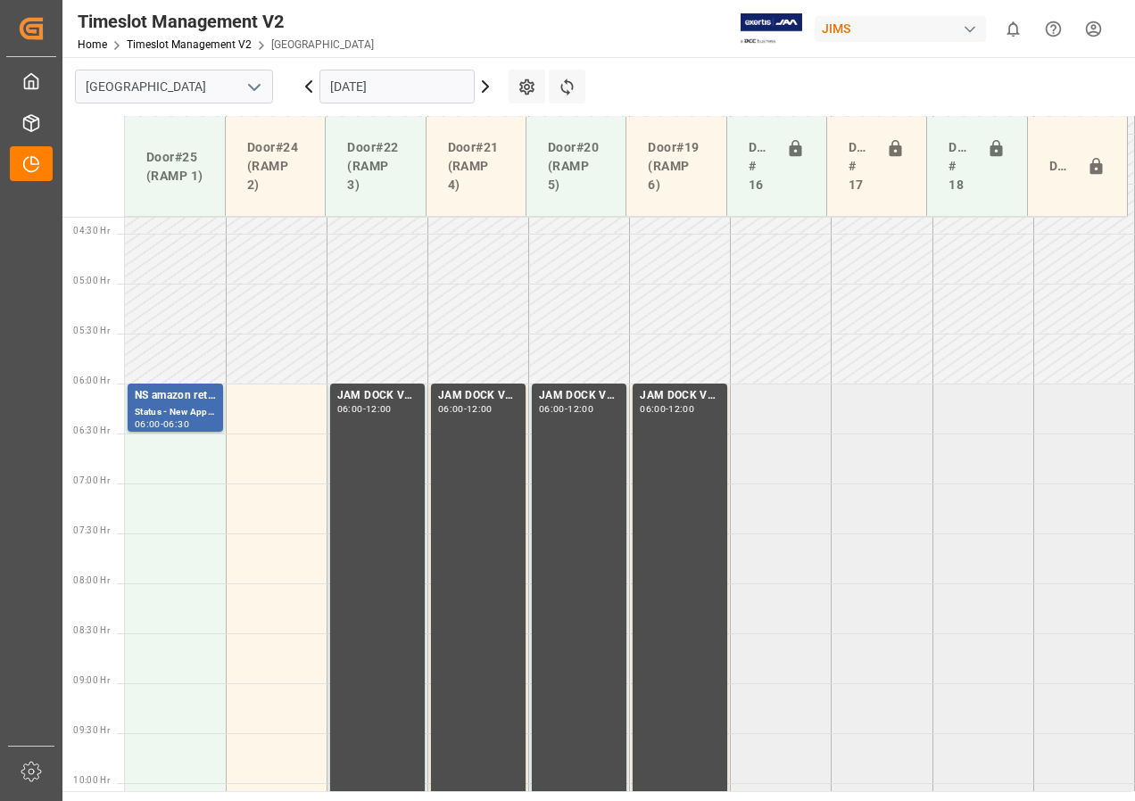
click at [300, 82] on icon at bounding box center [308, 86] width 21 height 21
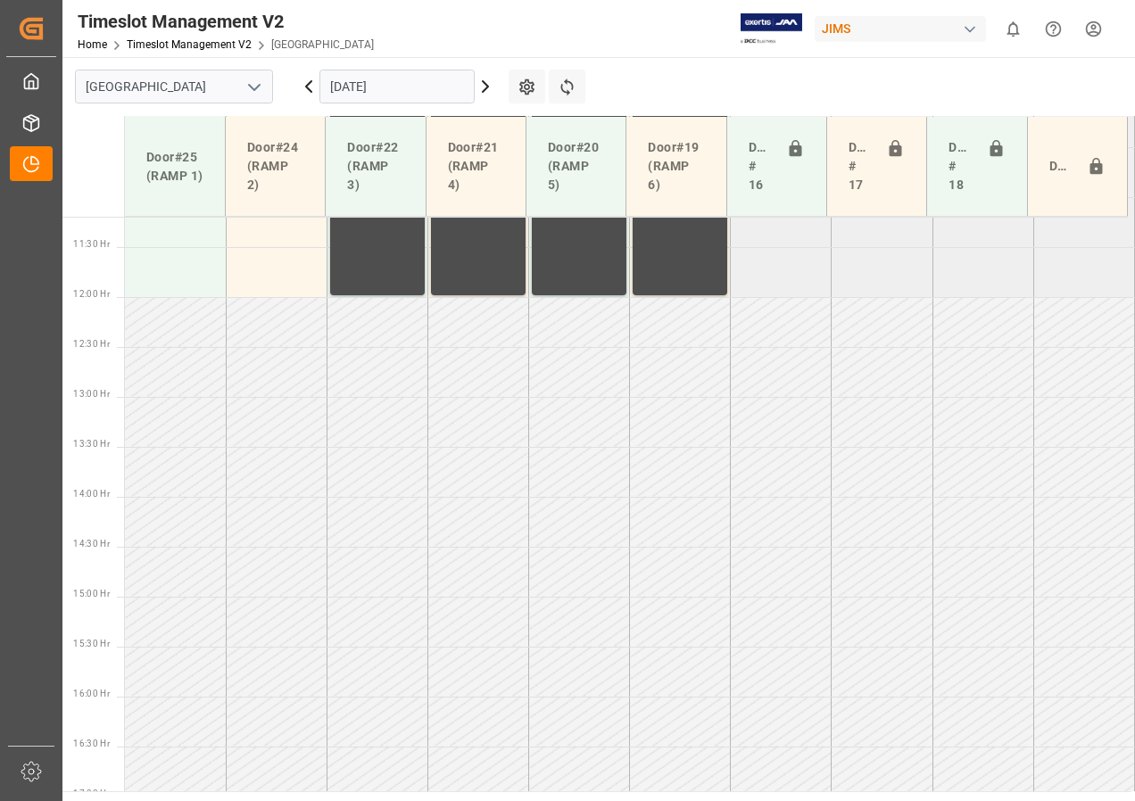
scroll to position [1325, 0]
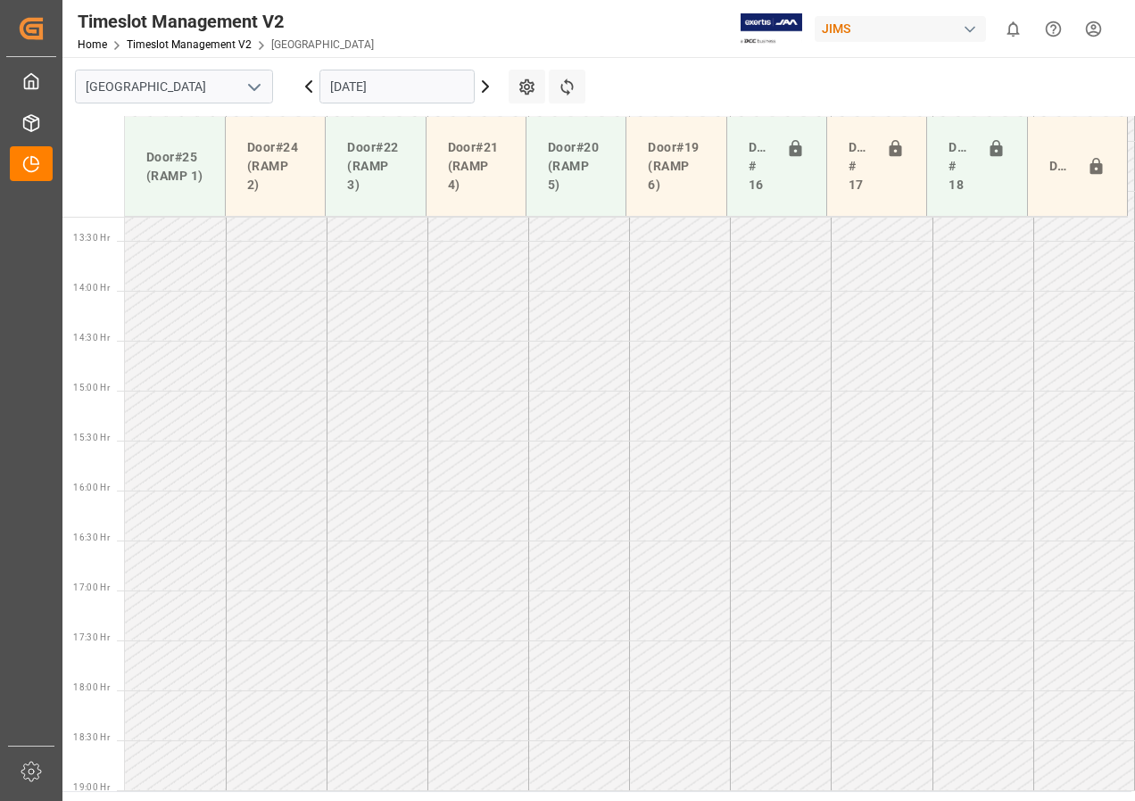
click at [403, 87] on input "[DATE]" at bounding box center [396, 87] width 155 height 34
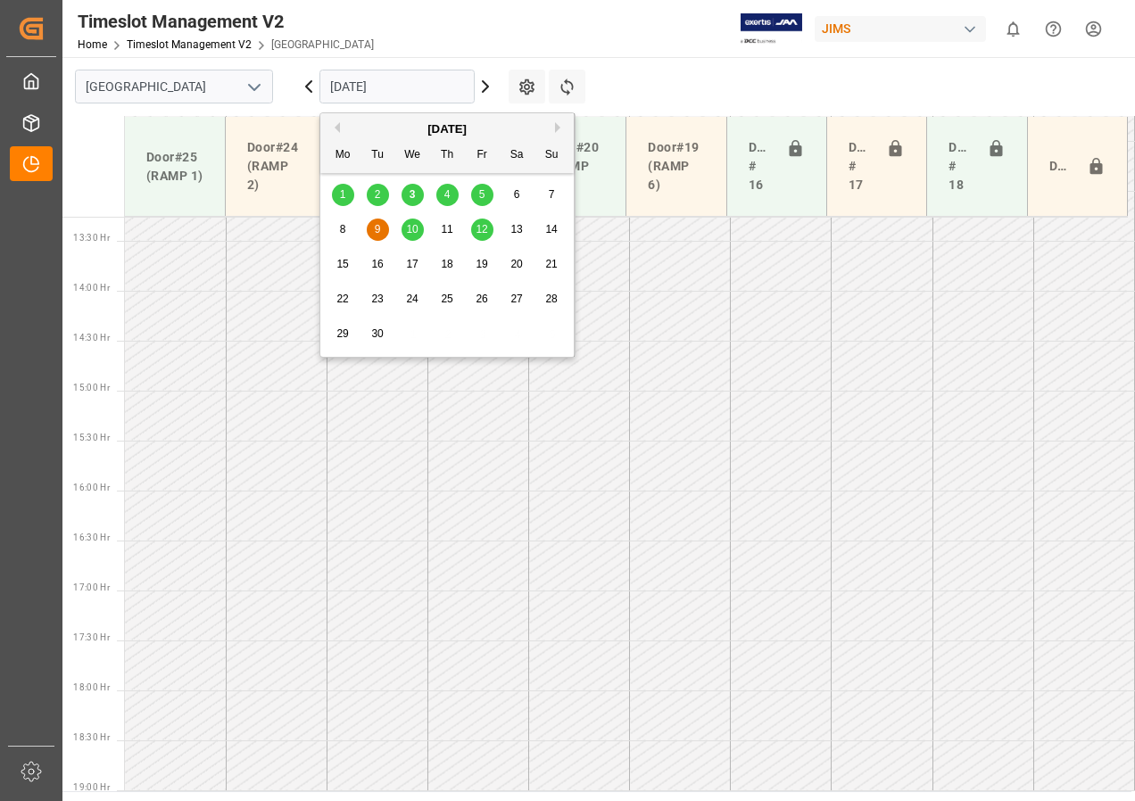
click at [445, 195] on span "4" at bounding box center [447, 194] width 6 height 12
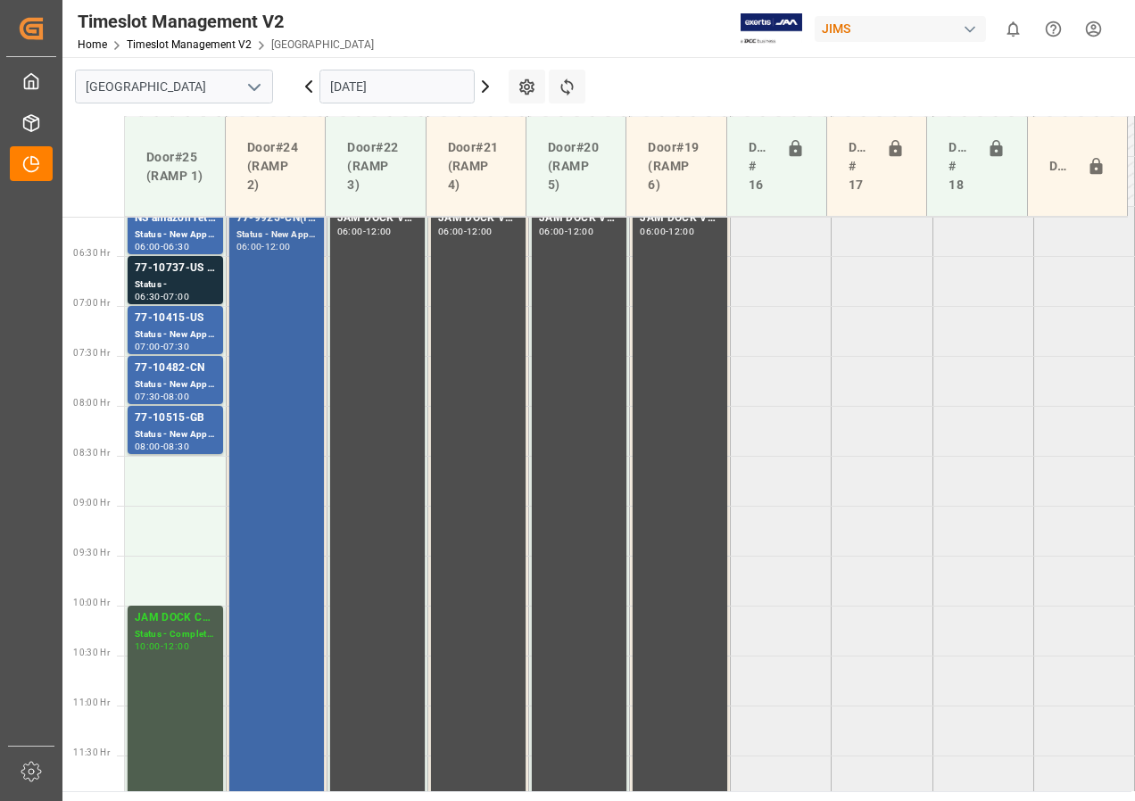
scroll to position [522, 0]
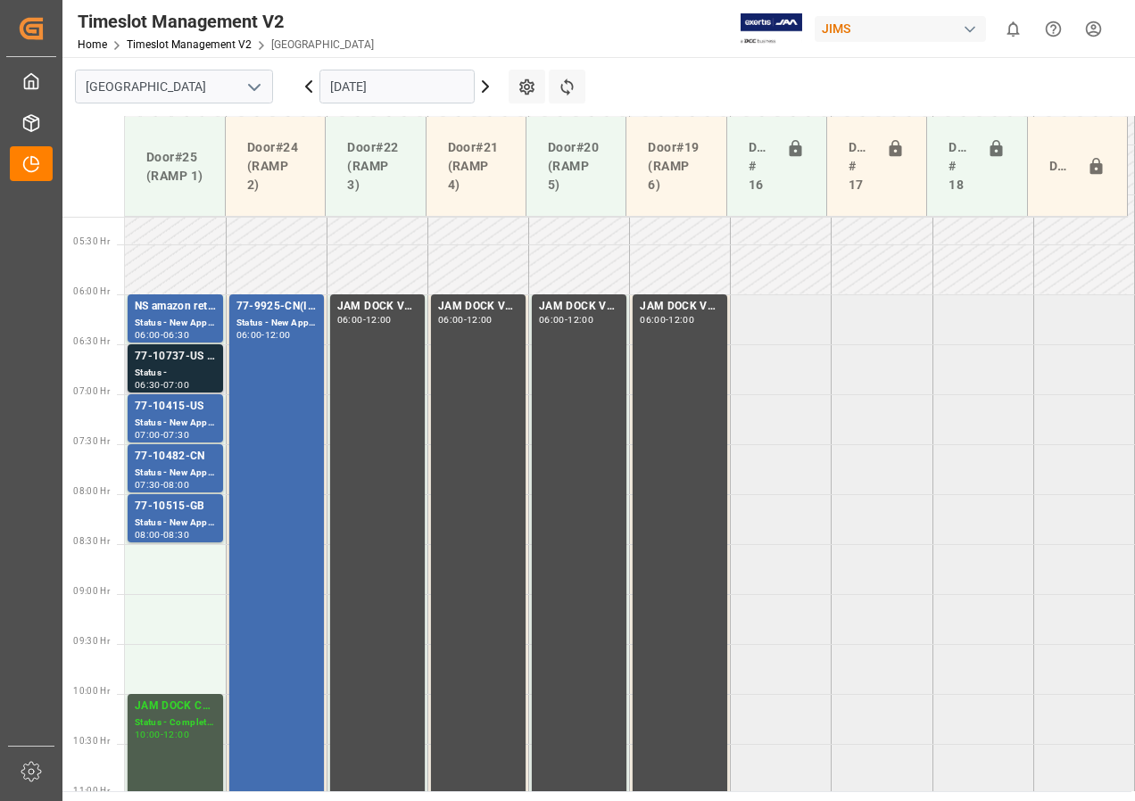
click at [190, 367] on div "Status -" at bounding box center [175, 373] width 81 height 15
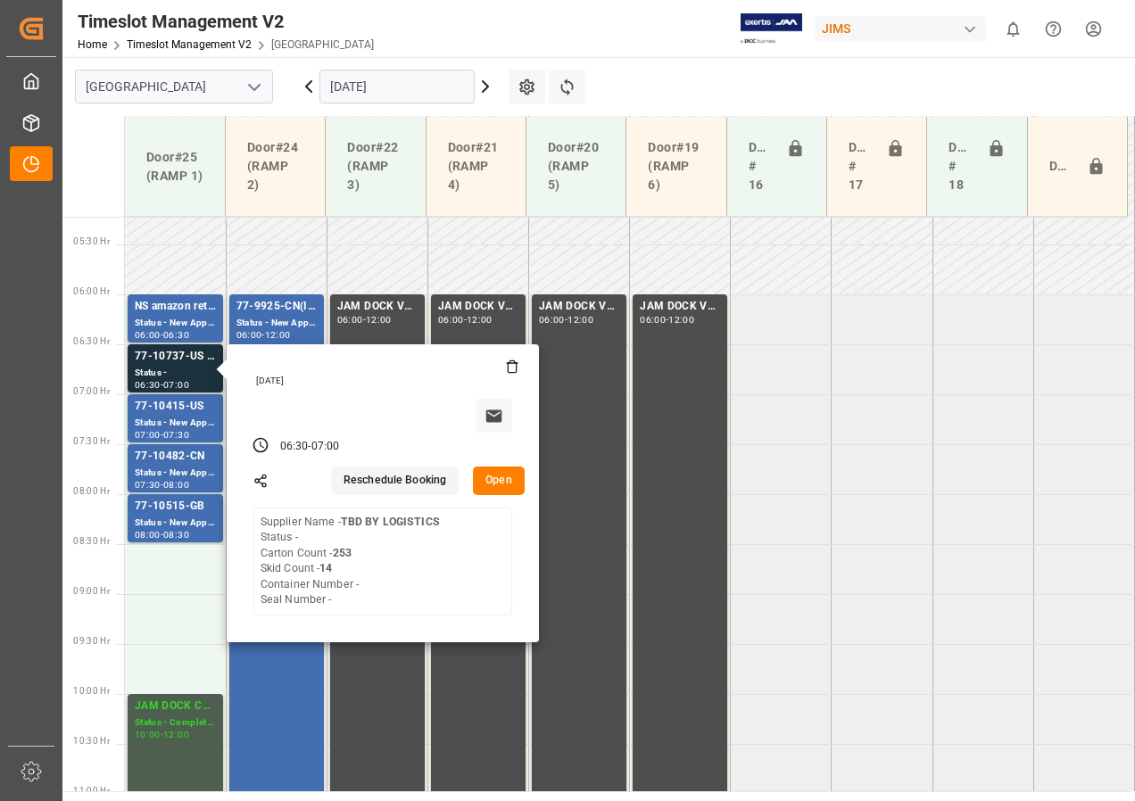
click at [493, 481] on button "Open" at bounding box center [499, 481] width 52 height 29
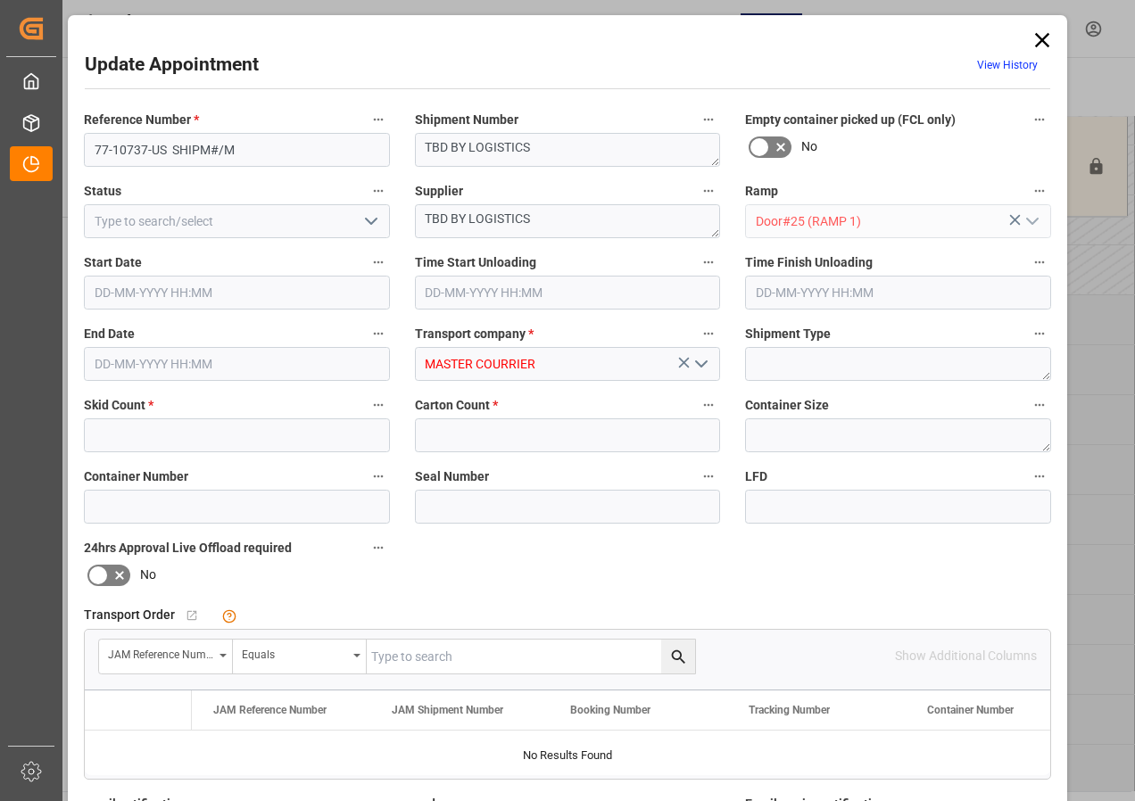
type input "14"
type input "253"
type input "[DATE] 06:30"
type input "[DATE] 07:00"
type input "[DATE] 14:40"
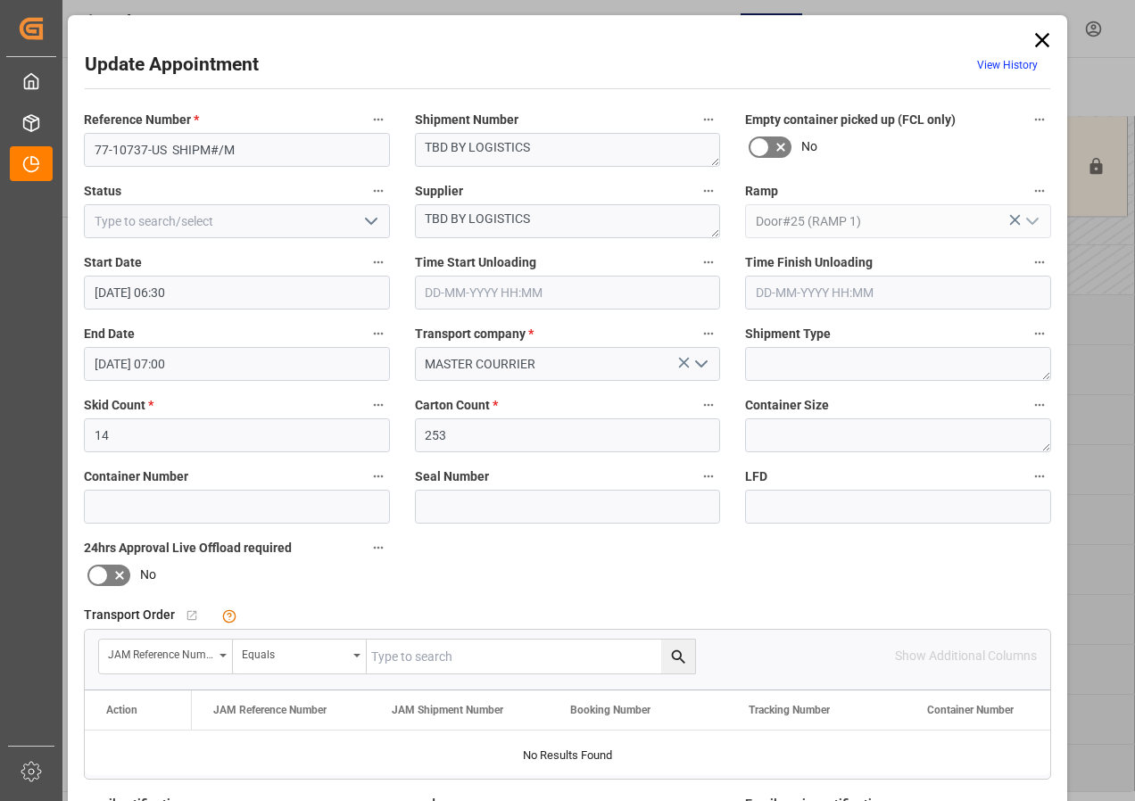
click at [111, 293] on input "[DATE] 06:30" at bounding box center [237, 293] width 306 height 34
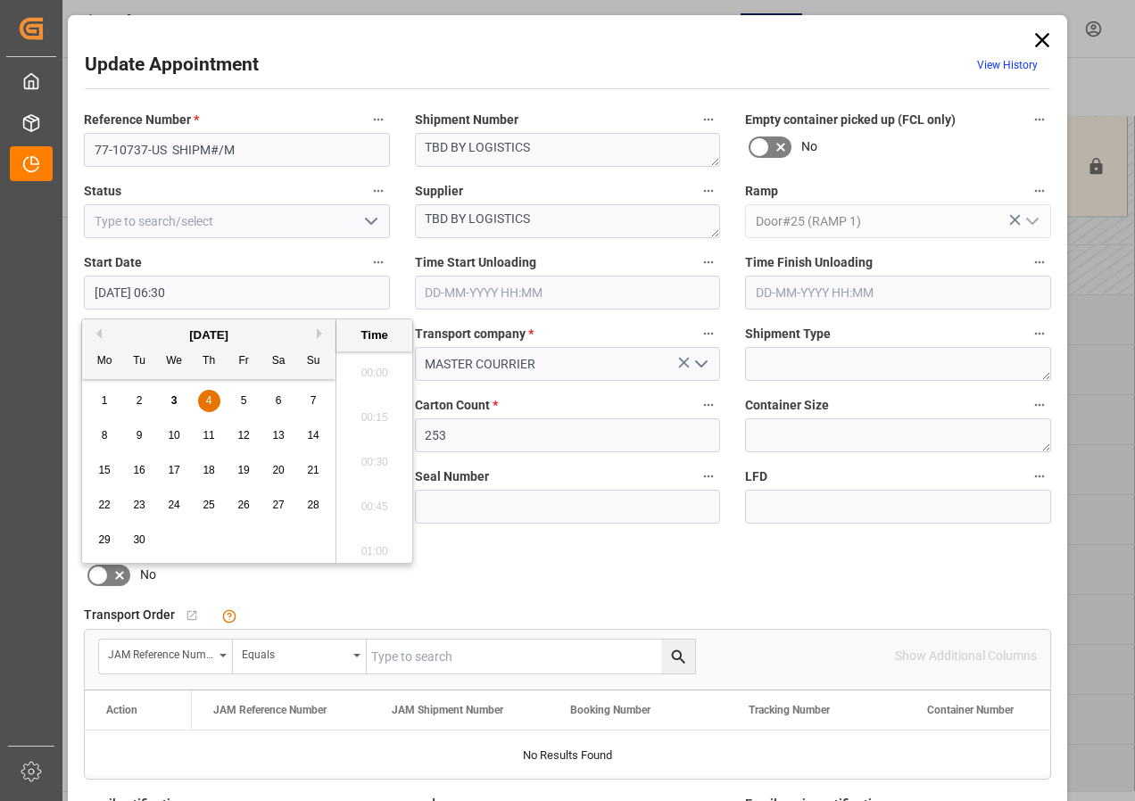
scroll to position [1077, 0]
click at [172, 430] on span "10" at bounding box center [174, 435] width 12 height 12
type input "[DATE] 06:30"
click at [373, 451] on li "06:30" at bounding box center [374, 457] width 76 height 45
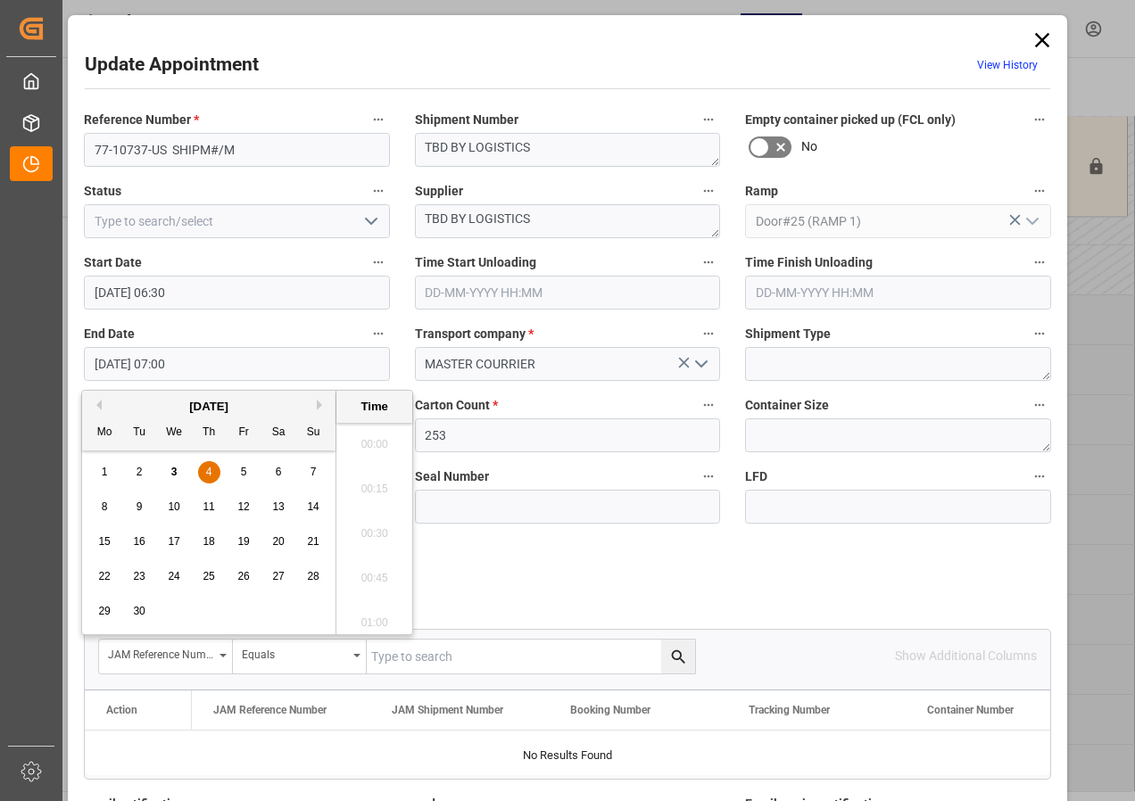
click at [121, 363] on input "[DATE] 07:00" at bounding box center [237, 364] width 306 height 34
click at [173, 507] on span "10" at bounding box center [174, 507] width 12 height 12
type input "[DATE] 07:00"
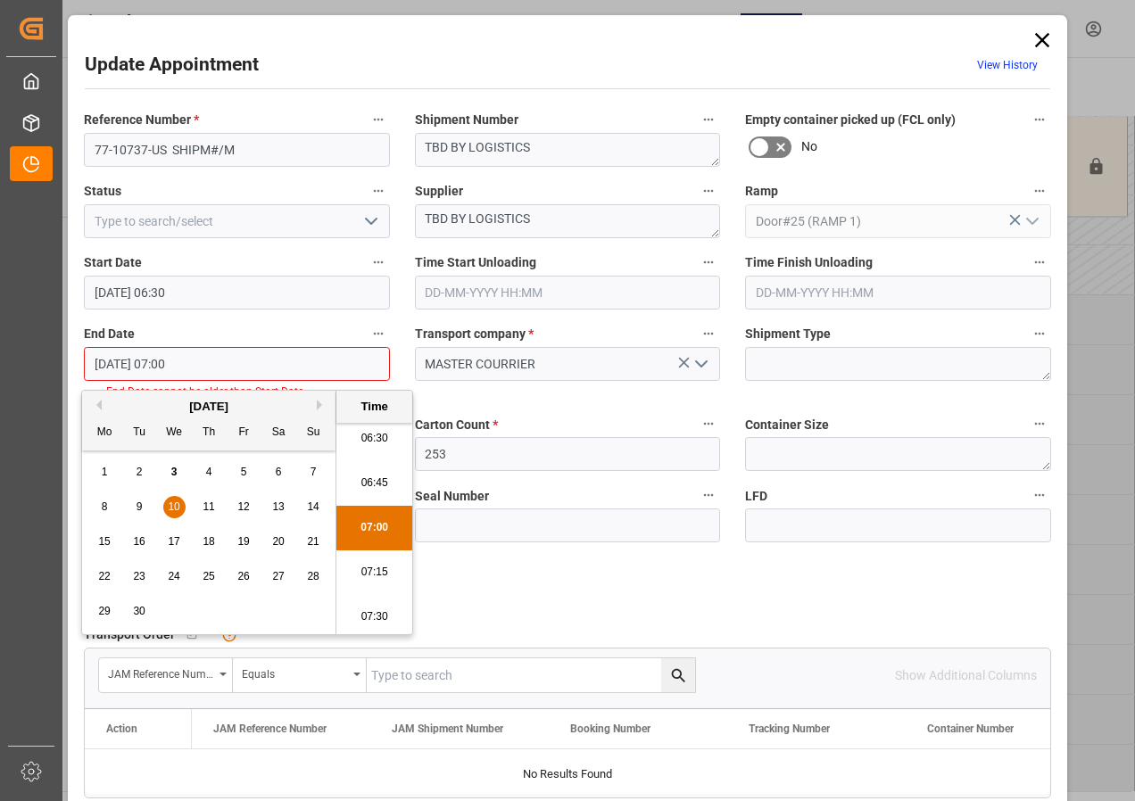
click at [372, 522] on li "07:00" at bounding box center [374, 528] width 76 height 45
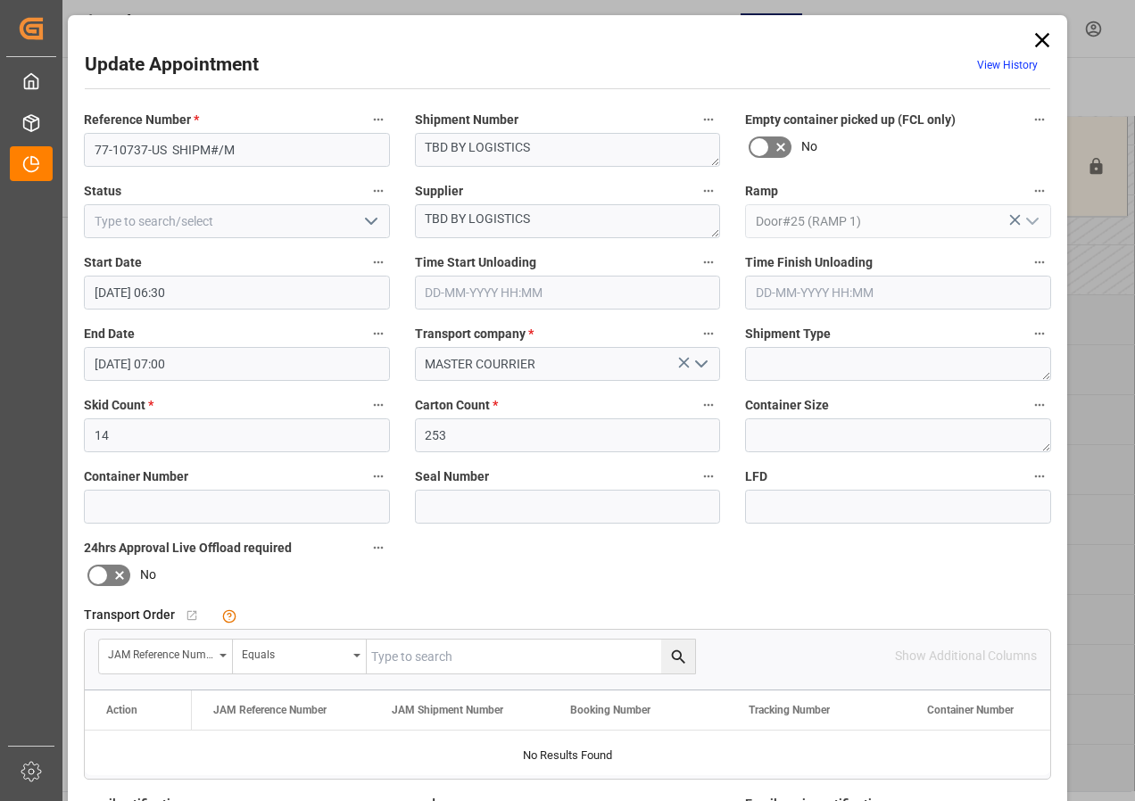
scroll to position [284, 0]
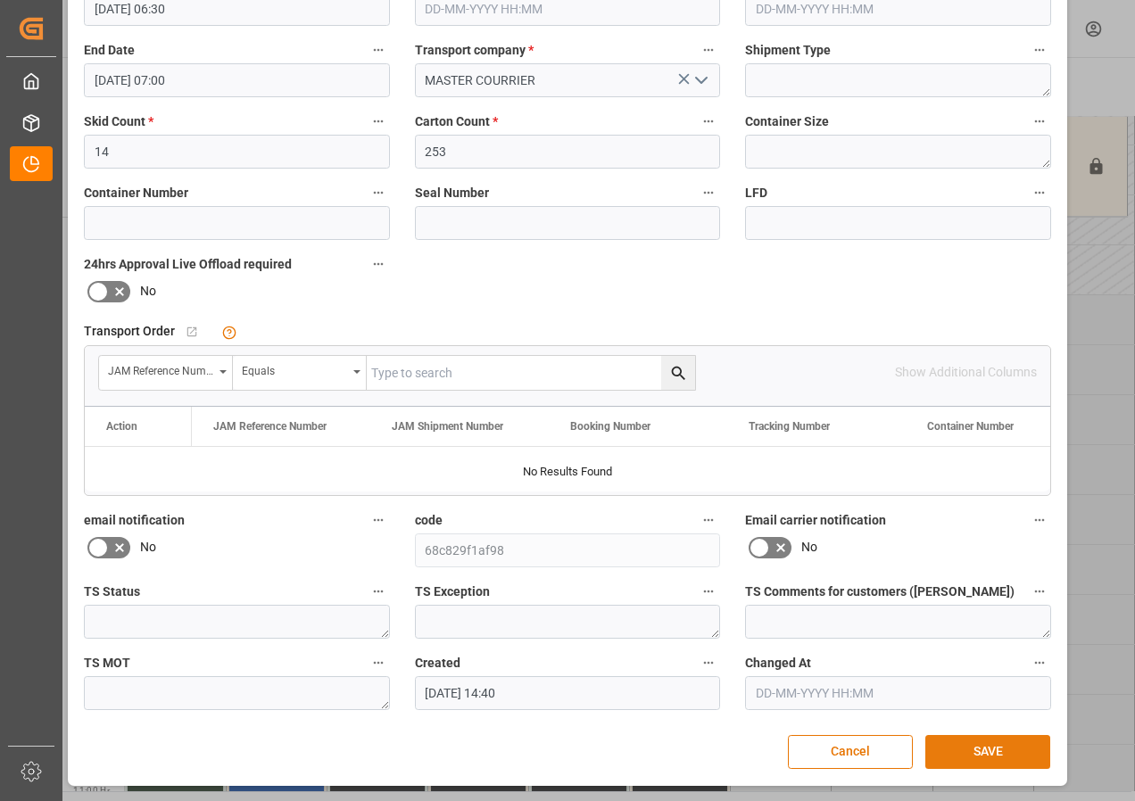
click at [982, 752] on button "SAVE" at bounding box center [987, 752] width 125 height 34
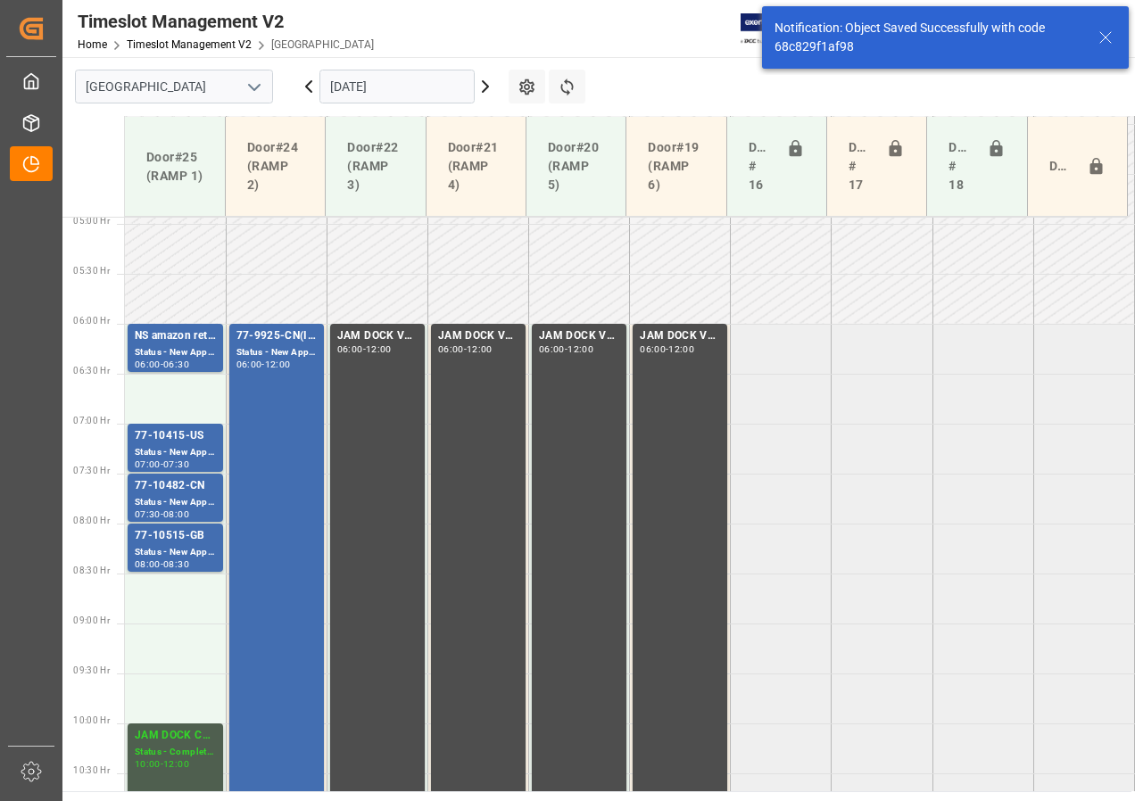
scroll to position [526, 0]
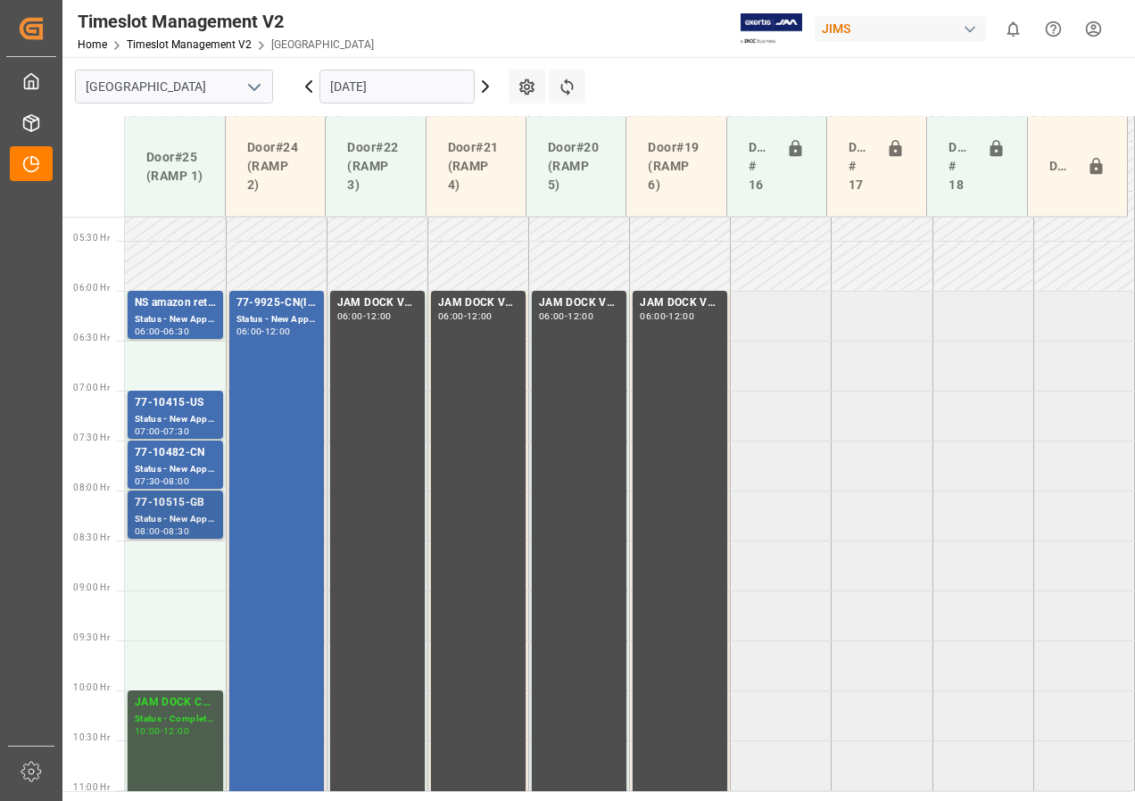
click at [171, 518] on div "Status - New Appointment" at bounding box center [175, 519] width 81 height 15
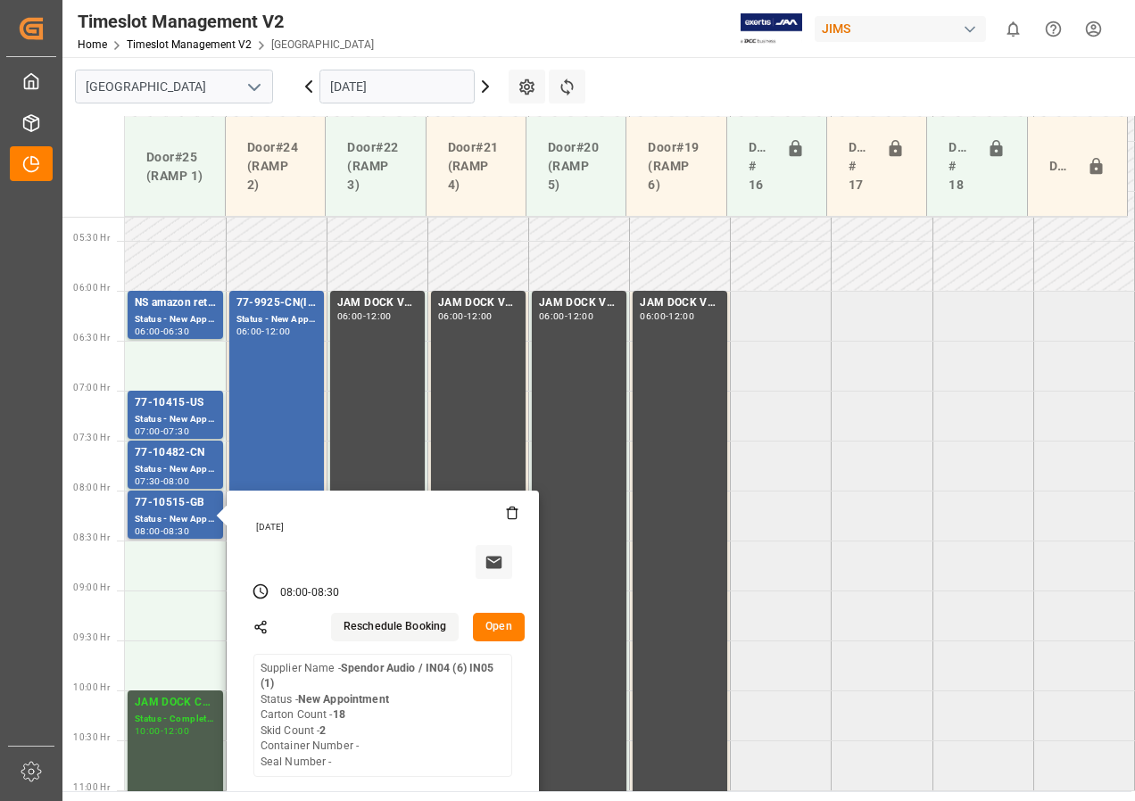
click at [499, 634] on button "Open" at bounding box center [499, 627] width 52 height 29
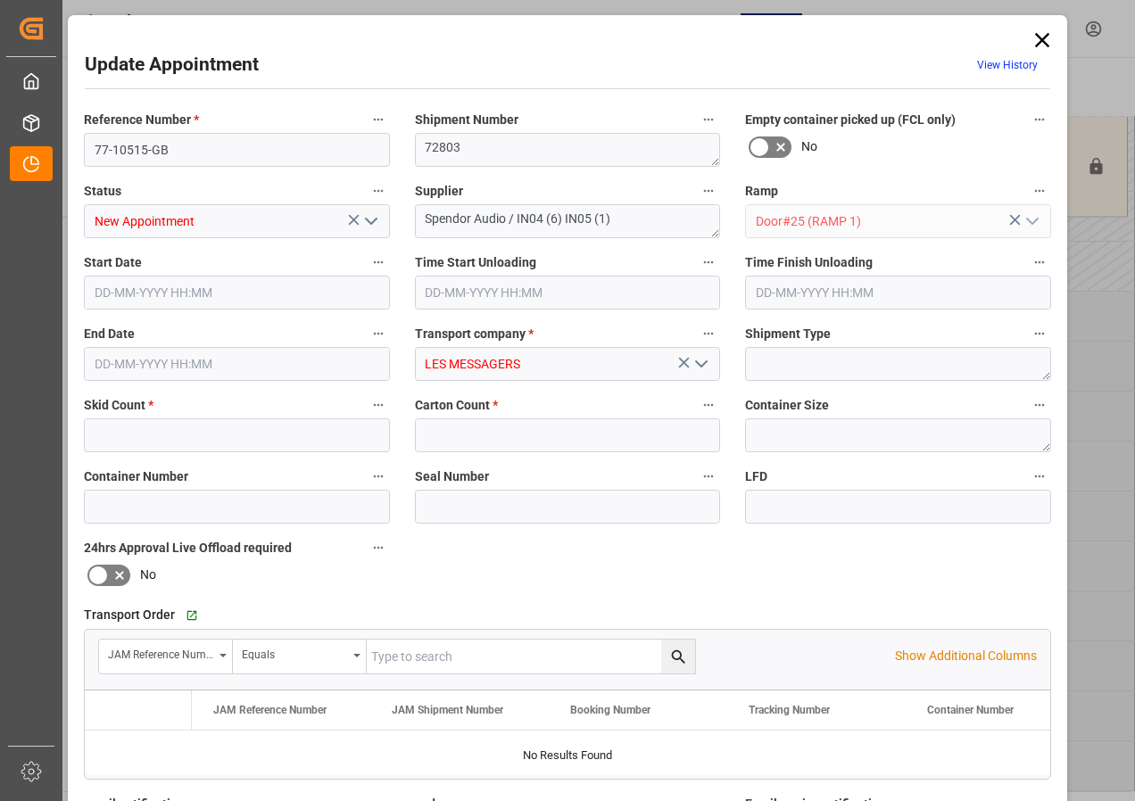
type input "2"
type input "18"
type input "[DATE] 08:00"
type input "[DATE] 08:30"
type input "[DATE] 10:22"
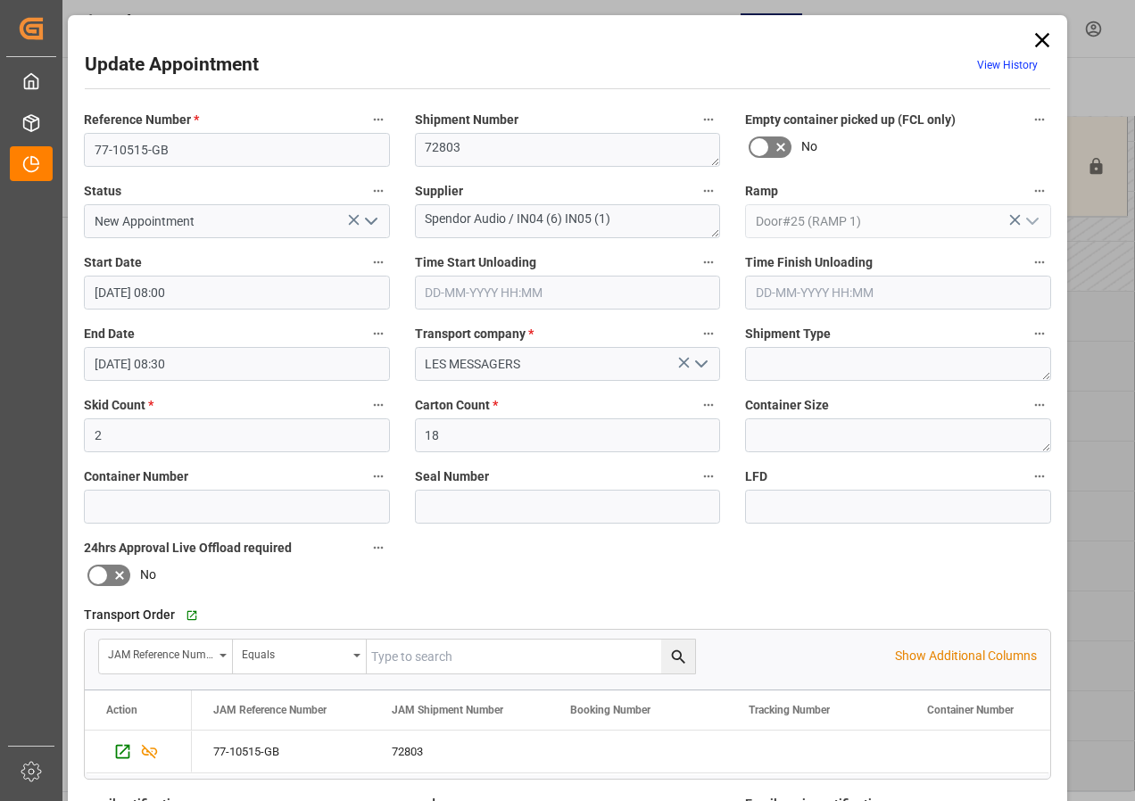
click at [135, 287] on input "[DATE] 08:00" at bounding box center [237, 293] width 306 height 34
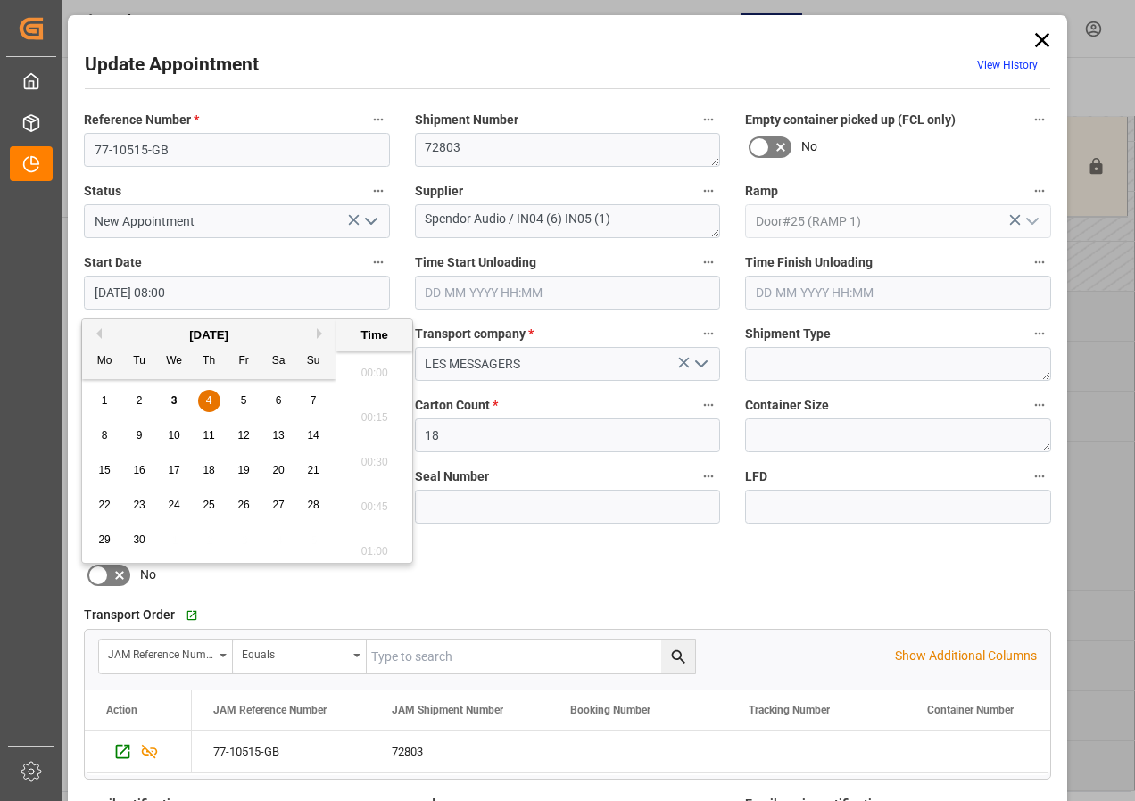
scroll to position [1345, 0]
click at [204, 401] on div "4" at bounding box center [209, 401] width 22 height 21
click at [380, 368] on li "06:30" at bounding box center [374, 367] width 76 height 45
type input "[DATE] 06:30"
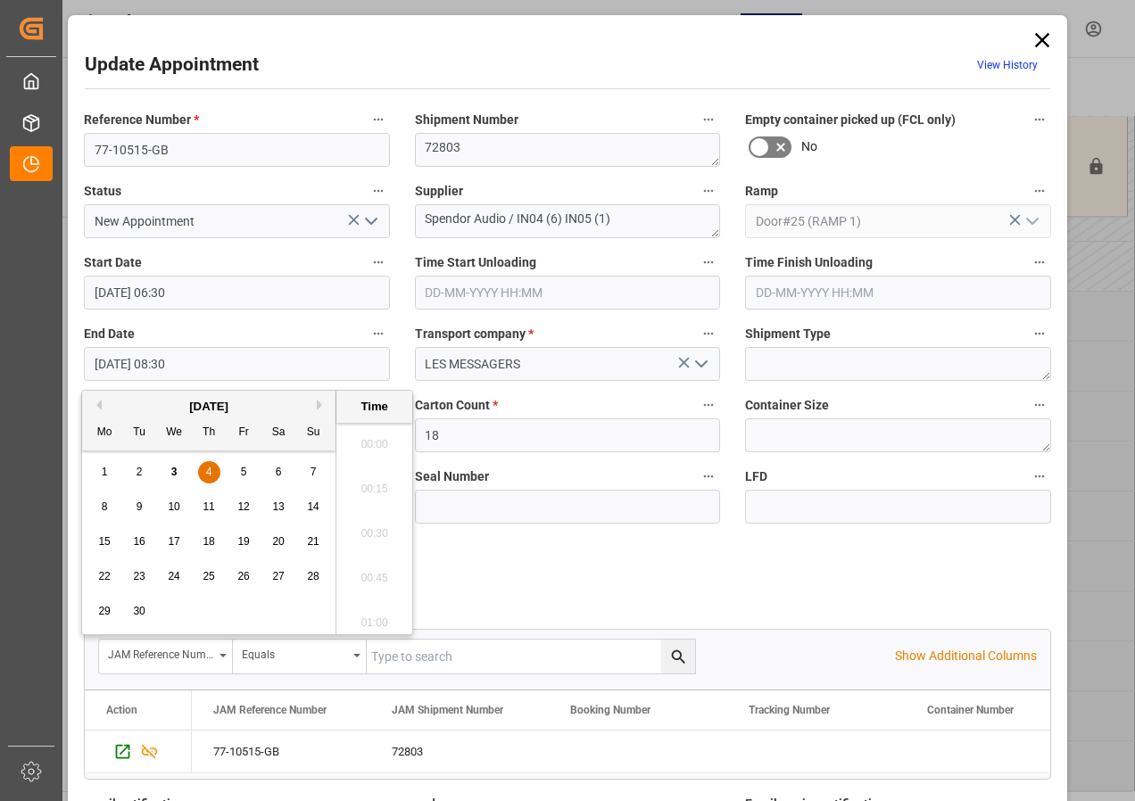
click at [128, 365] on input "[DATE] 08:30" at bounding box center [237, 364] width 306 height 34
click at [203, 468] on div "4" at bounding box center [209, 472] width 22 height 21
click at [369, 437] on li "07:00" at bounding box center [374, 439] width 76 height 45
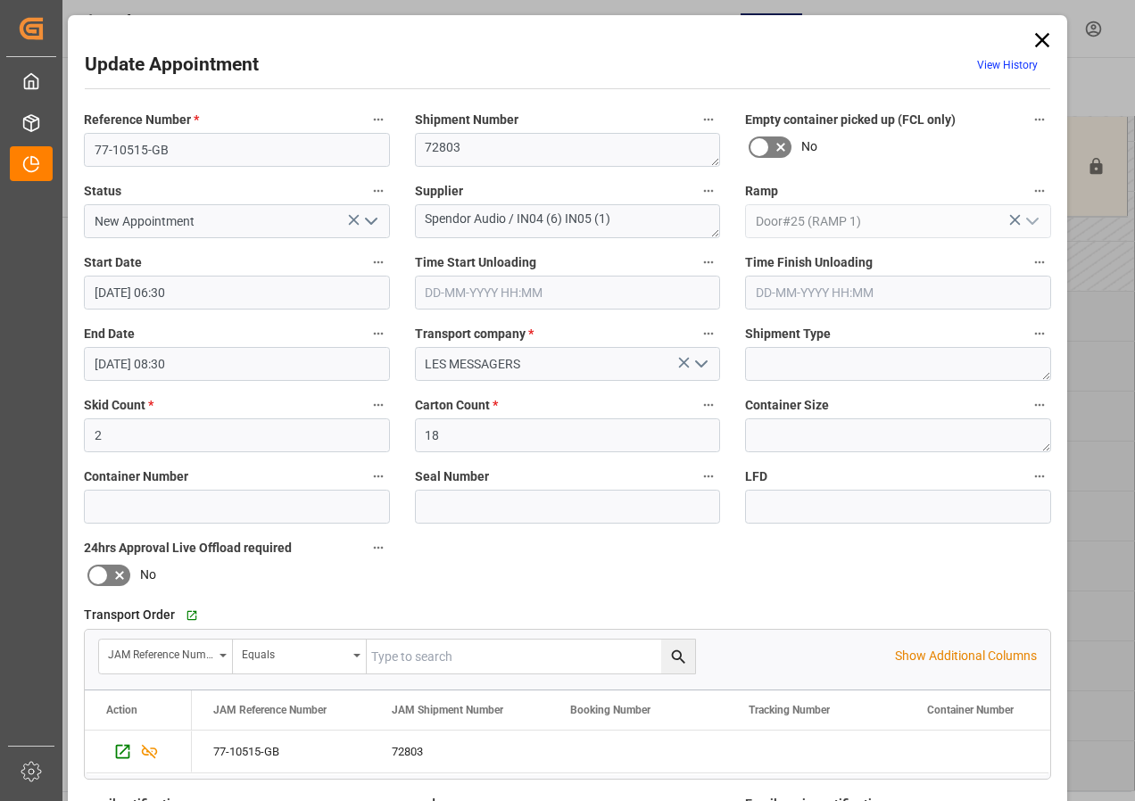
type input "[DATE] 07:00"
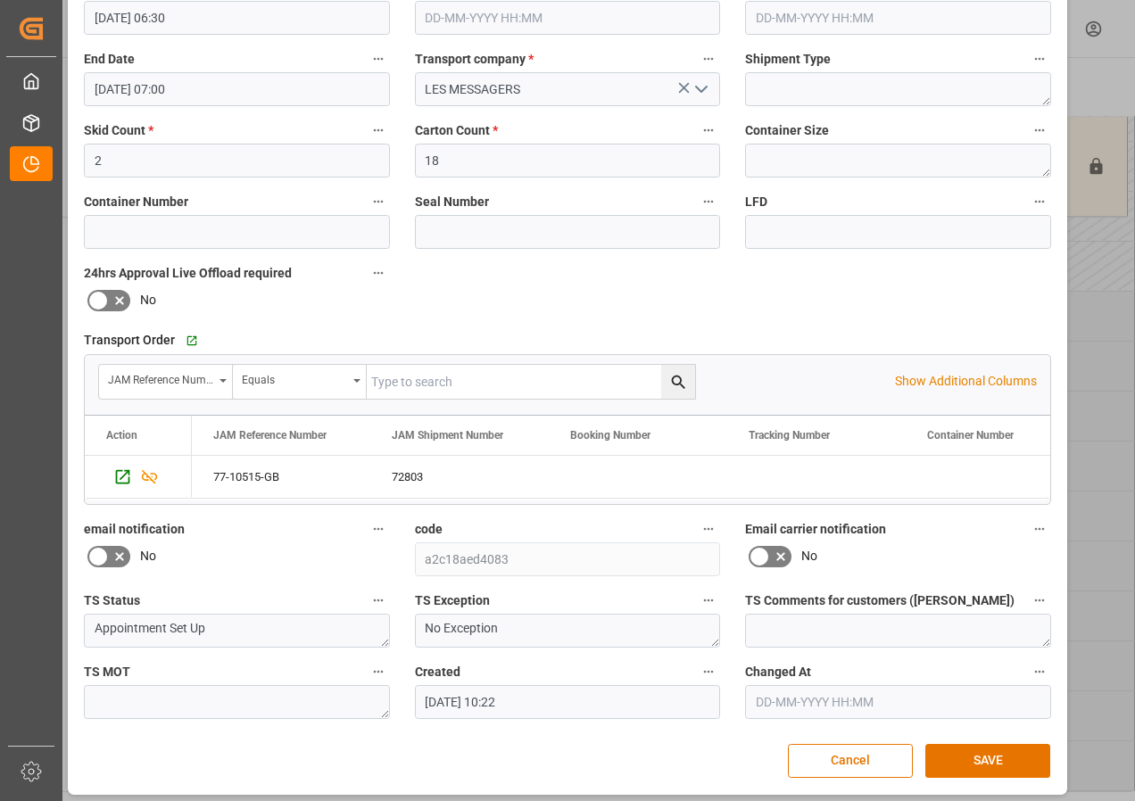
scroll to position [284, 0]
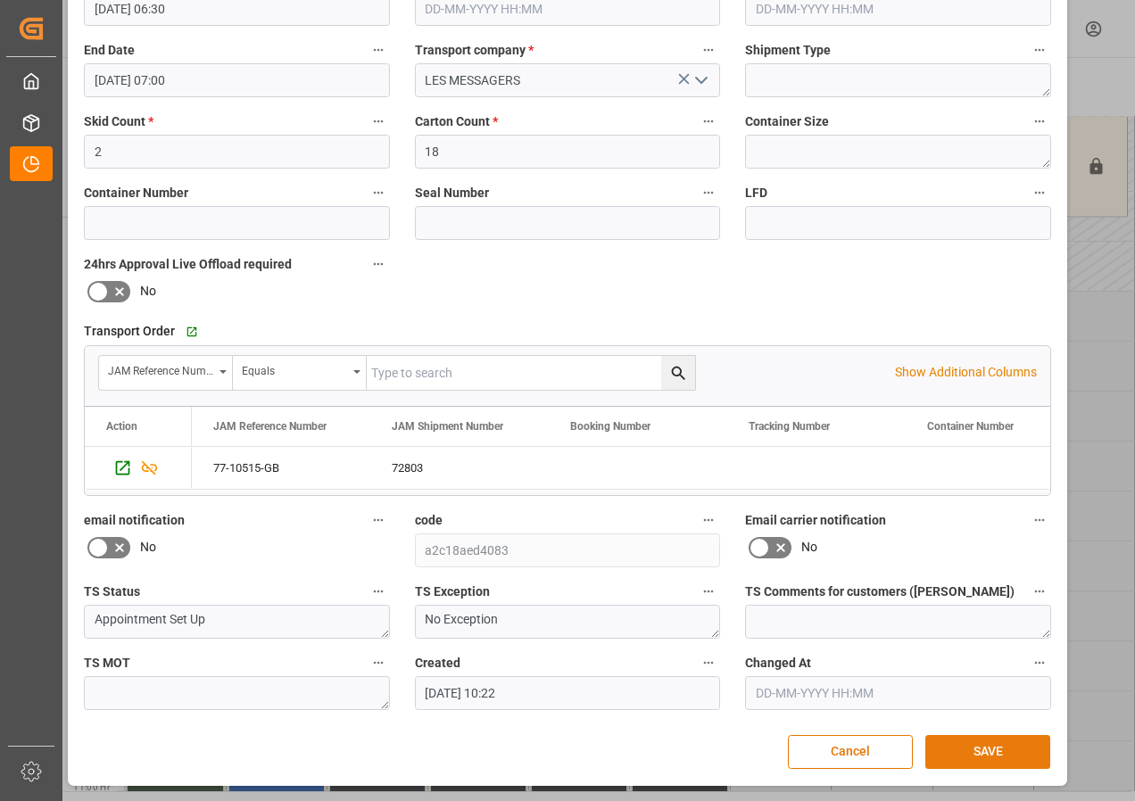
click at [983, 754] on button "SAVE" at bounding box center [987, 752] width 125 height 34
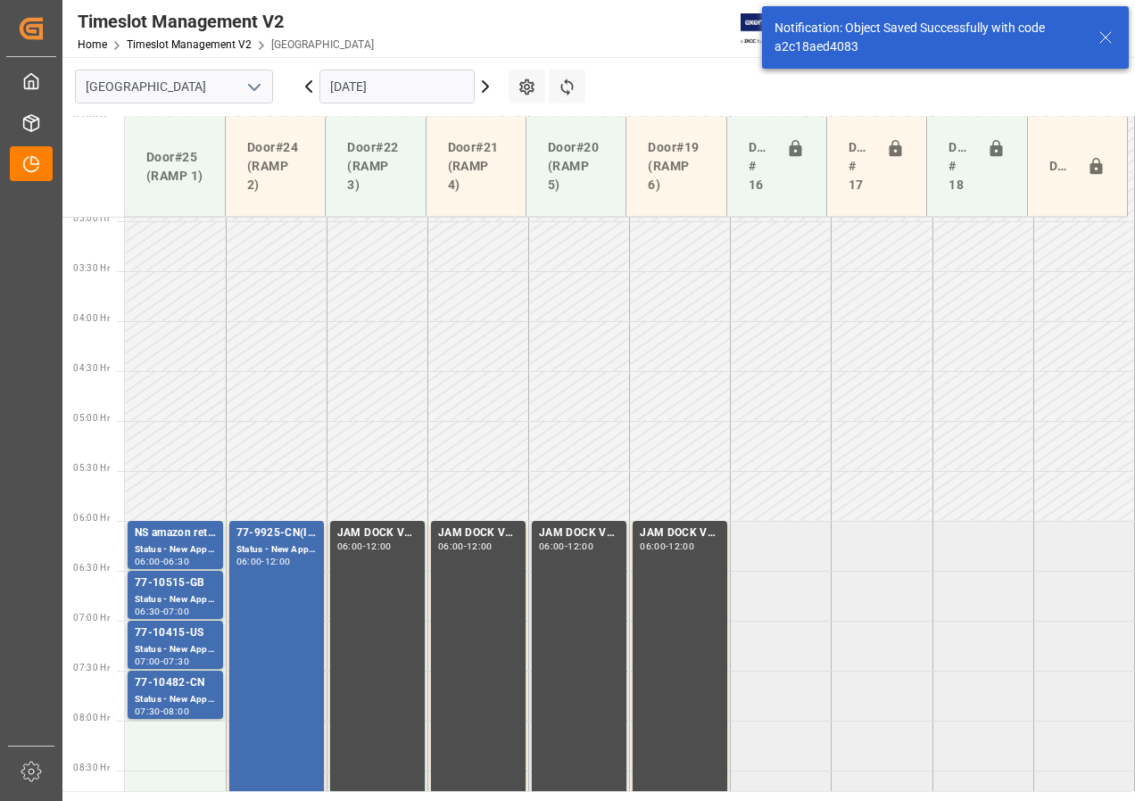
scroll to position [526, 0]
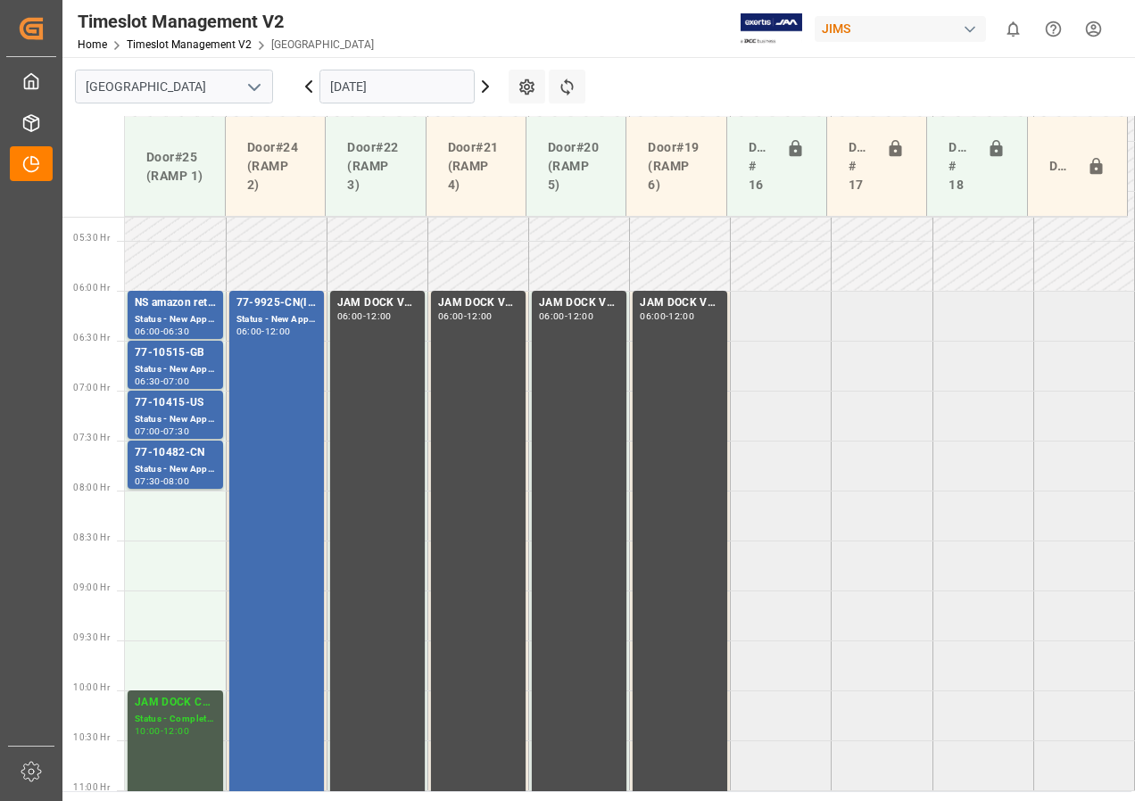
click at [486, 90] on icon at bounding box center [485, 86] width 21 height 21
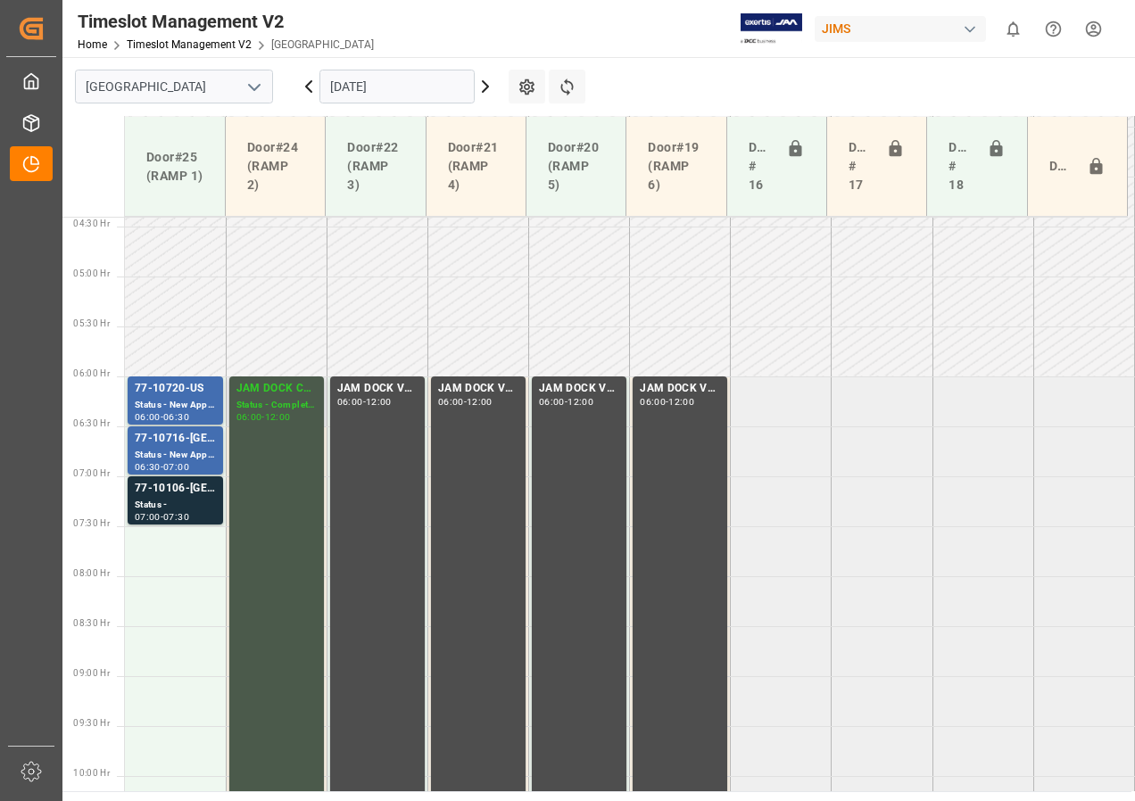
scroll to position [433, 0]
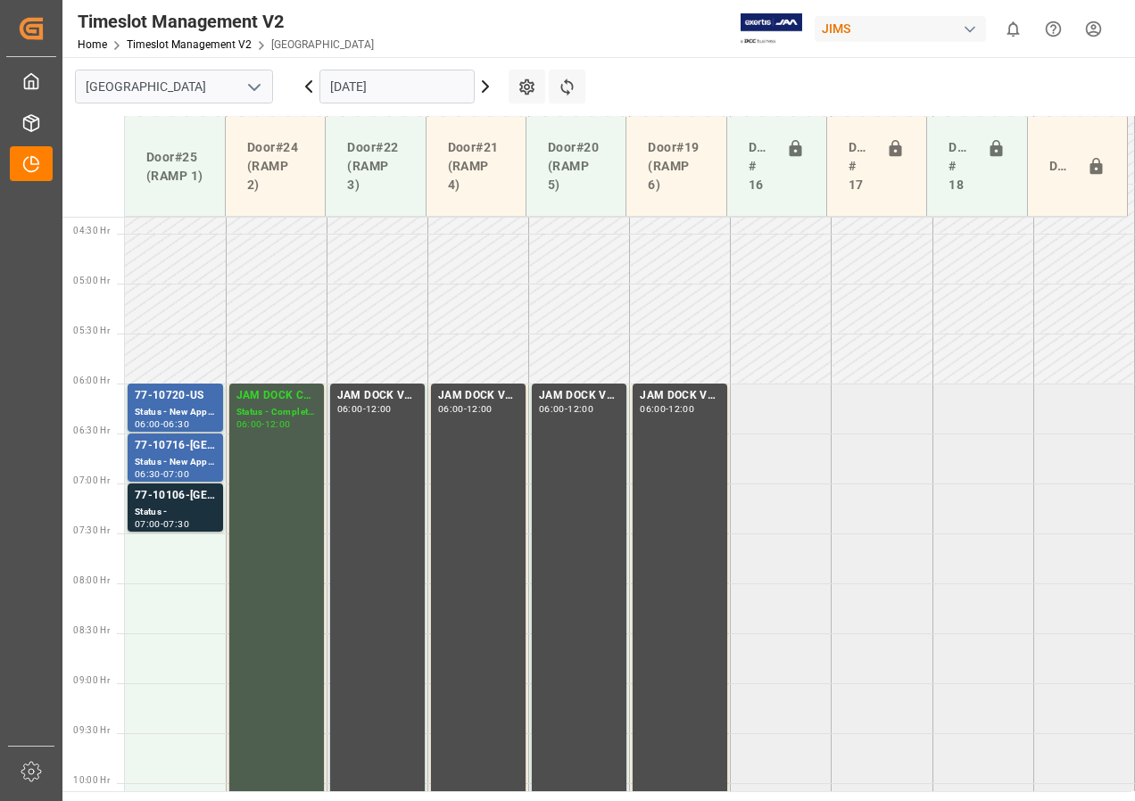
click at [306, 87] on icon at bounding box center [308, 86] width 5 height 11
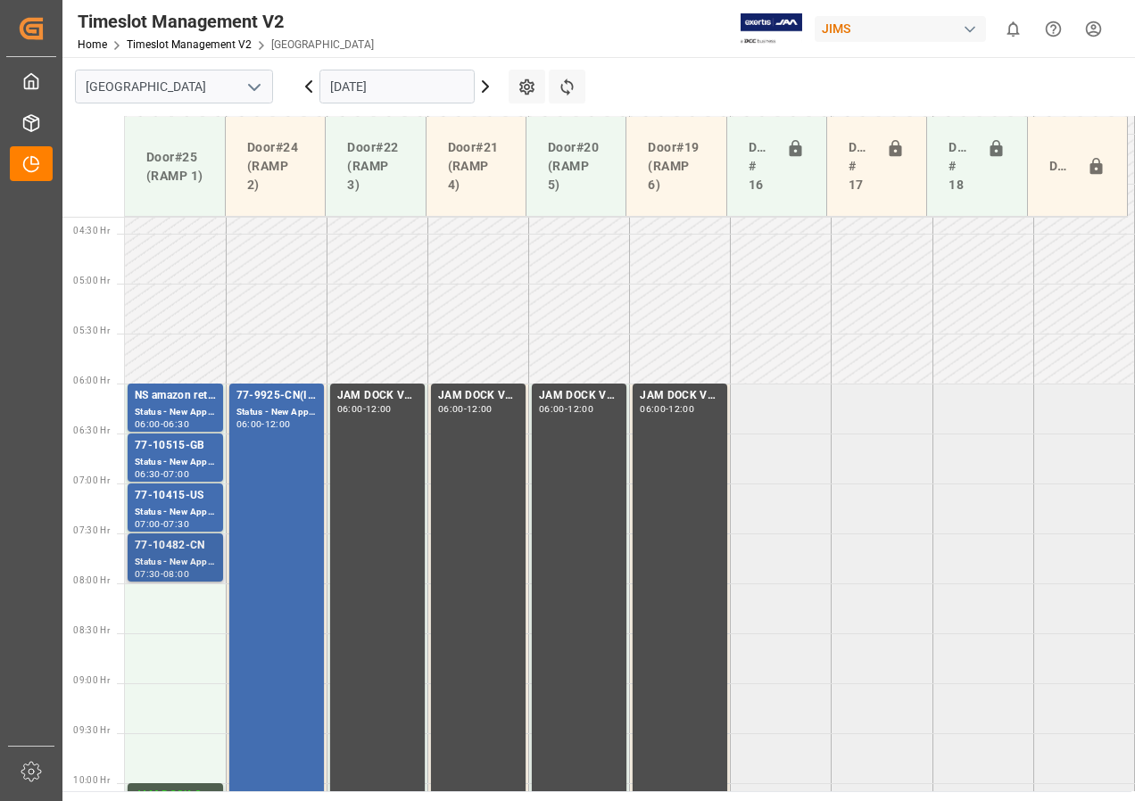
click at [195, 566] on div "Status - New Appointment" at bounding box center [175, 562] width 81 height 15
click at [163, 494] on div "77-10415-US" at bounding box center [175, 496] width 81 height 18
click at [186, 461] on div "Status - New Appointment" at bounding box center [175, 462] width 81 height 15
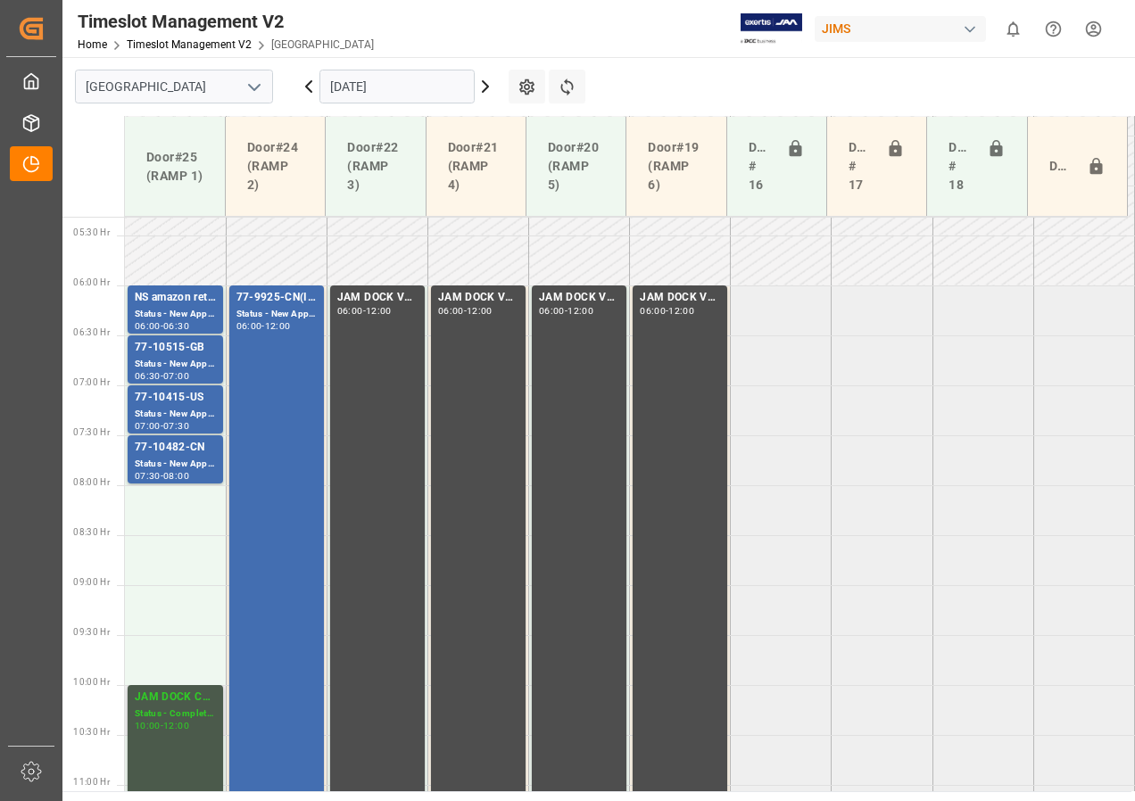
scroll to position [611, 0]
